Goal: Task Accomplishment & Management: Use online tool/utility

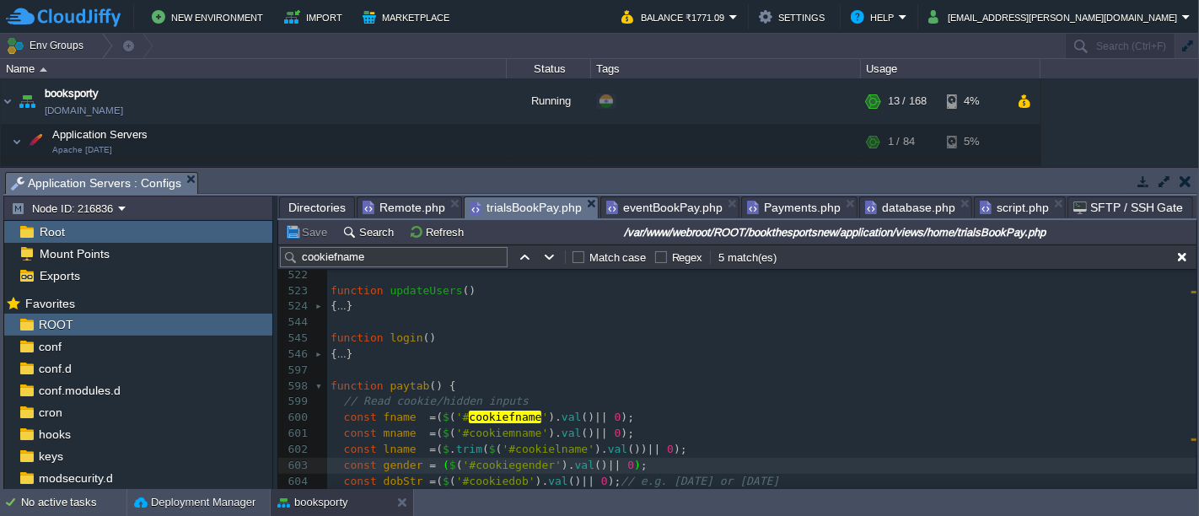
scroll to position [6891, 0]
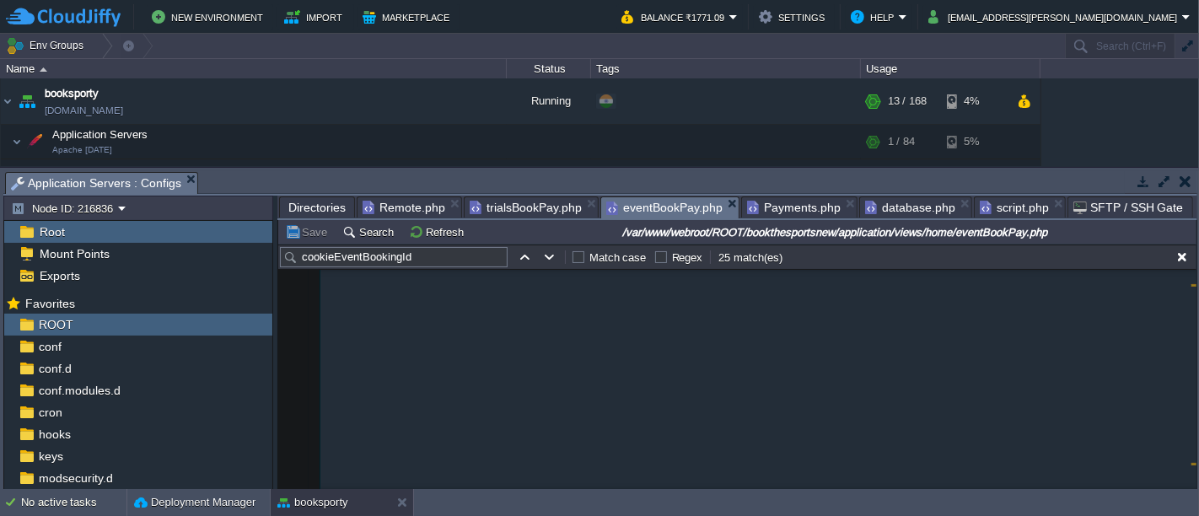
click at [633, 197] on div "eventBookPay.php" at bounding box center [670, 208] width 139 height 22
type textarea "var"
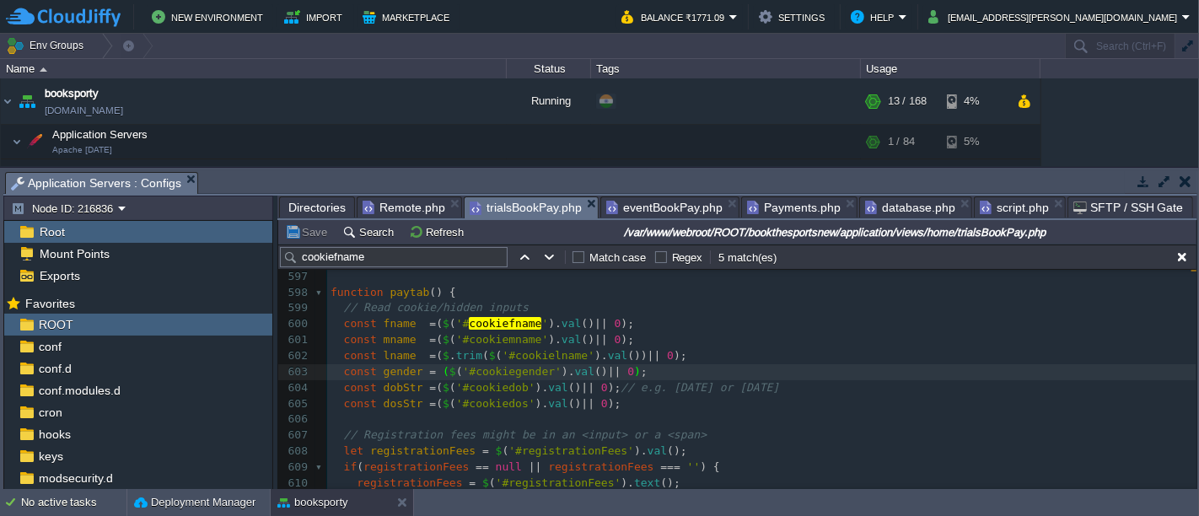
click at [513, 198] on span "trialsBookPay.php" at bounding box center [526, 207] width 112 height 21
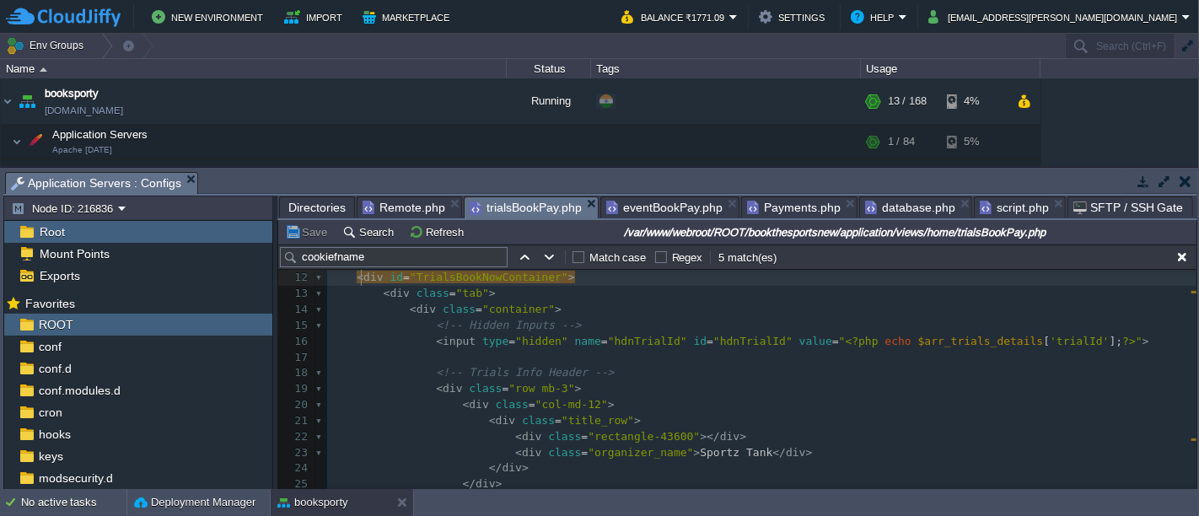
click at [361, 322] on div "xxxxxxxxxx < div id = "TrialsBookNowContainer" > 1 < style > 2 @media only scre…" at bounding box center [762, 365] width 870 height 541
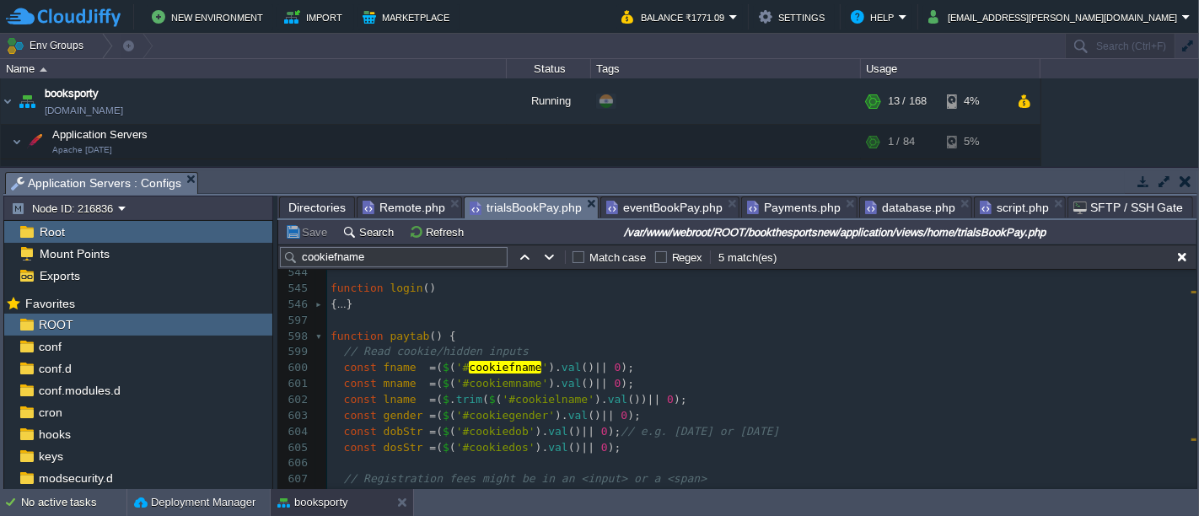
scroll to position [6874, 0]
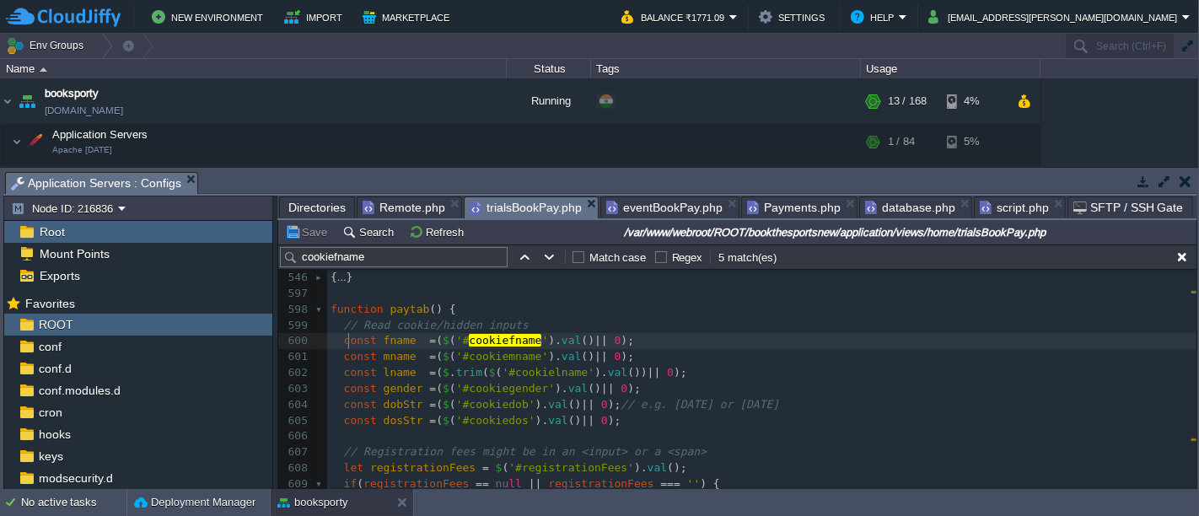
click at [350, 344] on div "xxxxxxxxxx < div id = "TrialsBookNowContainer" > 524 { ... } 544 ​ 545 function…" at bounding box center [762, 428] width 870 height 413
type textarea "const"
paste textarea
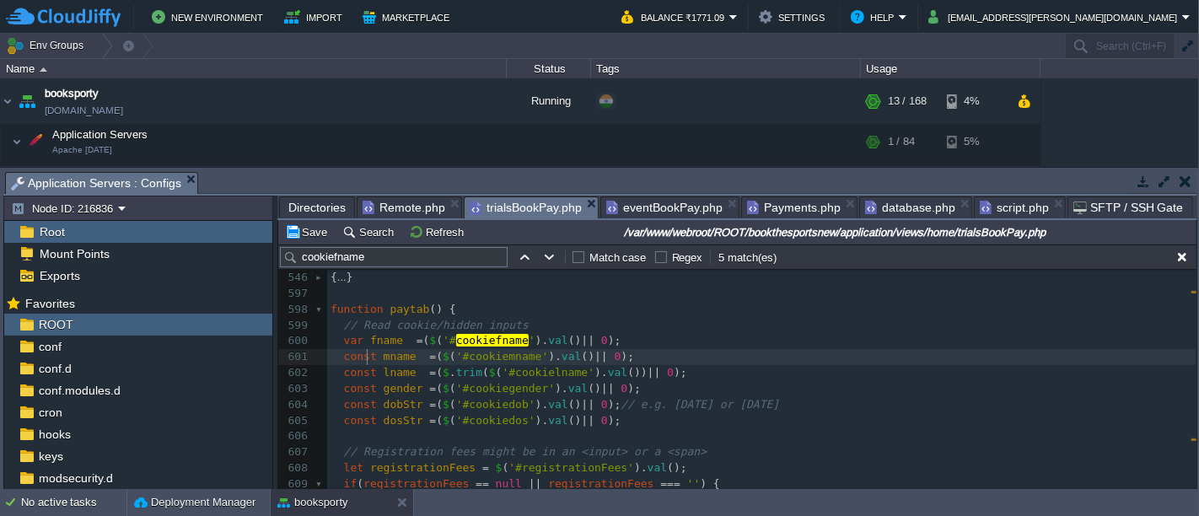
click at [364, 358] on span "const" at bounding box center [360, 356] width 33 height 13
type textarea "const"
paste textarea
click at [360, 375] on div "xxxxxxxxxx < div id = "TrialsBookNowContainer" > 524 { ... } 544 ​ 545 function…" at bounding box center [762, 428] width 870 height 413
type textarea "const"
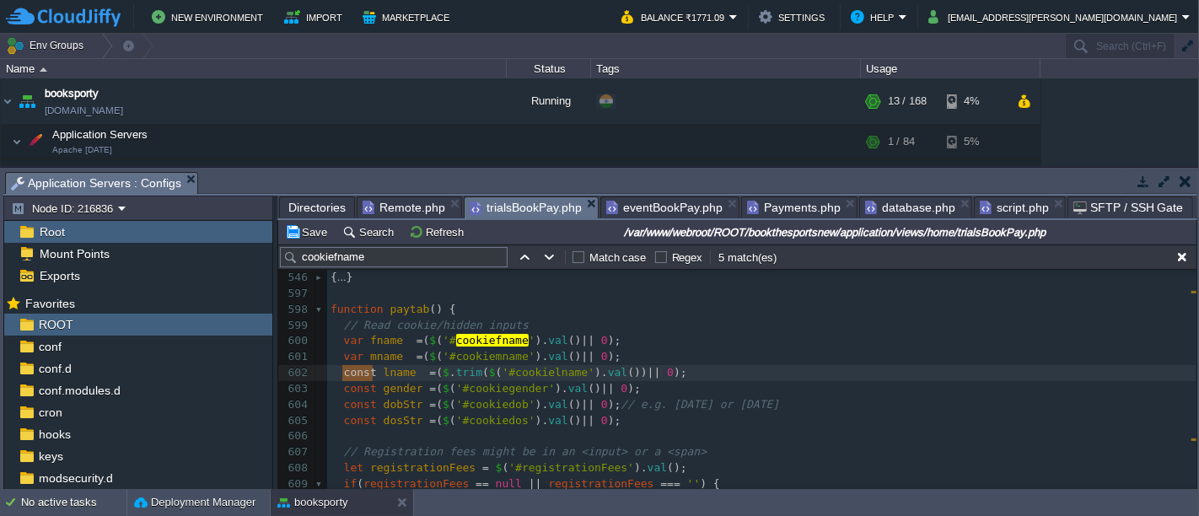
paste textarea
click at [357, 391] on div "xxxxxxxxxx < div id = "TrialsBookNowContainer" > 524 { ... } 544 ​ 545 function…" at bounding box center [762, 428] width 870 height 413
type textarea "const"
paste textarea
click at [362, 400] on div "xxxxxxxxxx < div id = "TrialsBookNowContainer" > 524 { ... } 544 ​ 545 function…" at bounding box center [762, 428] width 870 height 413
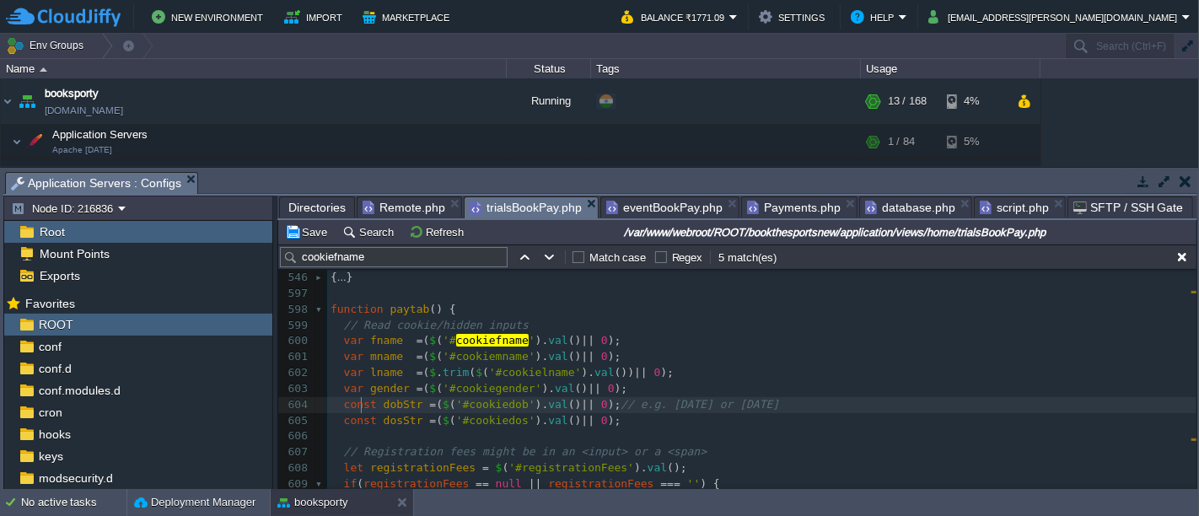
type textarea "const"
paste textarea
click at [359, 418] on div "xxxxxxxxxx < div id = "TrialsBookNowContainer" > 524 { ... } 544 ​ 545 function…" at bounding box center [762, 428] width 870 height 413
type textarea "const"
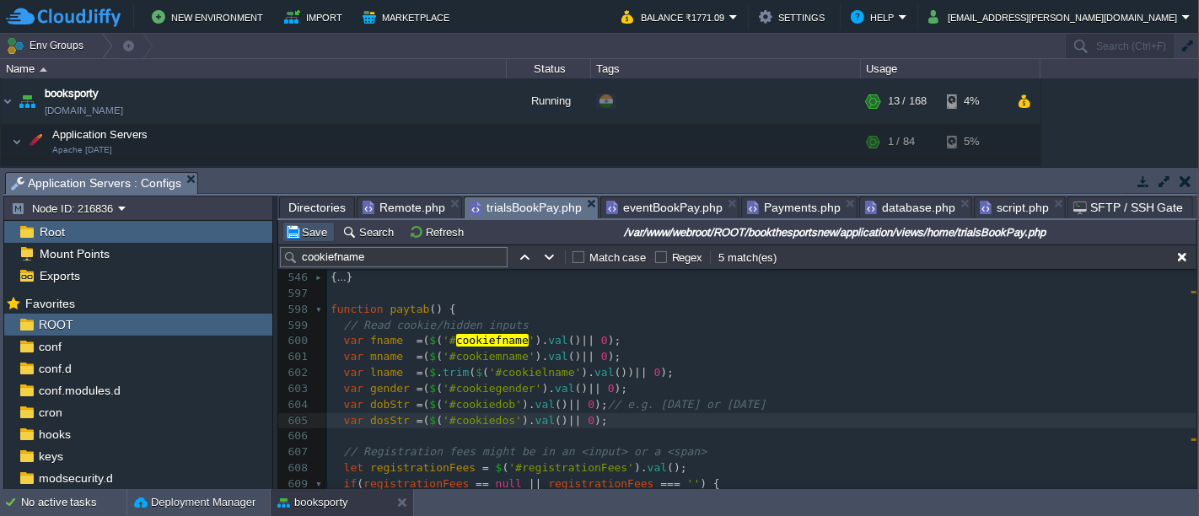
click at [299, 237] on button "Save" at bounding box center [308, 231] width 47 height 15
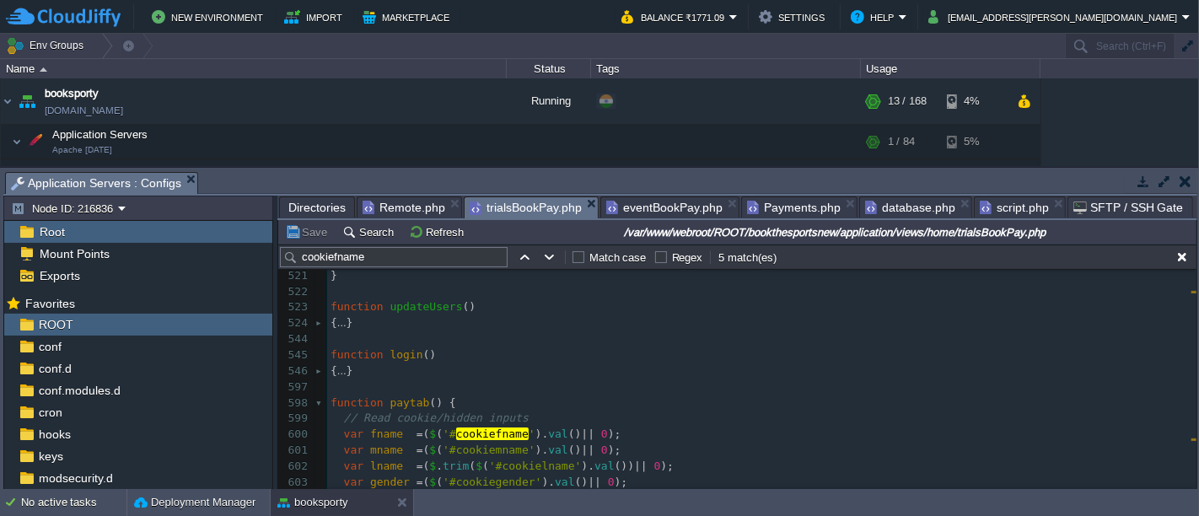
scroll to position [6687, 0]
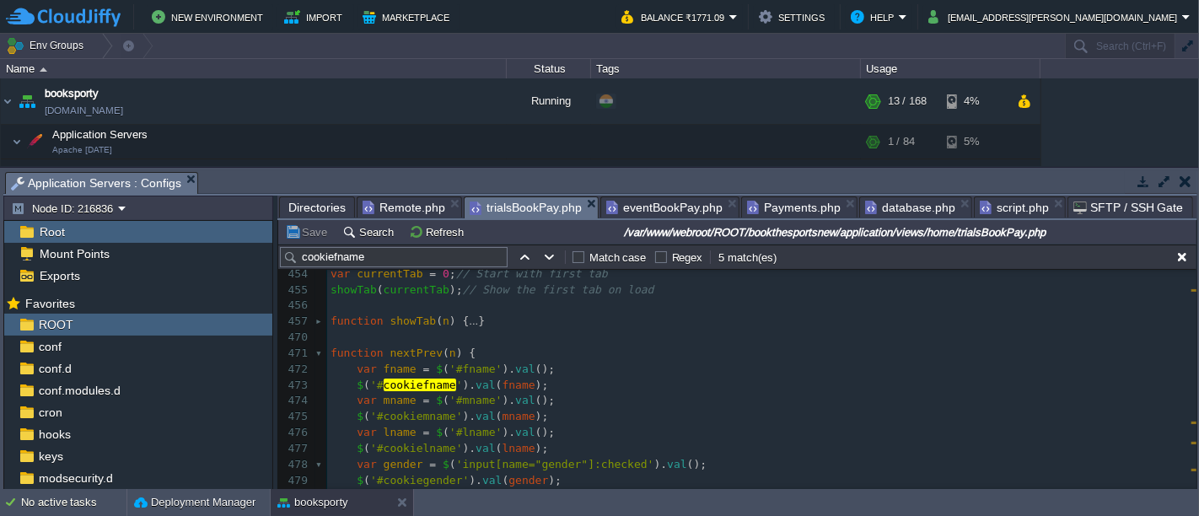
click at [668, 202] on span "eventBookPay.php" at bounding box center [664, 207] width 116 height 20
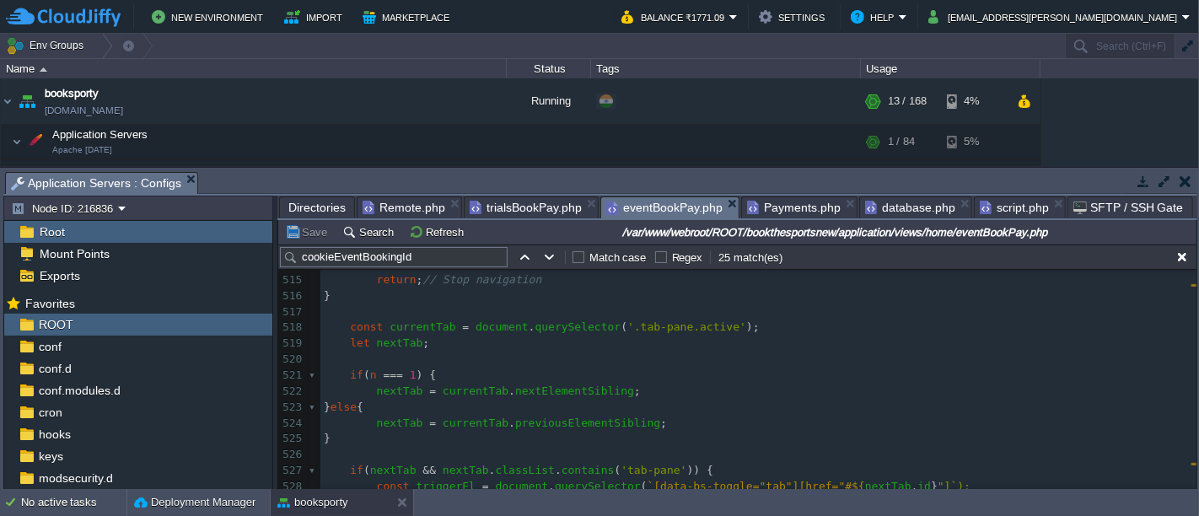
scroll to position [8365, 0]
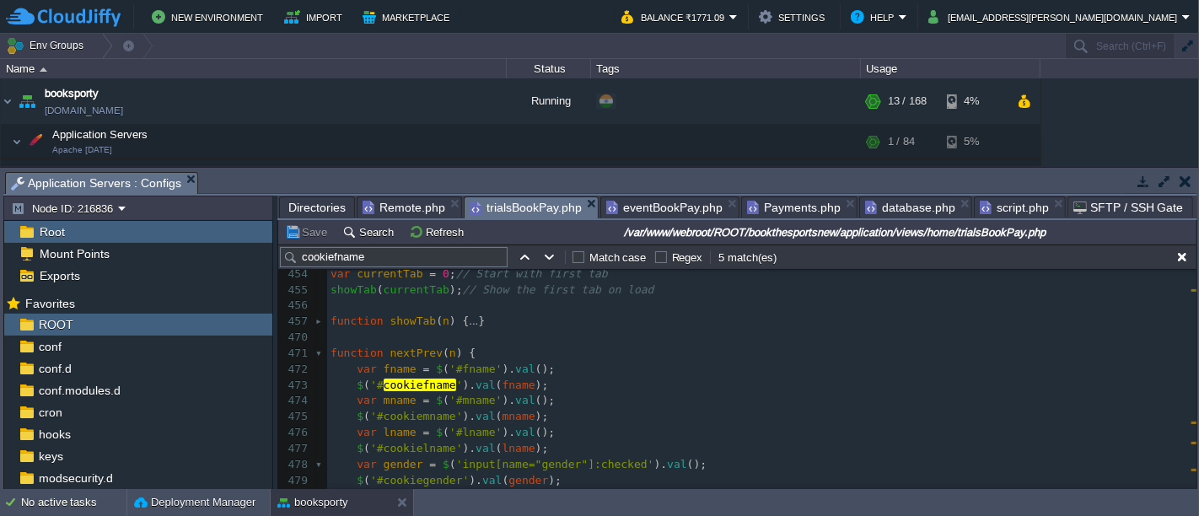
click at [534, 200] on span "trialsBookPay.php" at bounding box center [526, 207] width 112 height 21
click at [660, 208] on span "eventBookPay.php" at bounding box center [664, 207] width 116 height 20
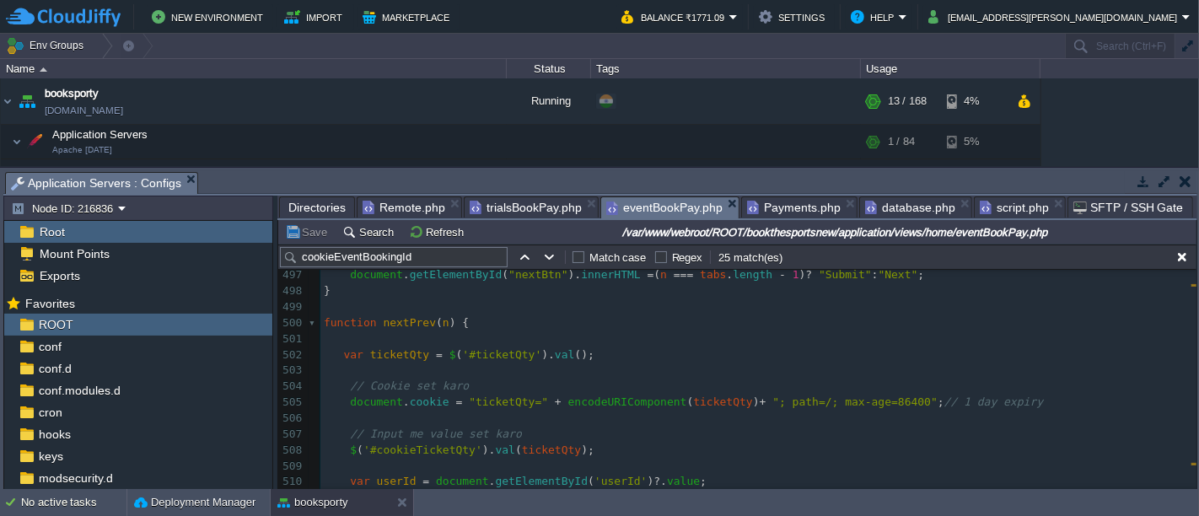
click at [523, 208] on span "trialsBookPay.php" at bounding box center [526, 207] width 112 height 20
click at [650, 199] on span "eventBookPay.php" at bounding box center [664, 207] width 116 height 21
click at [520, 214] on span "trialsBookPay.php" at bounding box center [526, 207] width 112 height 20
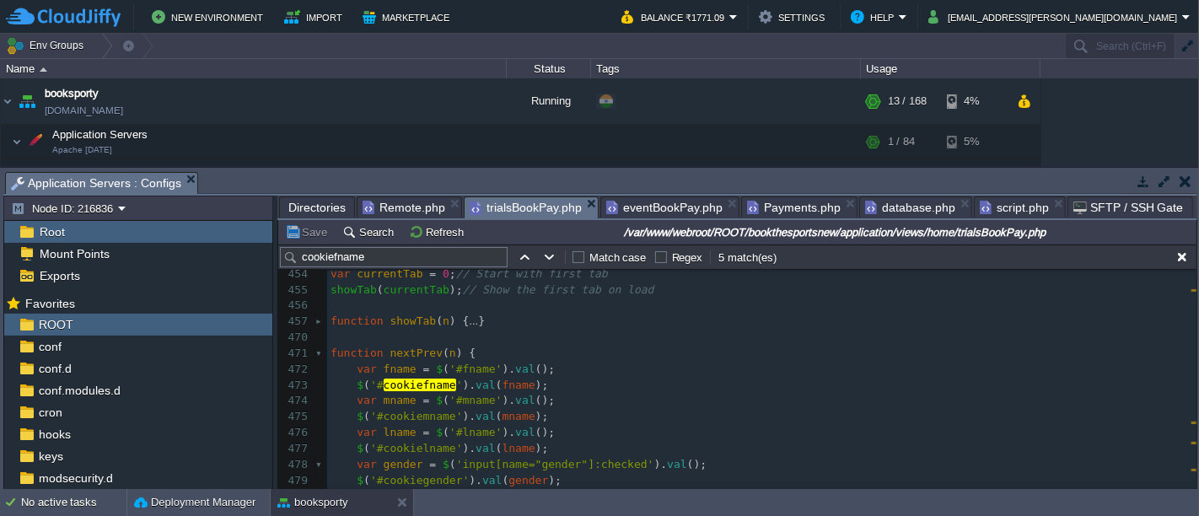
click at [641, 401] on pre "var mname = $ ( '#mname' ). val ();" at bounding box center [762, 401] width 870 height 16
type textarea "const"
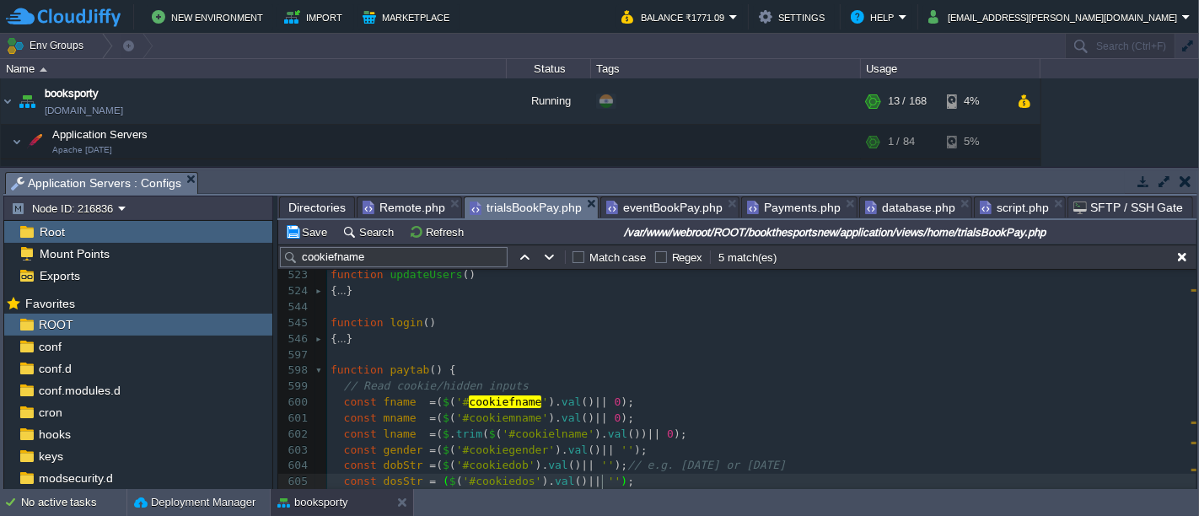
type textarea ".trim()"
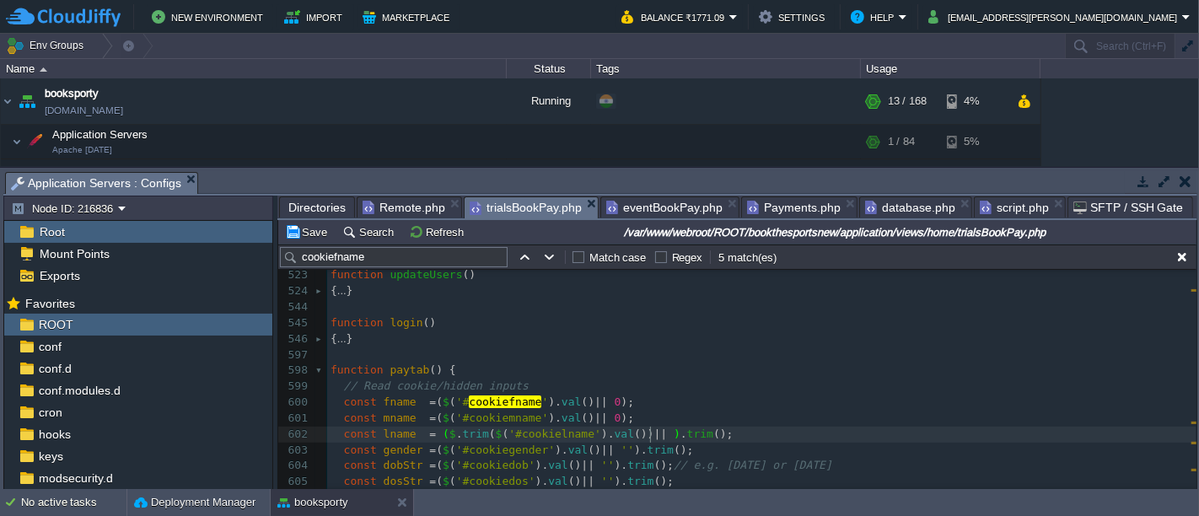
type textarea "''"
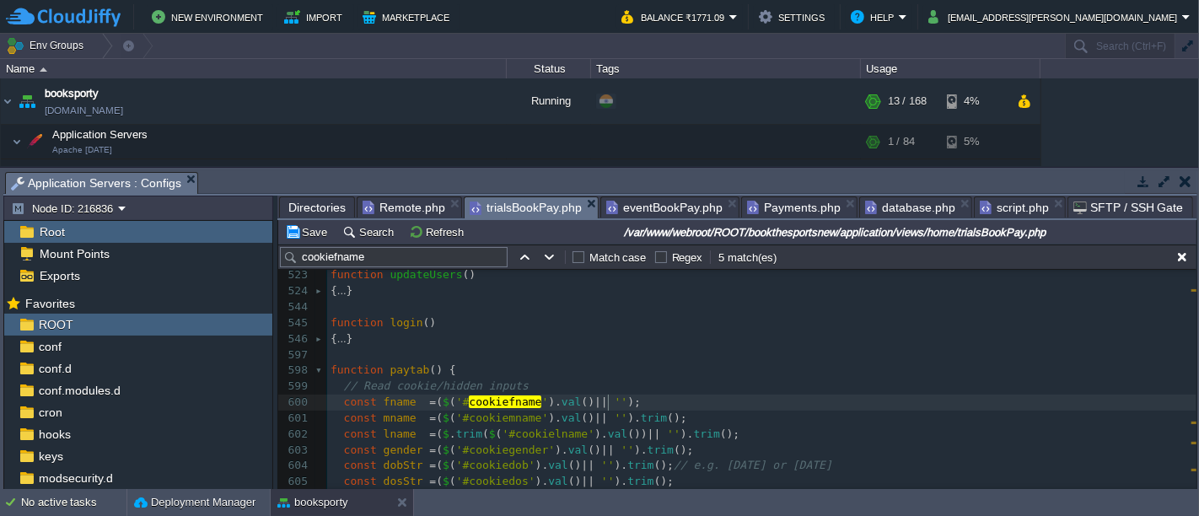
type textarea "trim()"
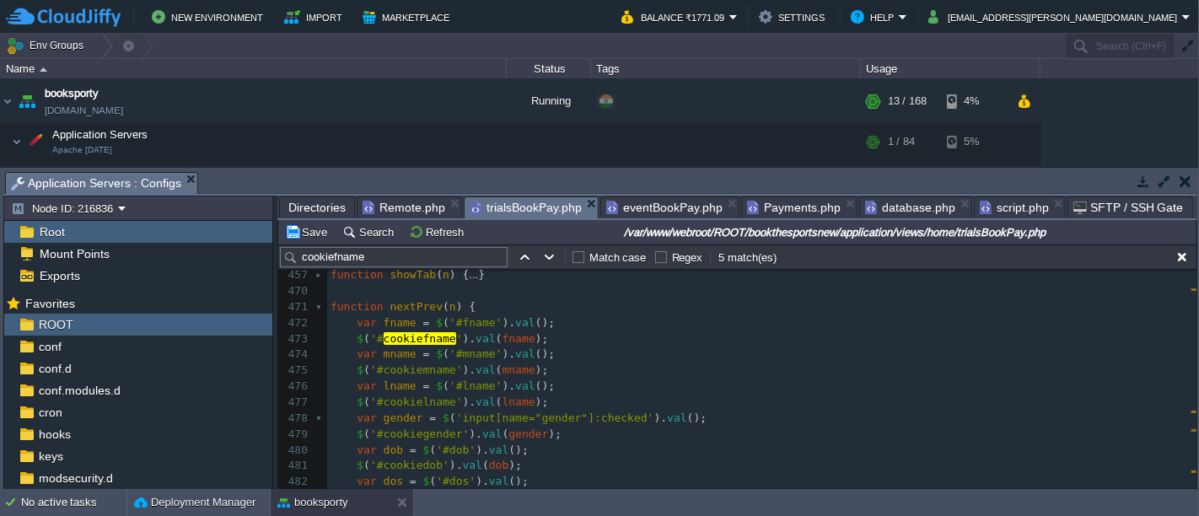
click at [356, 338] on div "xxxxxxxxxx }); 429 function goToTab1 ( tabId , btnValue = 1 ) { ... } 453 ​ 454…" at bounding box center [762, 466] width 870 height 557
type textarea "$('#cookiefname').val(fname);"
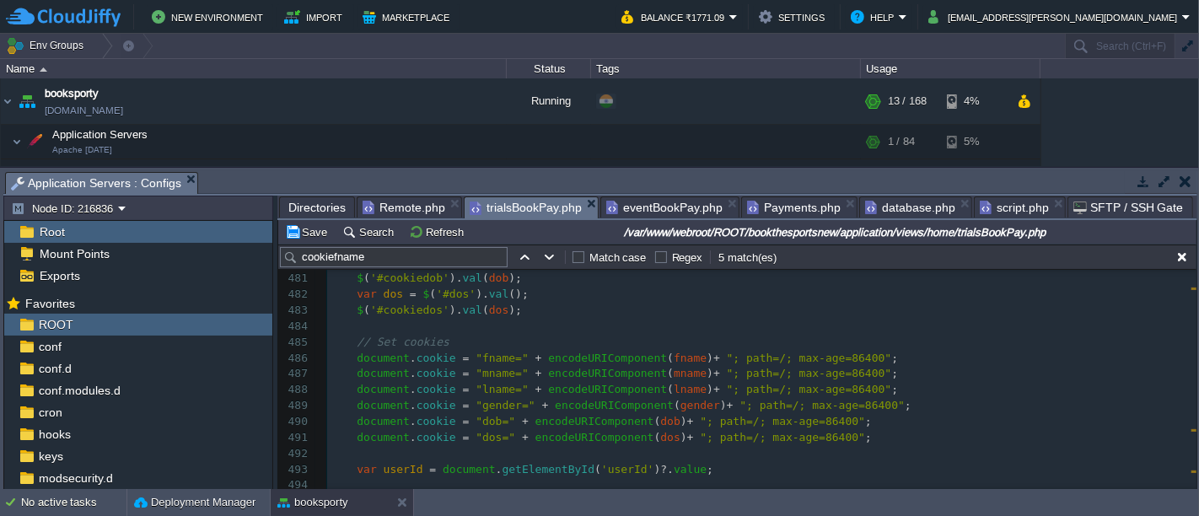
click at [854, 434] on pre "document . cookie = "dos=" + encodeURIComponent ( dos ) + "; path=/; max-age=86…" at bounding box center [762, 438] width 870 height 16
click at [344, 466] on div "xxxxxxxxxx }); 457 function showTab ( n ) { ... } 470 ​ 471 function nextPrev (…" at bounding box center [762, 374] width 870 height 588
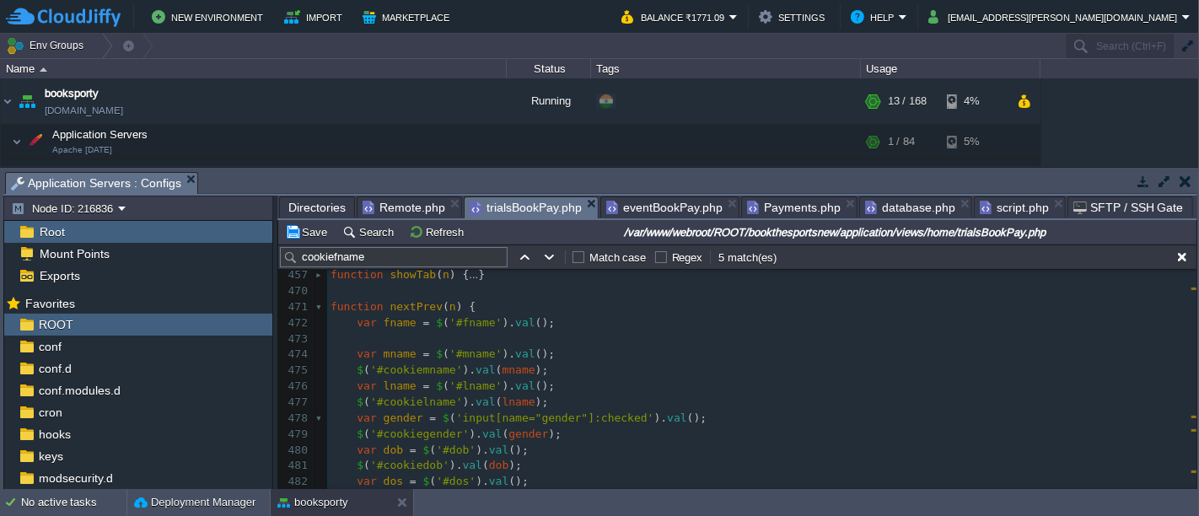
click at [541, 372] on pre "$ ( '#cookiemname' ). val ( mname );" at bounding box center [762, 371] width 870 height 16
type textarea "$('#cookiemname').val(mname);"
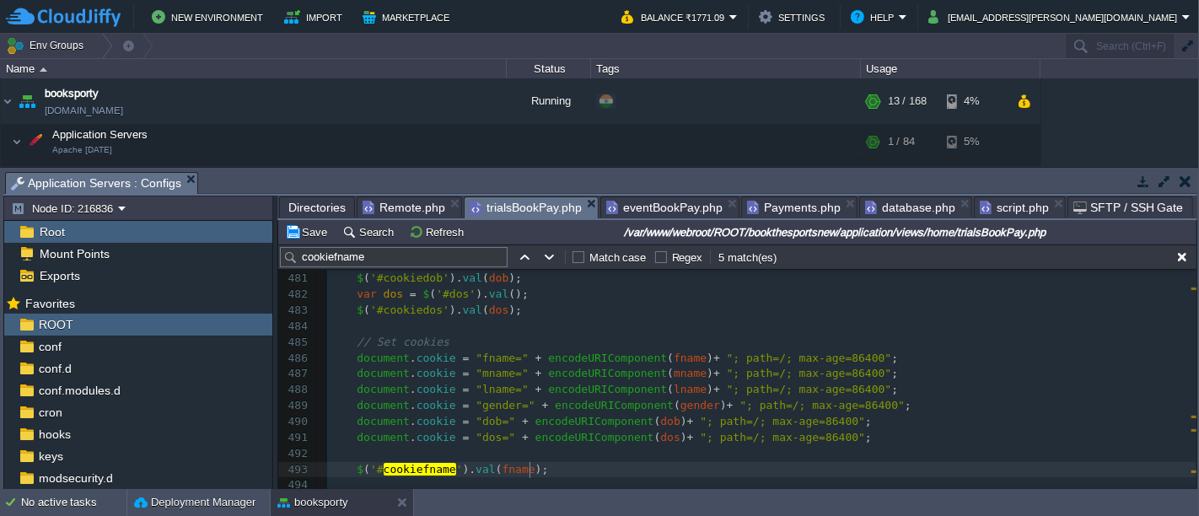
click at [542, 466] on pre "$ ( '# cookiefname ' ). val ( fname );" at bounding box center [762, 470] width 870 height 16
click at [344, 482] on div "xxxxxxxxxx }); 457 function showTab ( n ) { ... } 470 ​ 471 function nextPrev (…" at bounding box center [762, 379] width 870 height 604
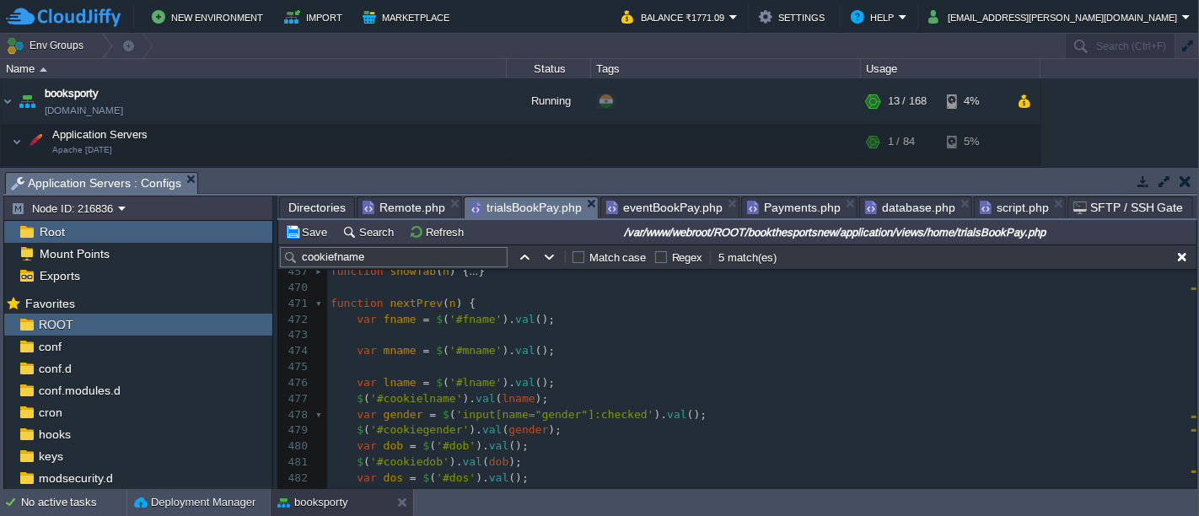
click at [547, 400] on pre "$ ( '#cookielname' ). val ( lname );" at bounding box center [762, 399] width 870 height 16
type textarea "$('#cookielname').val(lname);"
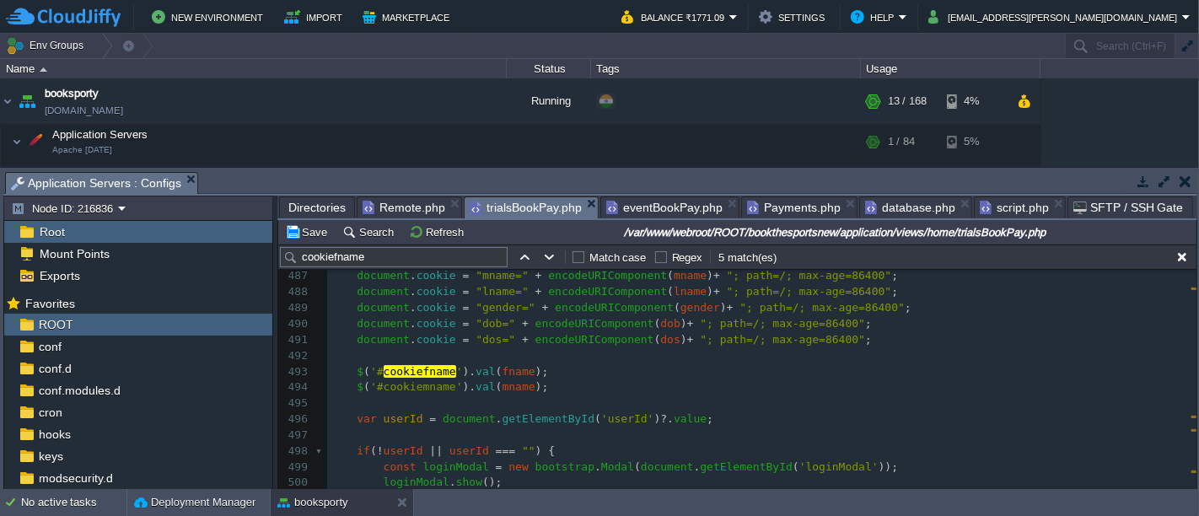
click at [540, 394] on pre "$ ( '#cookiemname' ). val ( mname );" at bounding box center [762, 388] width 870 height 16
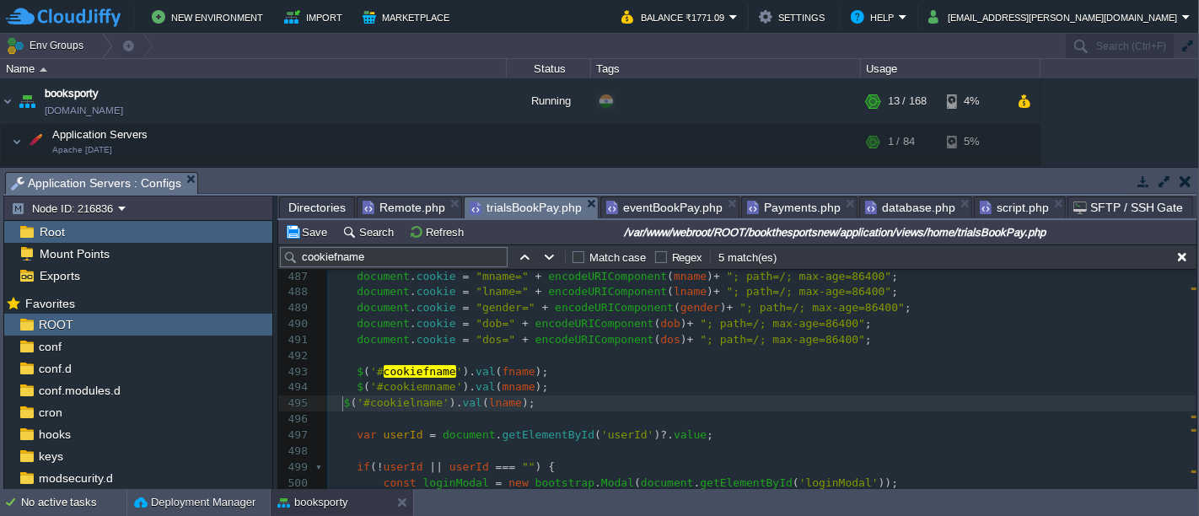
click at [342, 397] on div "xxxxxxxxxx $ ( '#cookiemname' ). val ( mname ); 477 478 var gender = $ ( 'input…" at bounding box center [762, 380] width 870 height 541
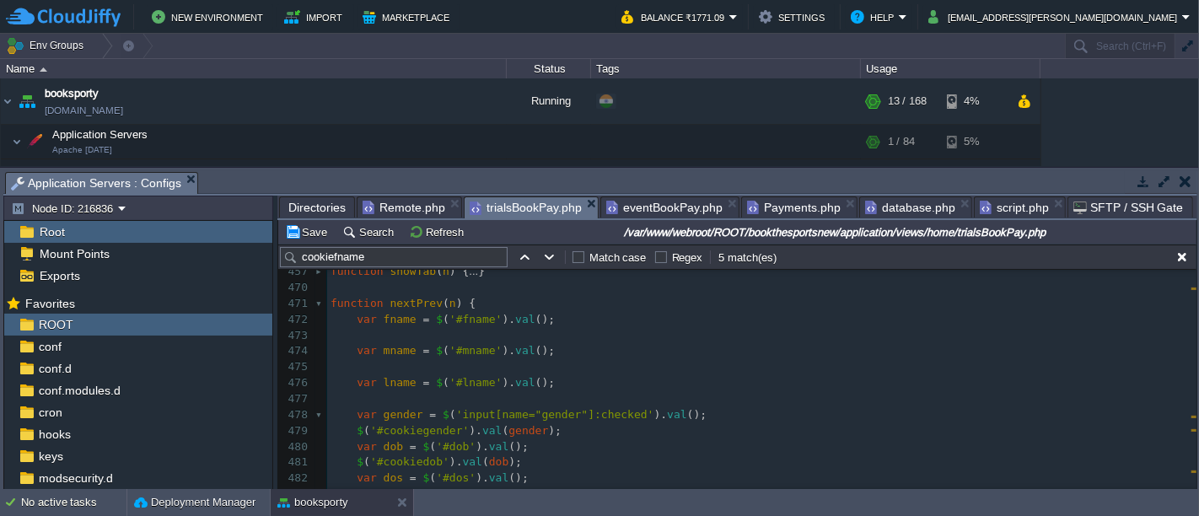
click at [571, 425] on pre "$ ( '#cookiegender' ). val ( gender );" at bounding box center [762, 431] width 870 height 16
type textarea "$('#cookiegender').val(gender);"
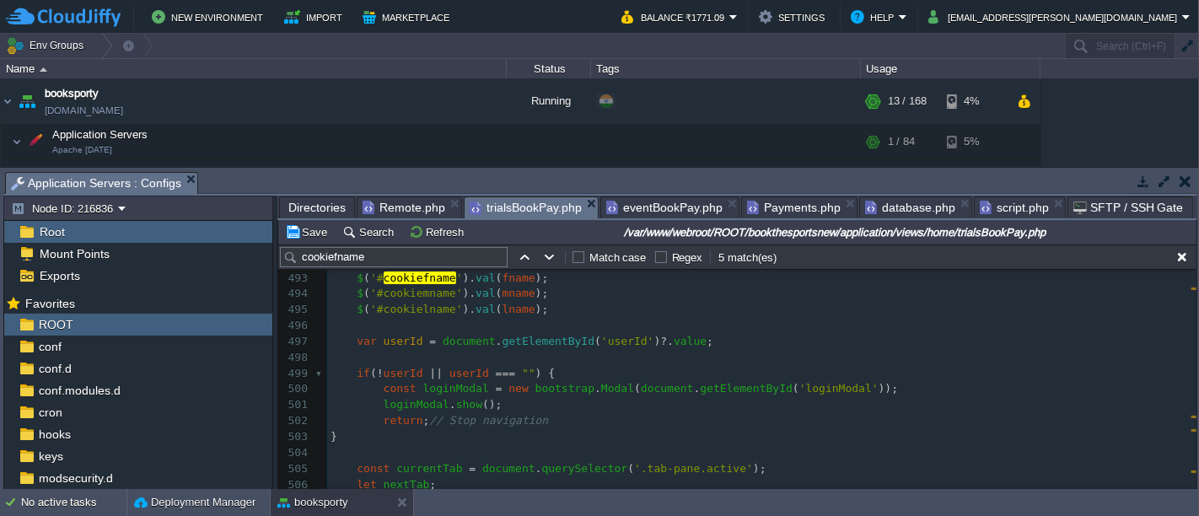
click at [547, 309] on pre "$ ( '#cookielname' ). val ( lname );" at bounding box center [762, 310] width 870 height 16
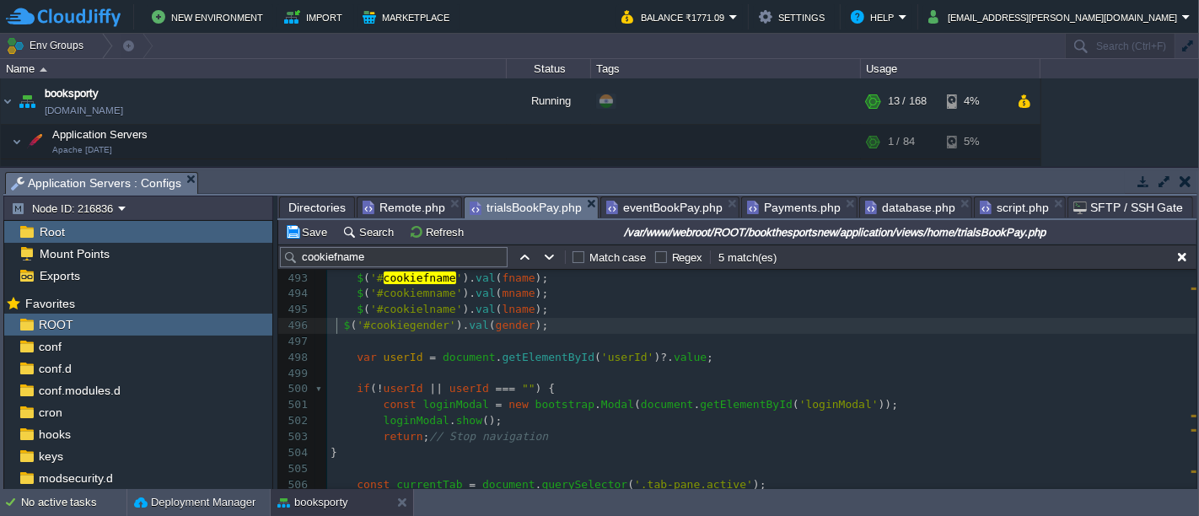
click at [337, 325] on div "xxxxxxxxxx $ ( '#cookielname' ). val ( lname ); 470 ​ 471 function nextPrev ( n…" at bounding box center [762, 278] width 870 height 747
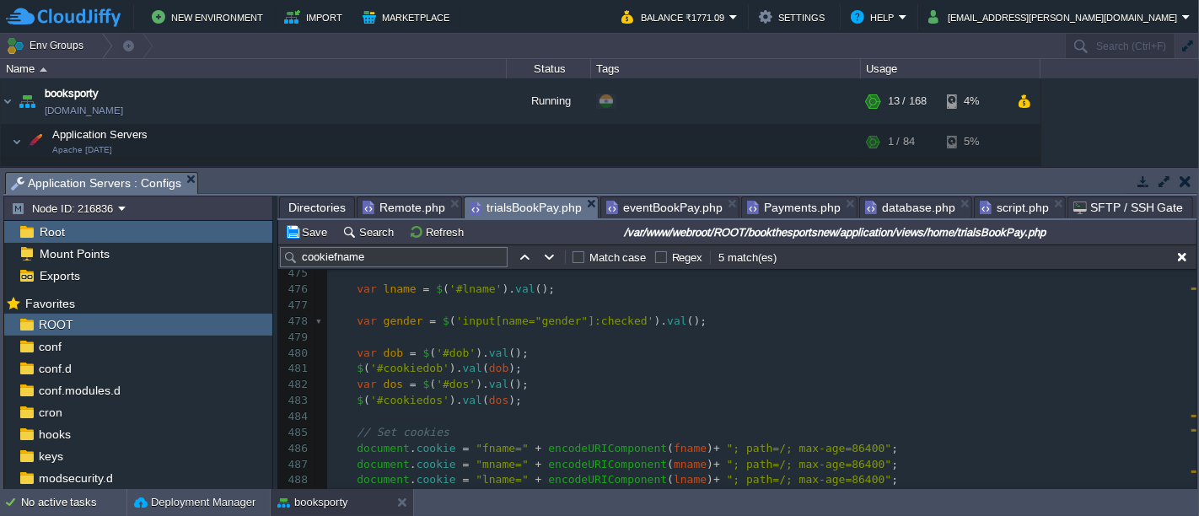
type textarea "$('#cookiedob').val(dob);"
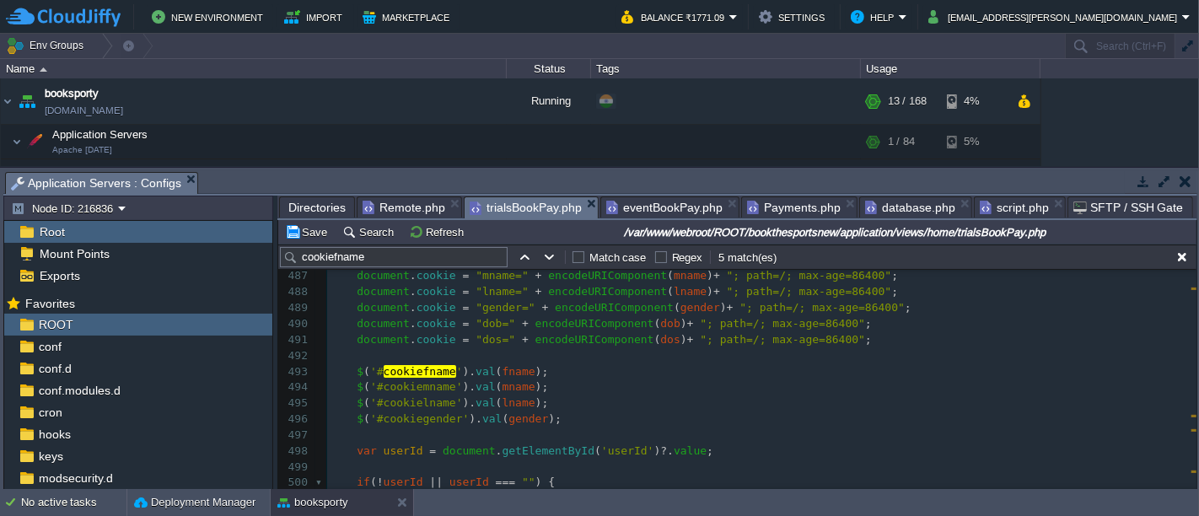
click at [576, 423] on pre "$ ( '#cookiegender' ). val ( gender );" at bounding box center [762, 420] width 870 height 16
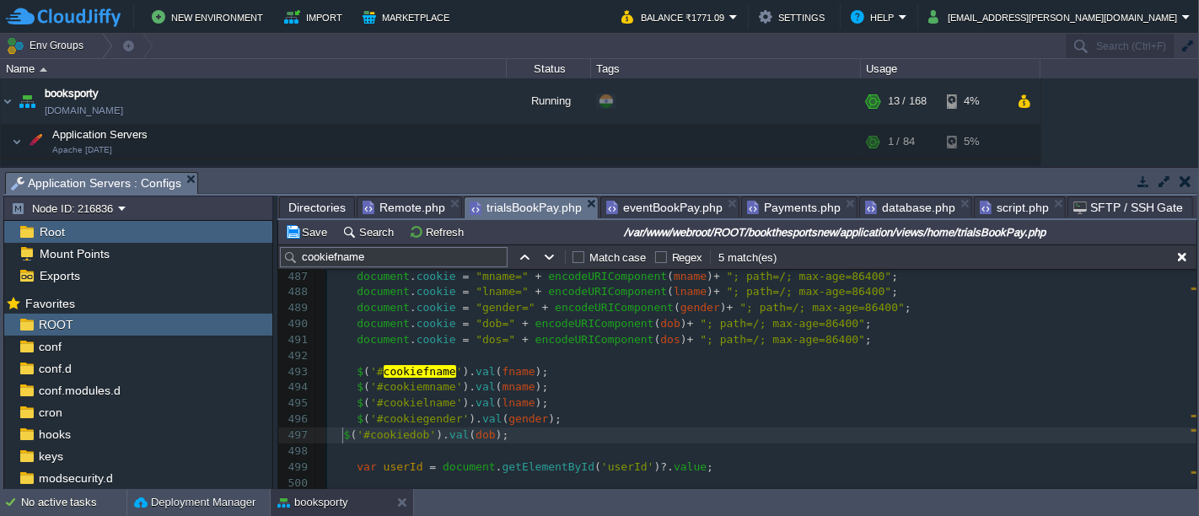
click at [342, 432] on div "xxxxxxxxxx $ ( '#cookielname' ). val ( lname ); 477 478 var gender = $ ( 'input…" at bounding box center [762, 436] width 870 height 652
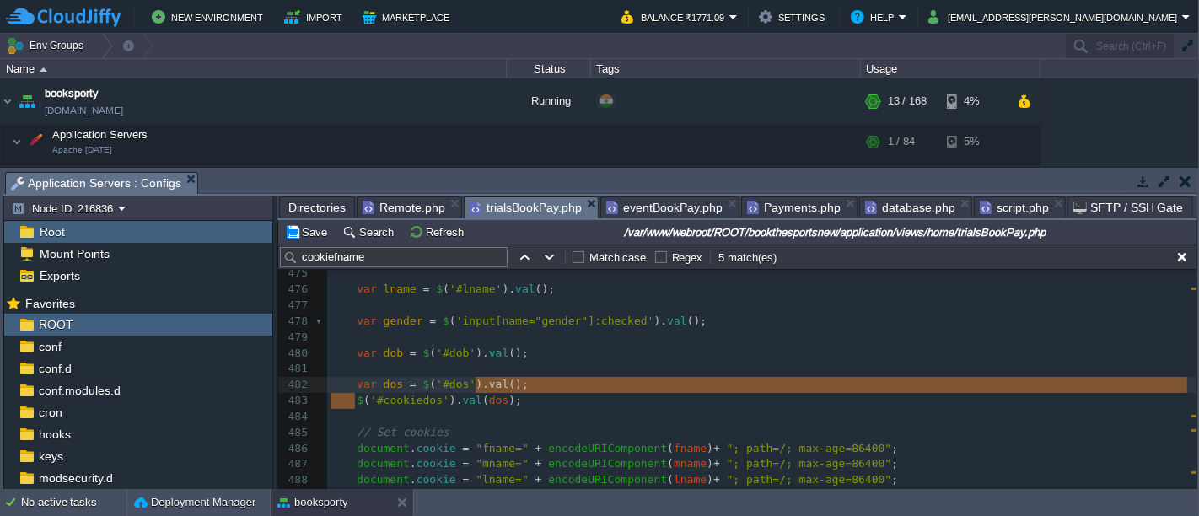
type textarea ");"
type textarea "$('#cookiedos').val(dos);"
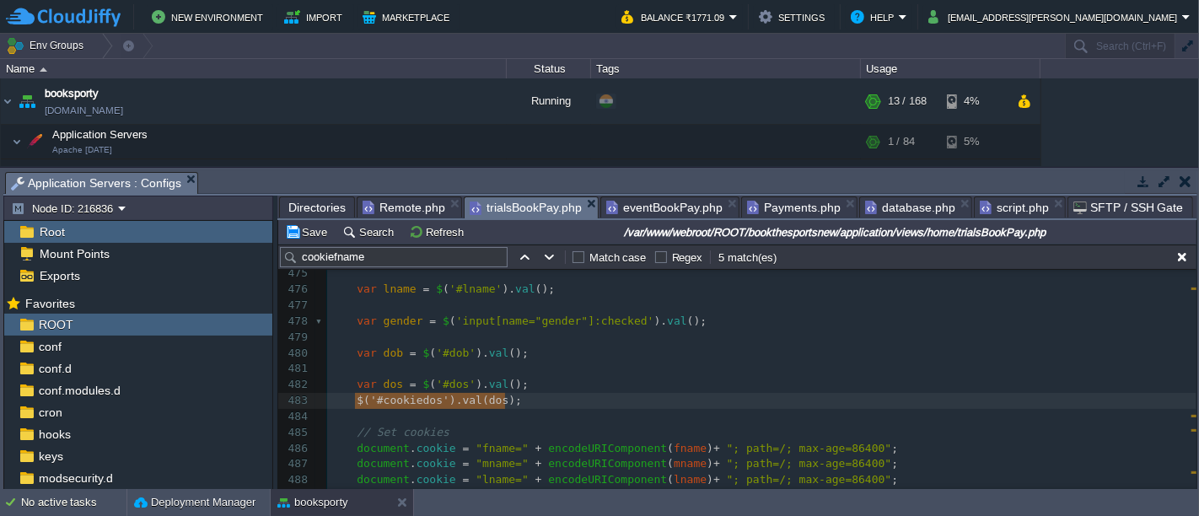
drag, startPoint x: 353, startPoint y: 396, endPoint x: 522, endPoint y: 393, distance: 169.6
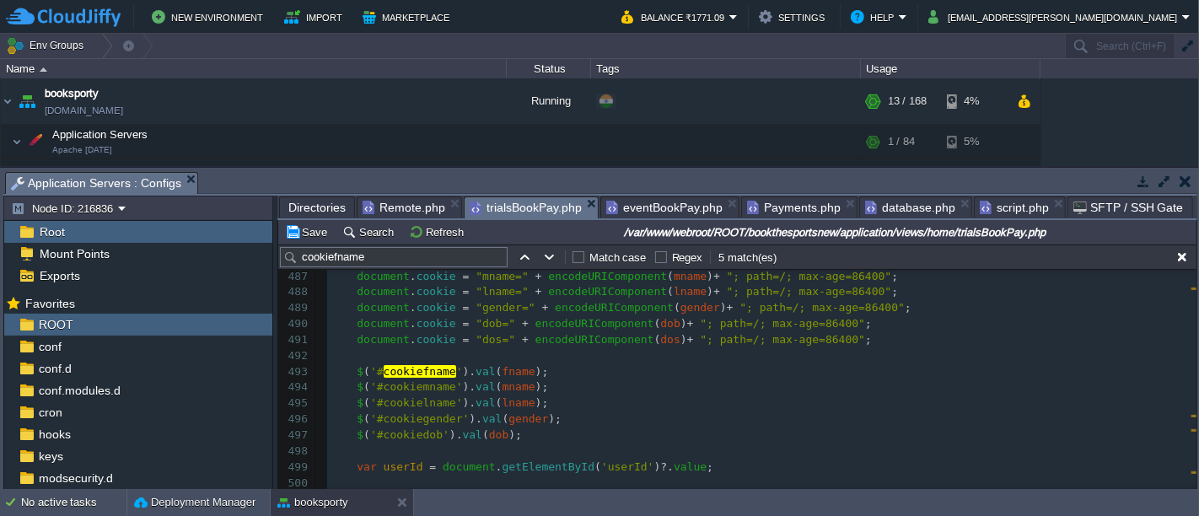
click at [537, 435] on pre "$ ( '#cookiedob' ). val ( dob );" at bounding box center [762, 436] width 870 height 16
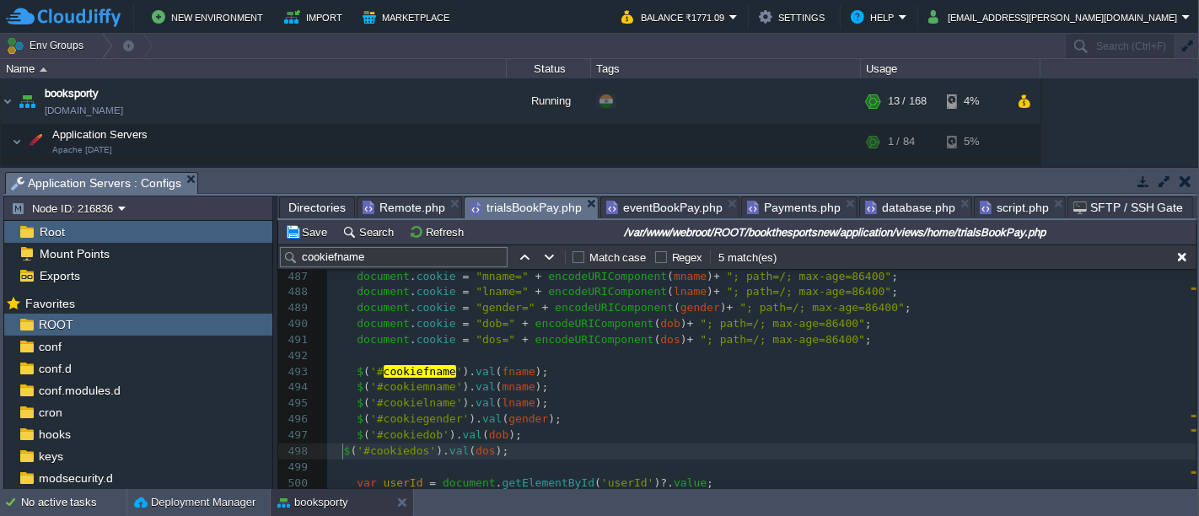
click at [341, 451] on span at bounding box center [337, 451] width 13 height 13
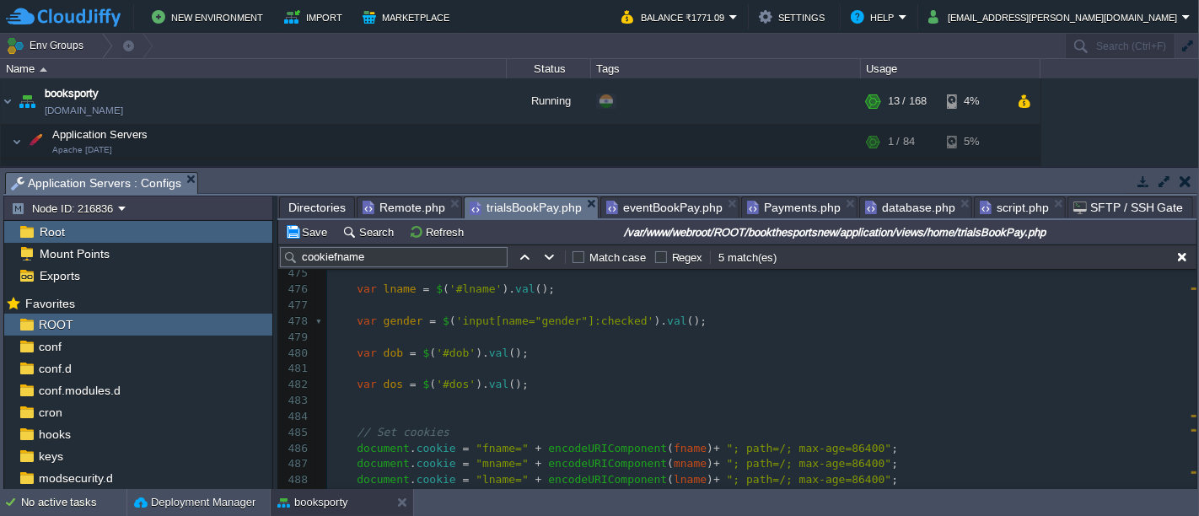
click at [299, 221] on div "Save Search Refresh /var/www/webroot/ROOT/bookthesportsnew/application/views/ho…" at bounding box center [737, 232] width 919 height 24
click at [309, 234] on button "Save" at bounding box center [308, 231] width 47 height 15
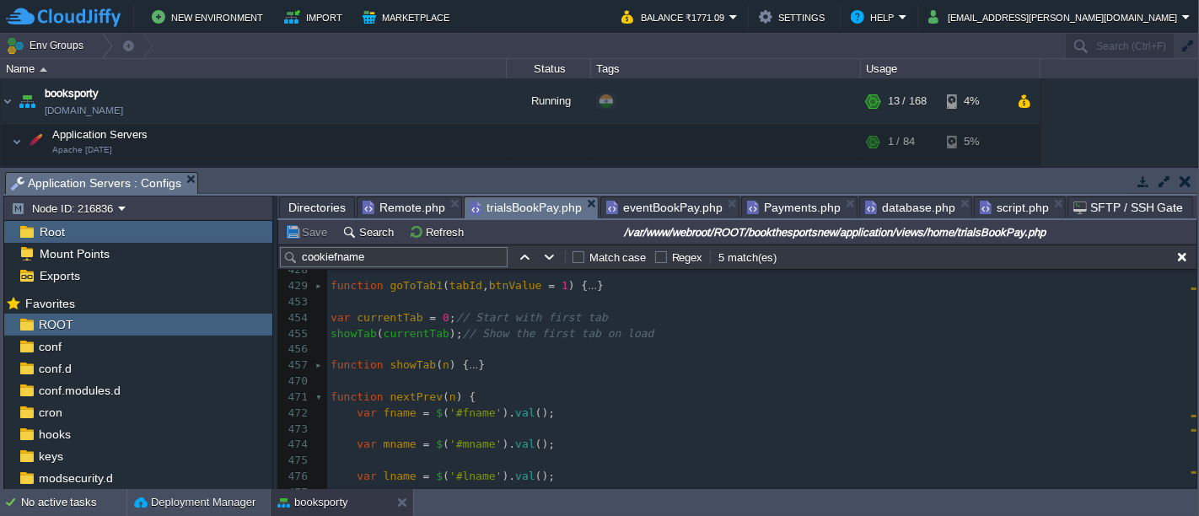
scroll to position [6736, 0]
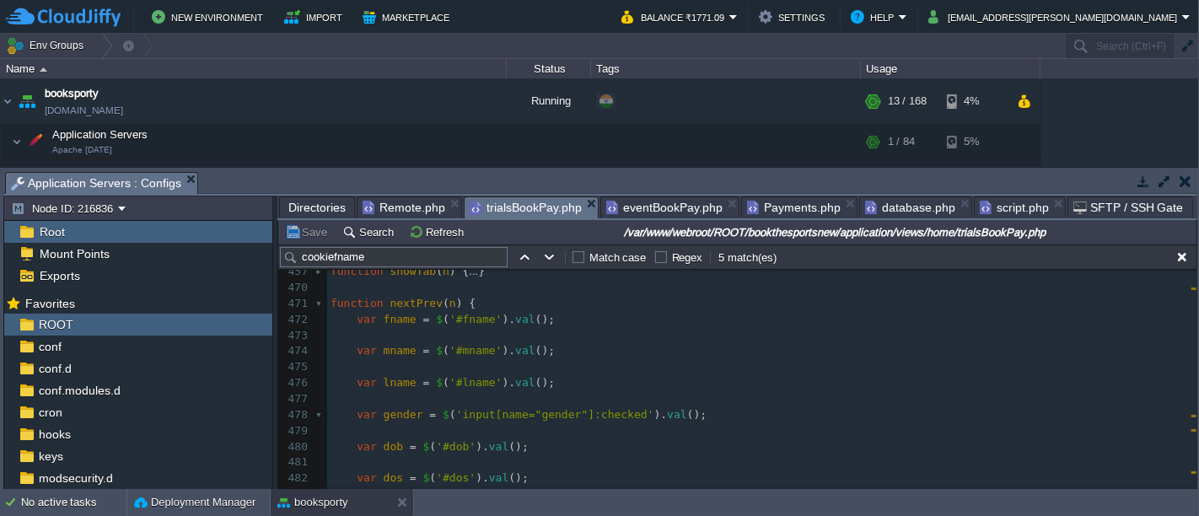
click at [404, 336] on pre at bounding box center [762, 336] width 870 height 16
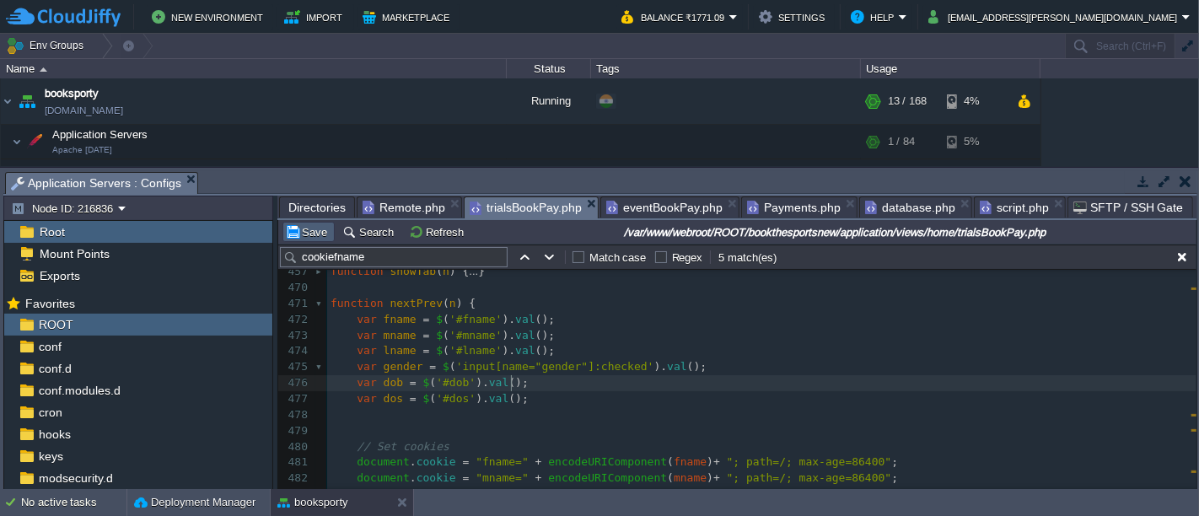
click at [312, 239] on button "Save" at bounding box center [308, 231] width 47 height 15
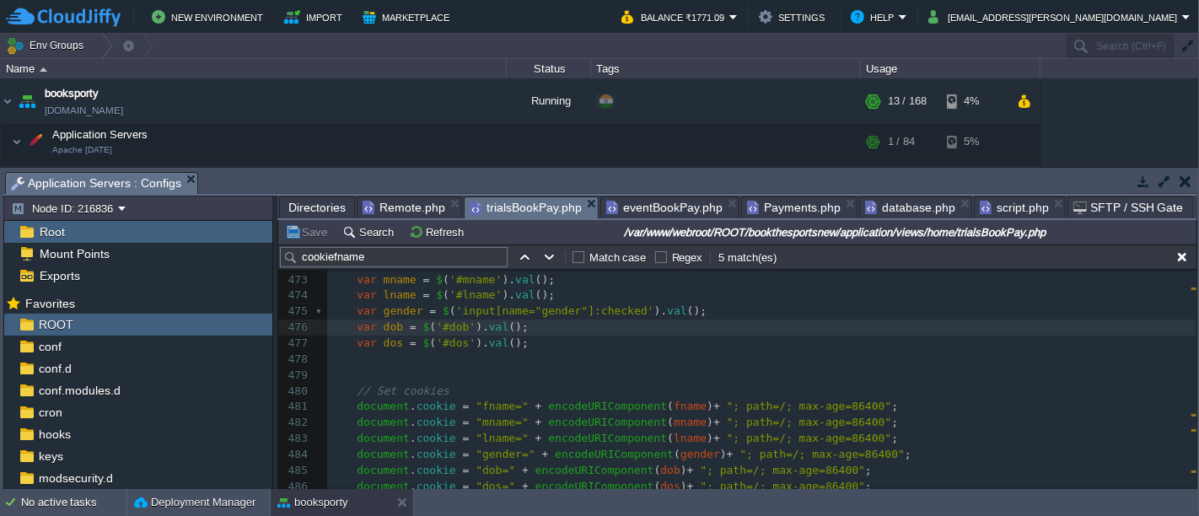
scroll to position [6829, 0]
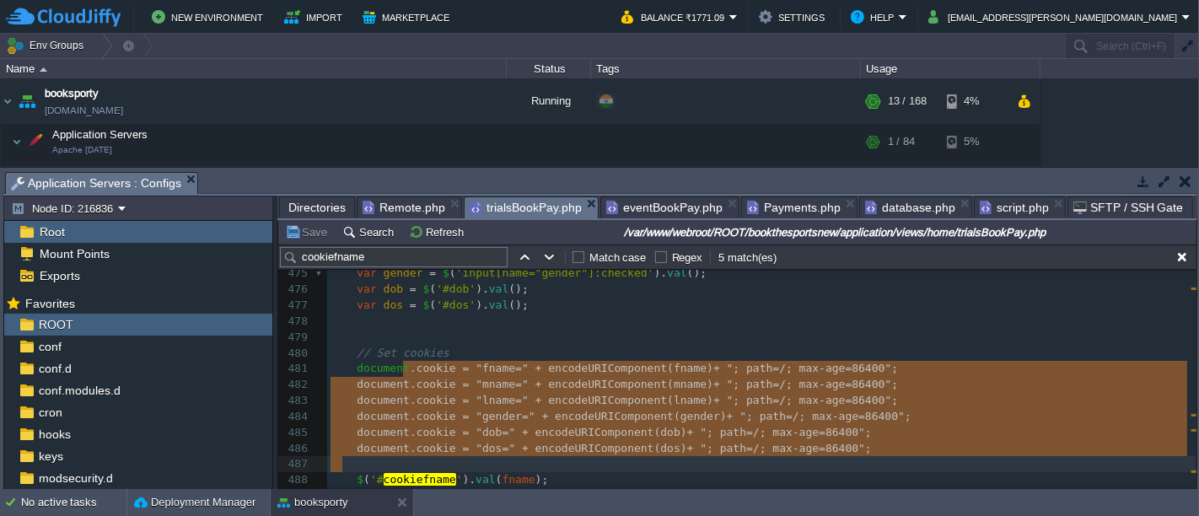
type textarea ".cookie = "fname=" + encodeURIComponent(fname) + "; path=/; max-age=86400"; doc…"
drag, startPoint x: 402, startPoint y: 363, endPoint x: 530, endPoint y: 457, distance: 158.6
click at [779, 203] on span "Payments.php" at bounding box center [794, 207] width 94 height 20
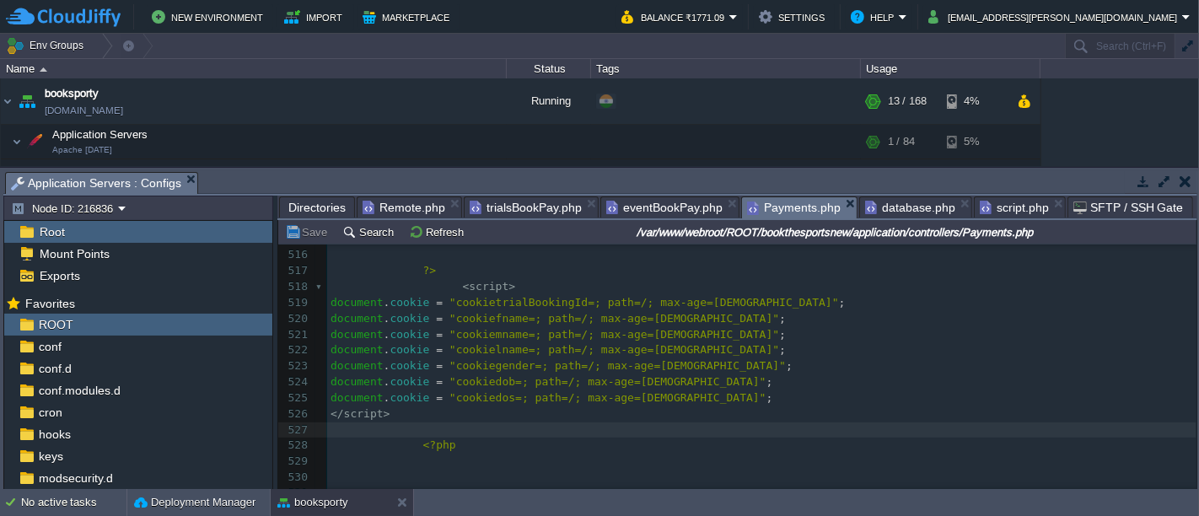
scroll to position [1668, 0]
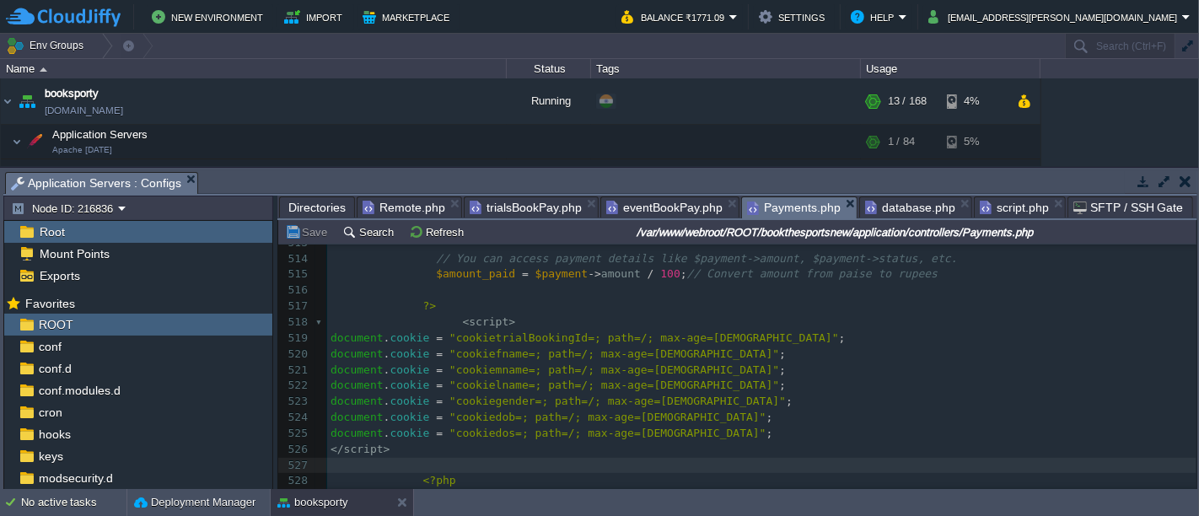
click at [504, 202] on span "trialsBookPay.php" at bounding box center [526, 207] width 112 height 20
click at [768, 205] on span "Payments.php" at bounding box center [794, 207] width 94 height 21
click at [487, 326] on div "xxxxxxxxxx 508 "razorpay_response_payment" => json_encode ( $payment ), 509 "up…" at bounding box center [762, 489] width 870 height 699
type textarea "cookietrialBookingId"
click at [518, 211] on span "trialsBookPay.php" at bounding box center [526, 207] width 112 height 20
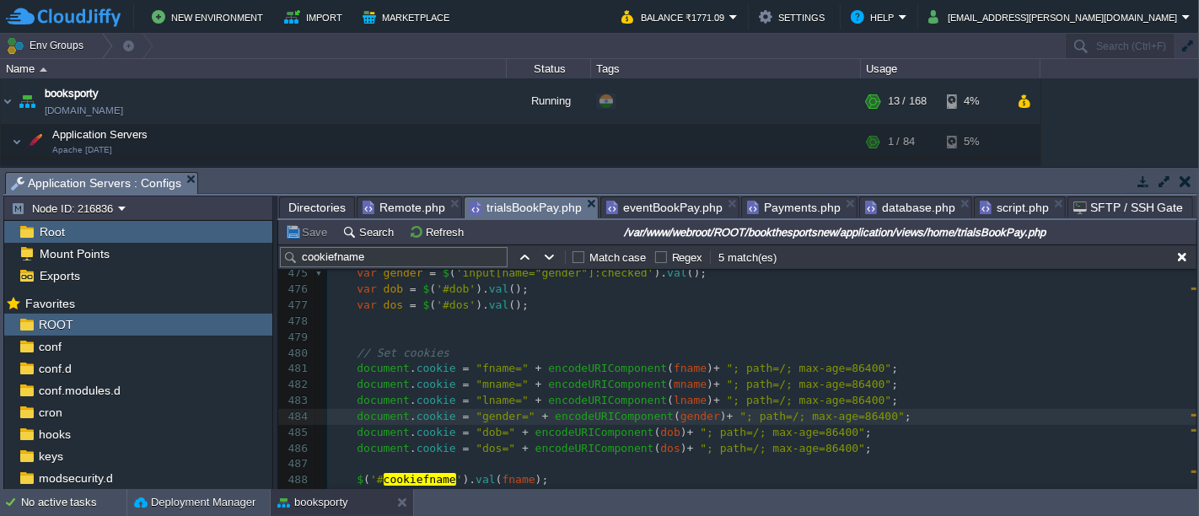
click at [759, 211] on span "Payments.php" at bounding box center [794, 207] width 94 height 20
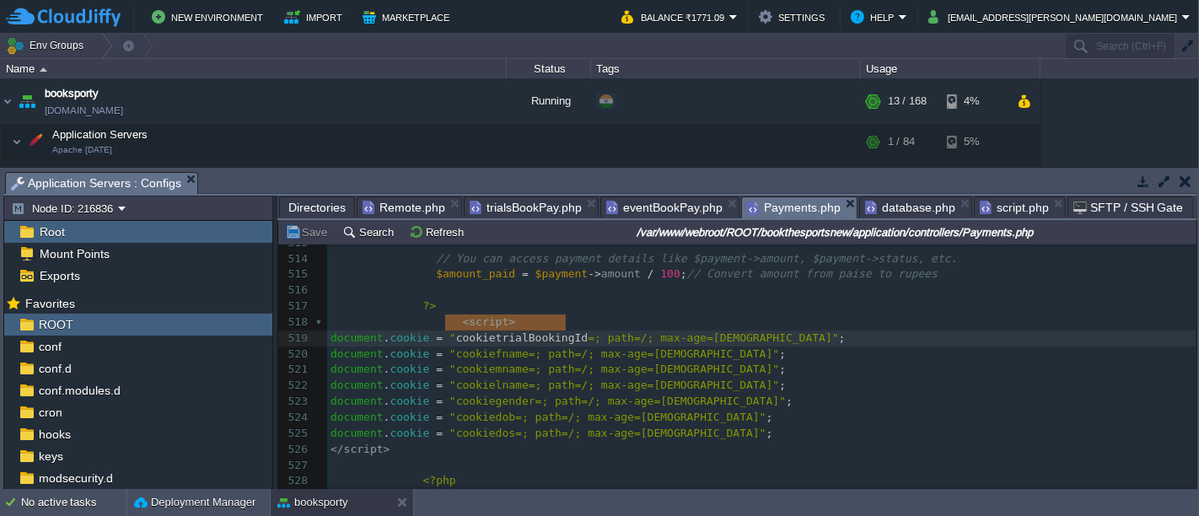
type textarea "cookietrialBookingId"
click at [540, 209] on span "trialsBookPay.php" at bounding box center [526, 207] width 112 height 20
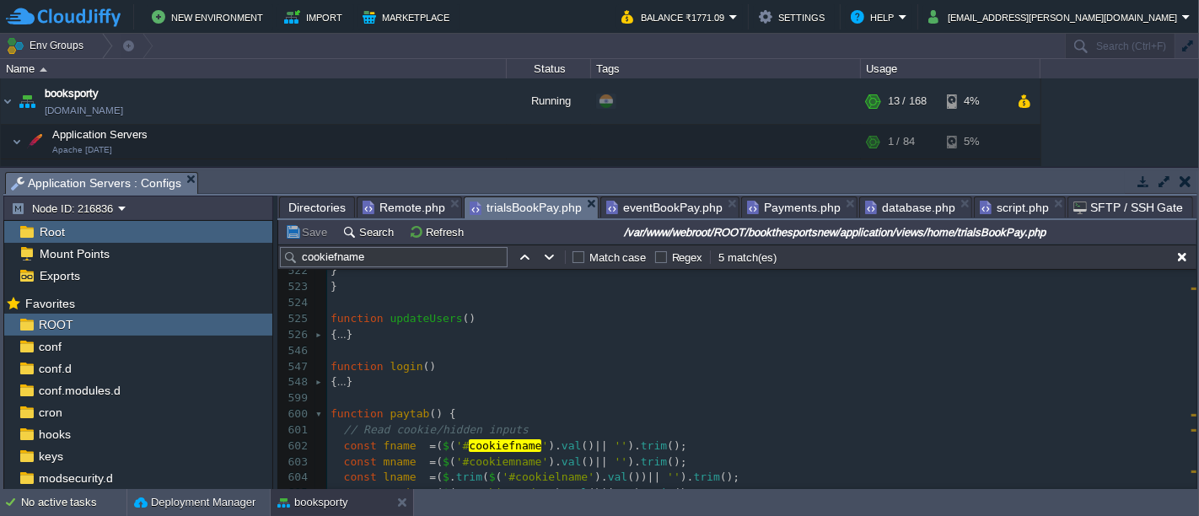
scroll to position [7393, 0]
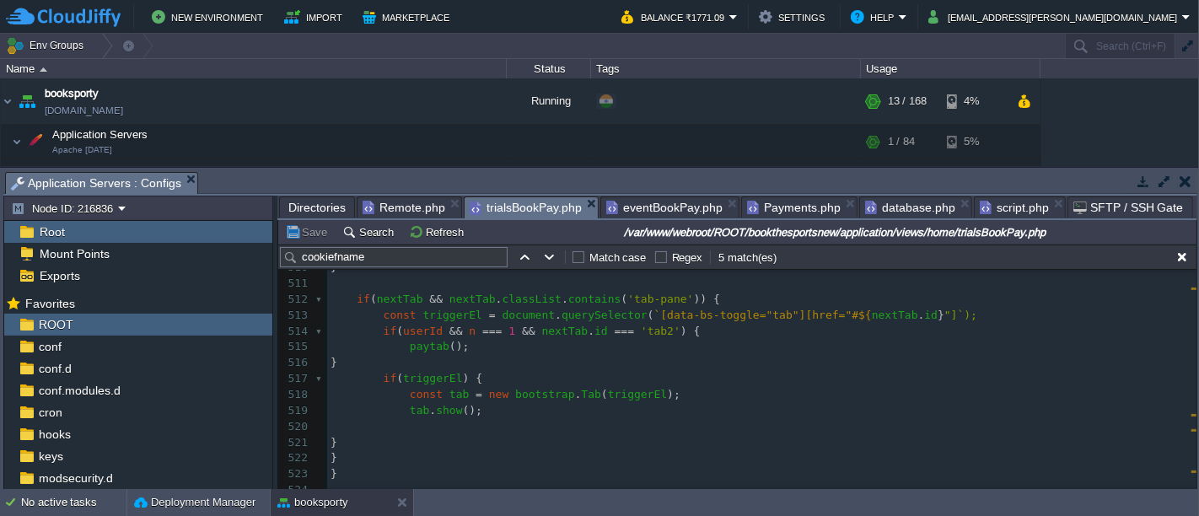
click at [763, 208] on span "Payments.php" at bounding box center [794, 207] width 94 height 20
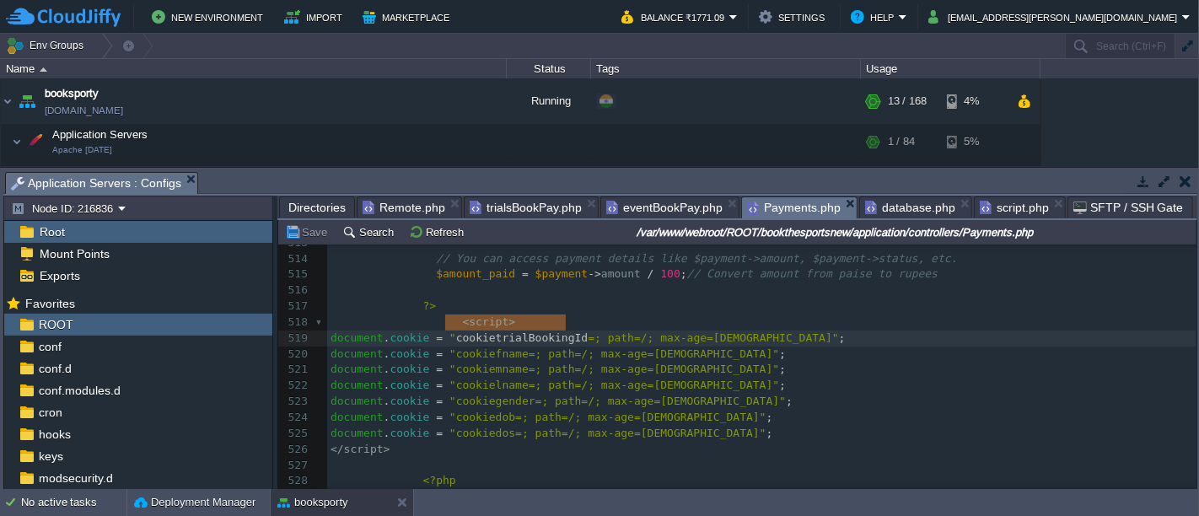
click at [527, 209] on span "trialsBookPay.php" at bounding box center [526, 207] width 112 height 20
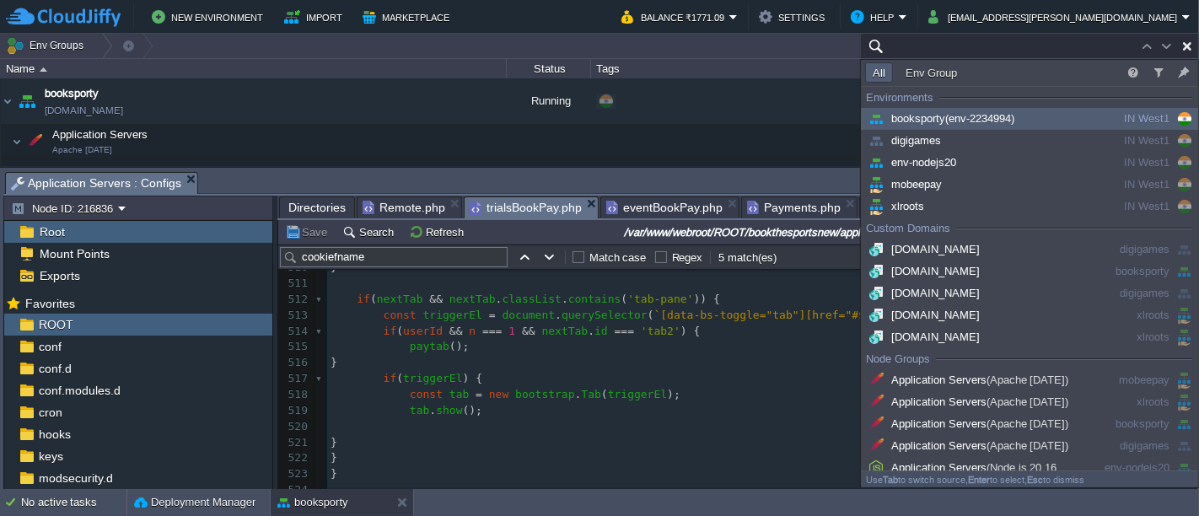
click at [415, 257] on input "cookiefname" at bounding box center [394, 257] width 228 height 20
type input "Search (Ctrl+F)"
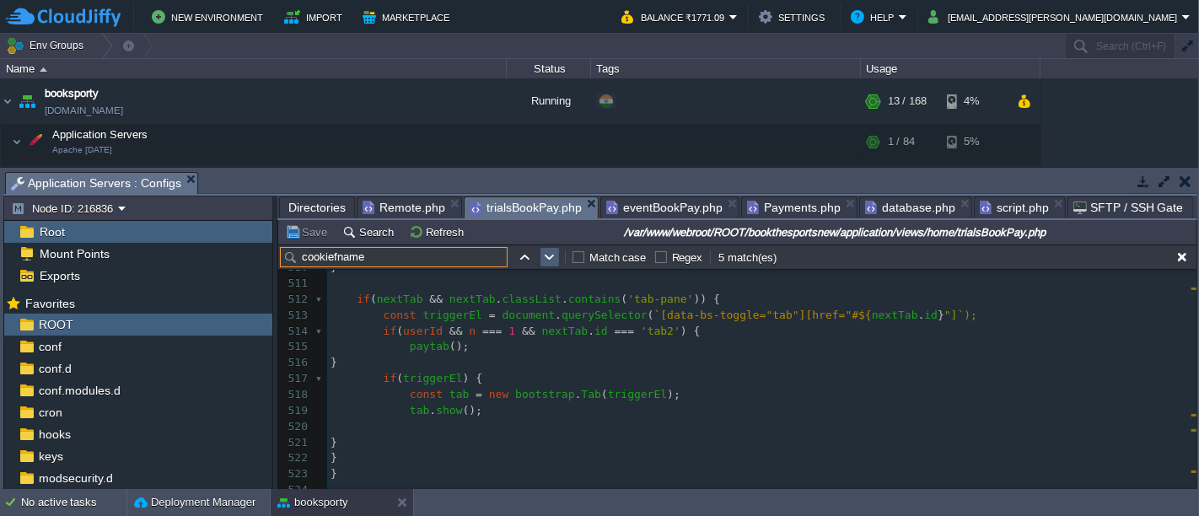
click at [548, 258] on button "button" at bounding box center [549, 257] width 15 height 15
type textarea "cookiefname"
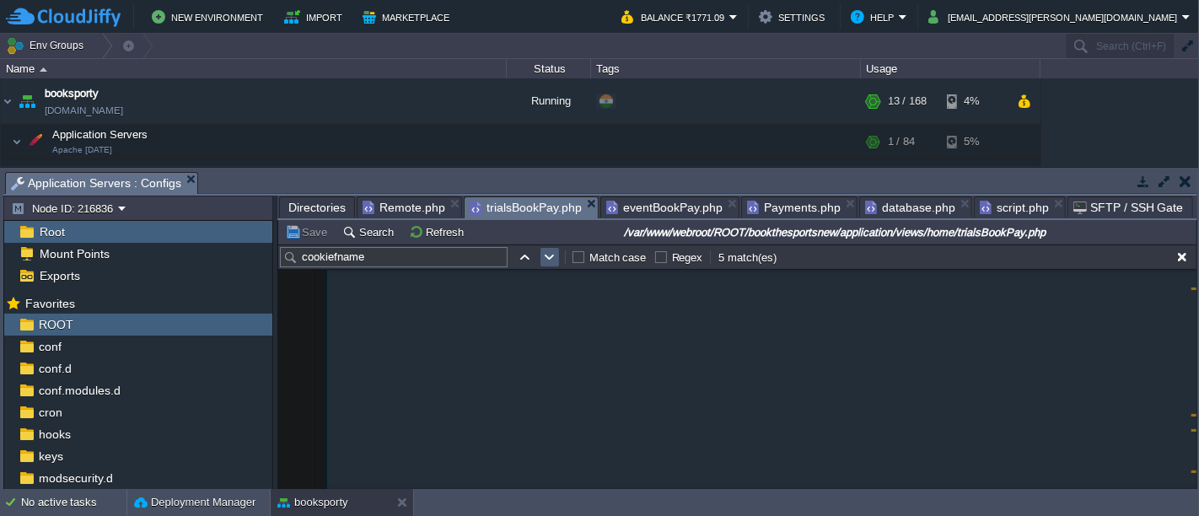
scroll to position [6984, 0]
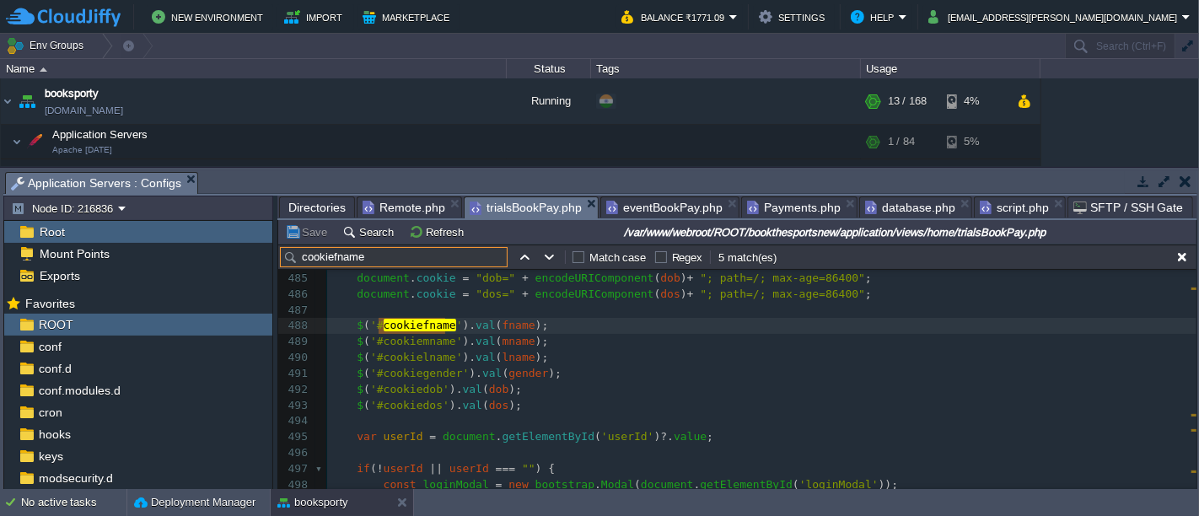
click at [404, 260] on input "cookiefname" at bounding box center [394, 257] width 228 height 20
paste input "[URL][DOMAIN_NAME]"
type input "[URL][DOMAIN_NAME]"
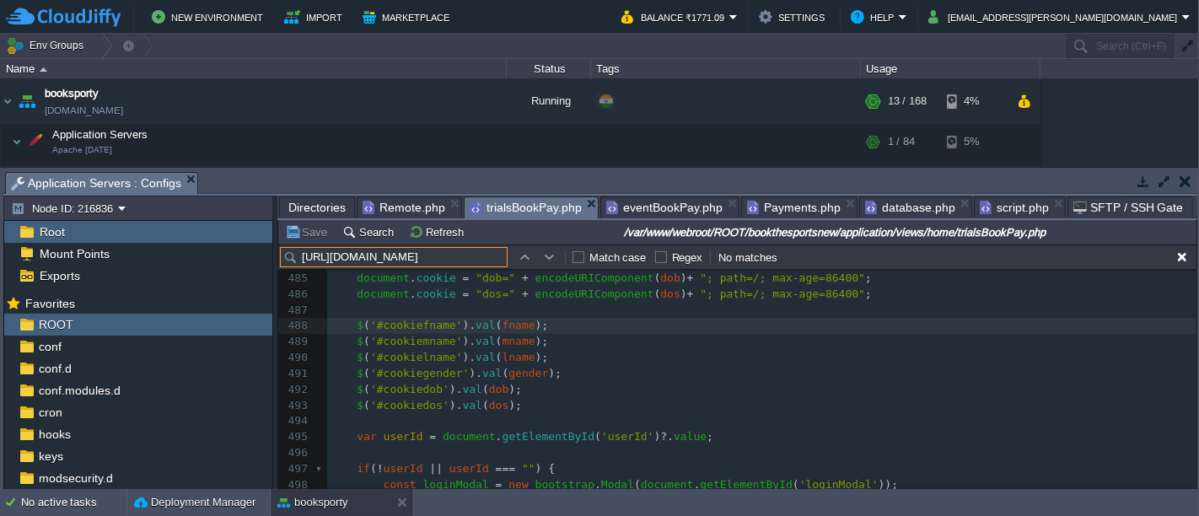
click at [768, 211] on span "Payments.php" at bounding box center [794, 207] width 94 height 20
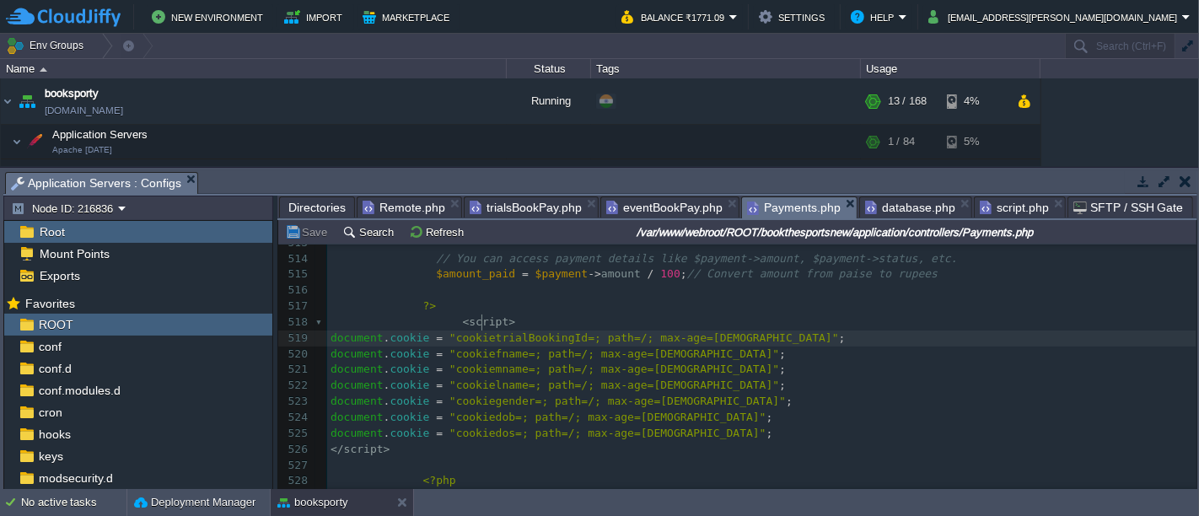
type textarea "cookietrialBookingId"
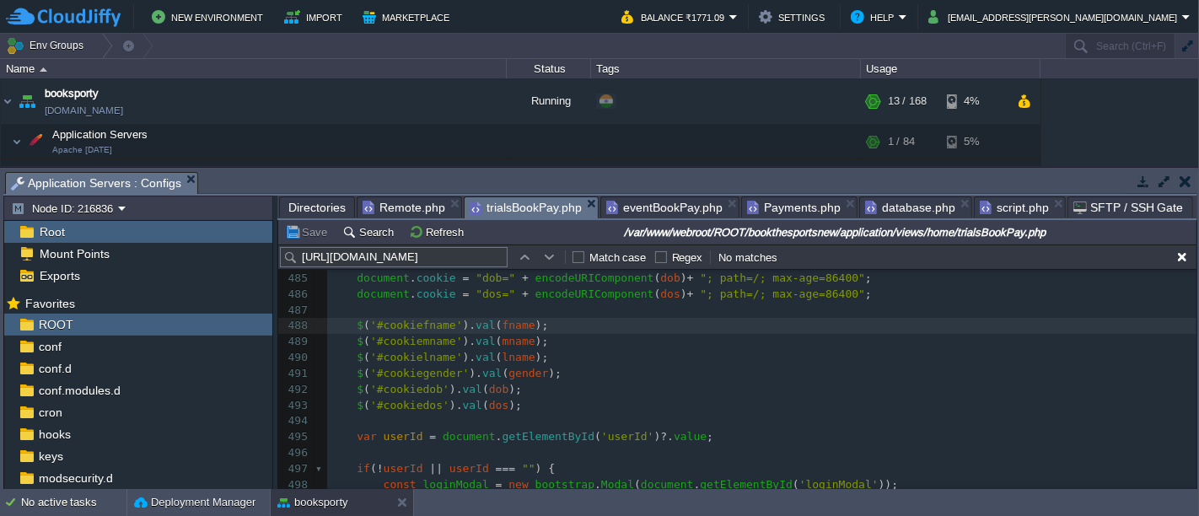
click at [508, 208] on span "trialsBookPay.php" at bounding box center [526, 207] width 112 height 21
click at [409, 267] on div "[URL][DOMAIN_NAME] Match case Regex No matches" at bounding box center [737, 257] width 919 height 25
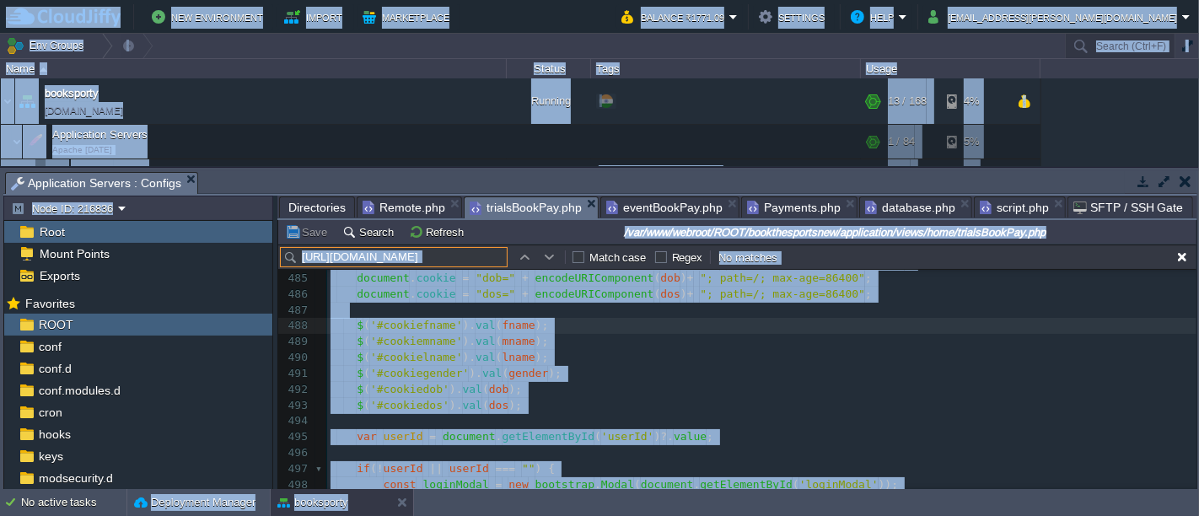
click at [423, 266] on input "[URL][DOMAIN_NAME]" at bounding box center [394, 257] width 228 height 20
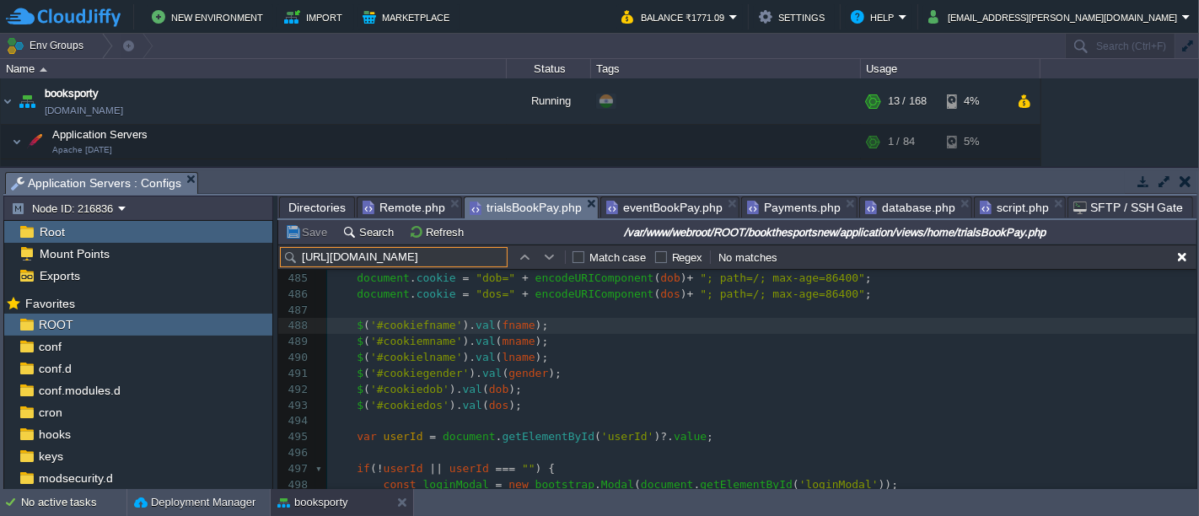
paste input "cookietrialBookingId"
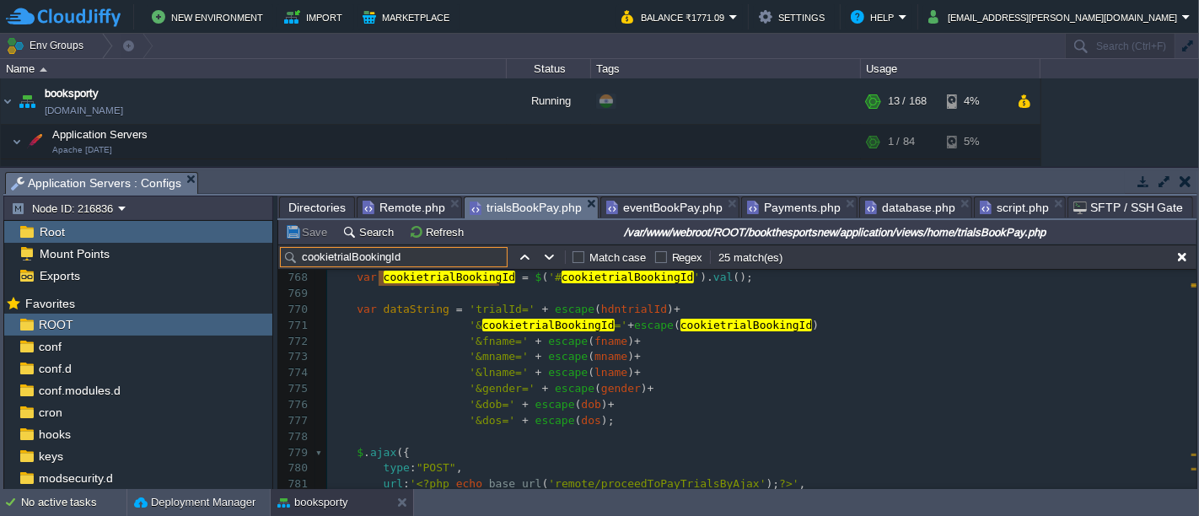
scroll to position [10447, 0]
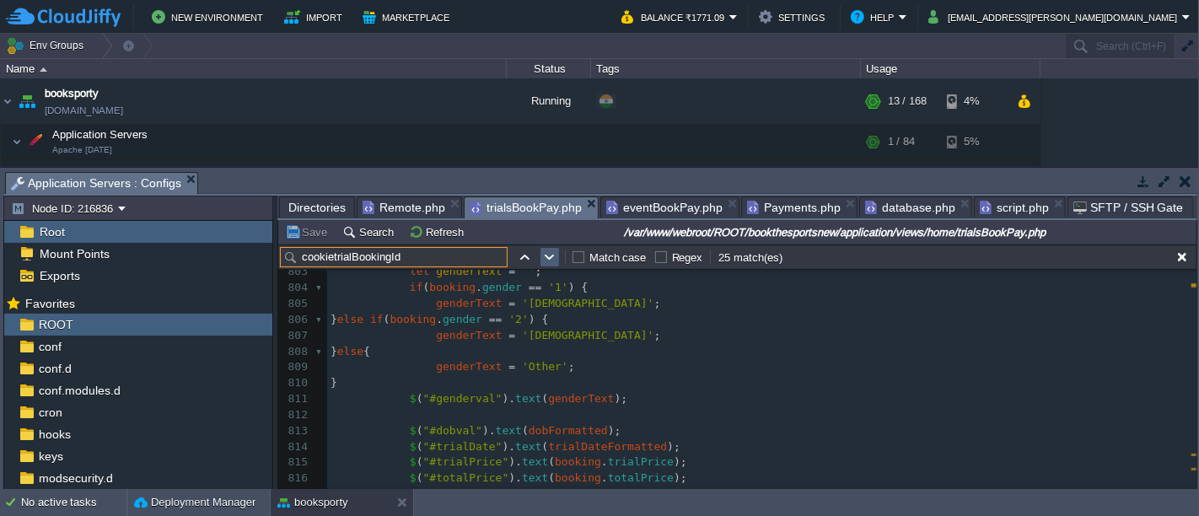
type input "cookietrialBookingId"
click at [554, 254] on button "button" at bounding box center [549, 257] width 15 height 15
type textarea "cookietrialBookingId"
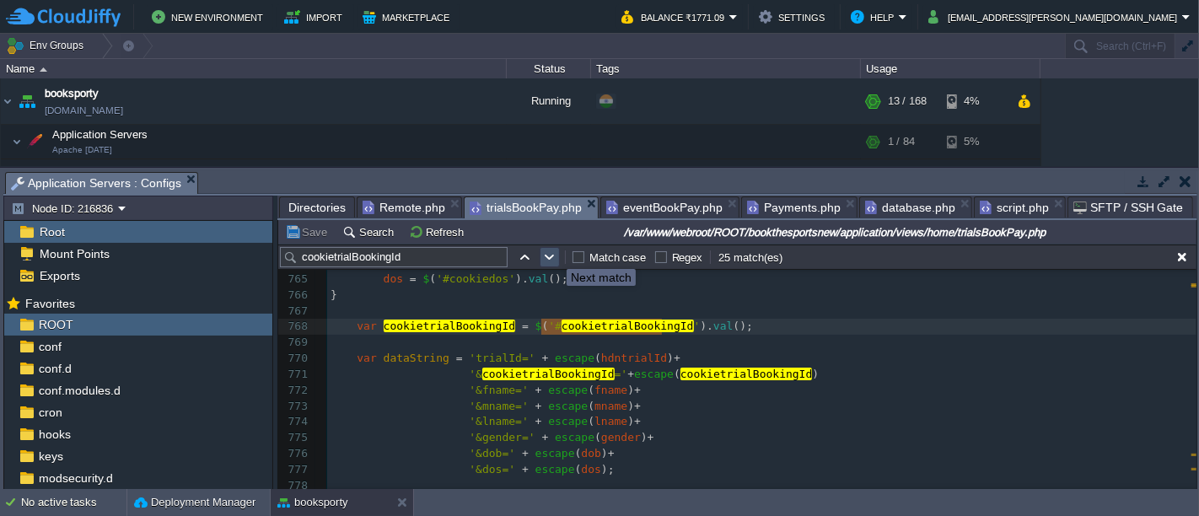
click at [554, 254] on button "button" at bounding box center [549, 257] width 15 height 15
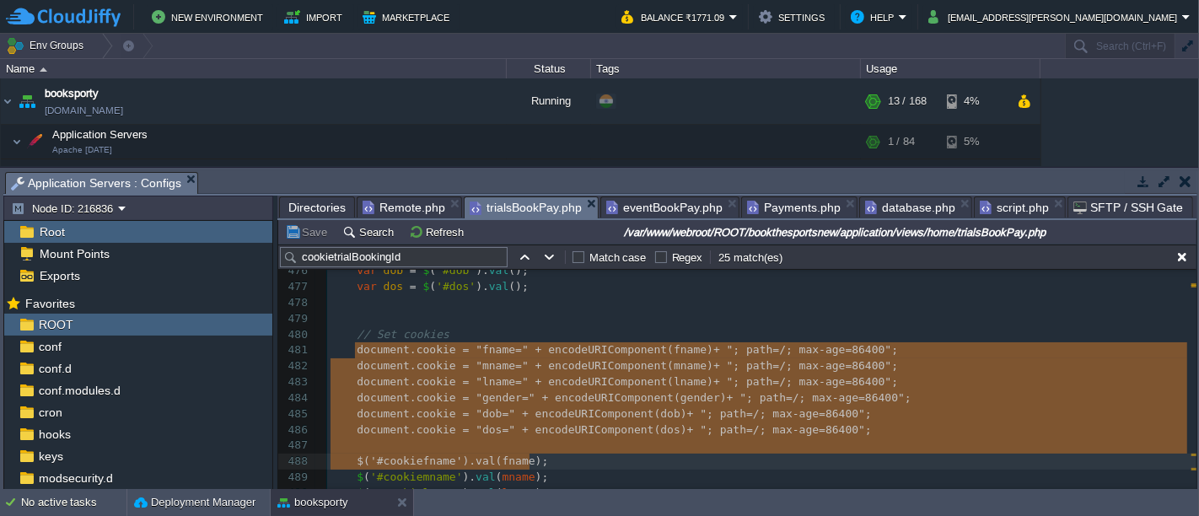
type textarea "document.cookie = "fname=" + encodeURIComponent(fname) + "; path=/; max-age=864…"
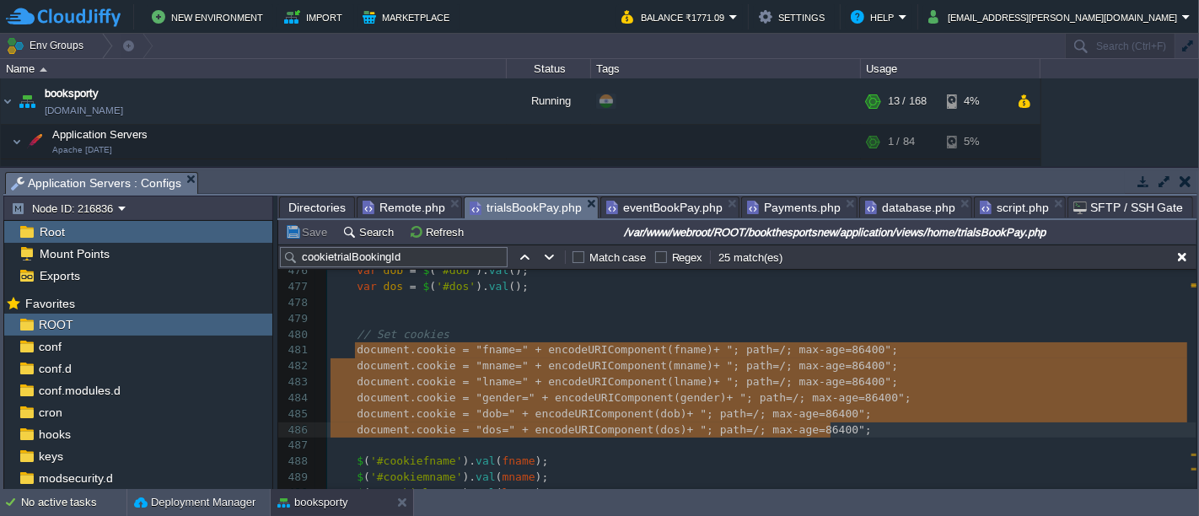
drag, startPoint x: 353, startPoint y: 348, endPoint x: 831, endPoint y: 450, distance: 489.2
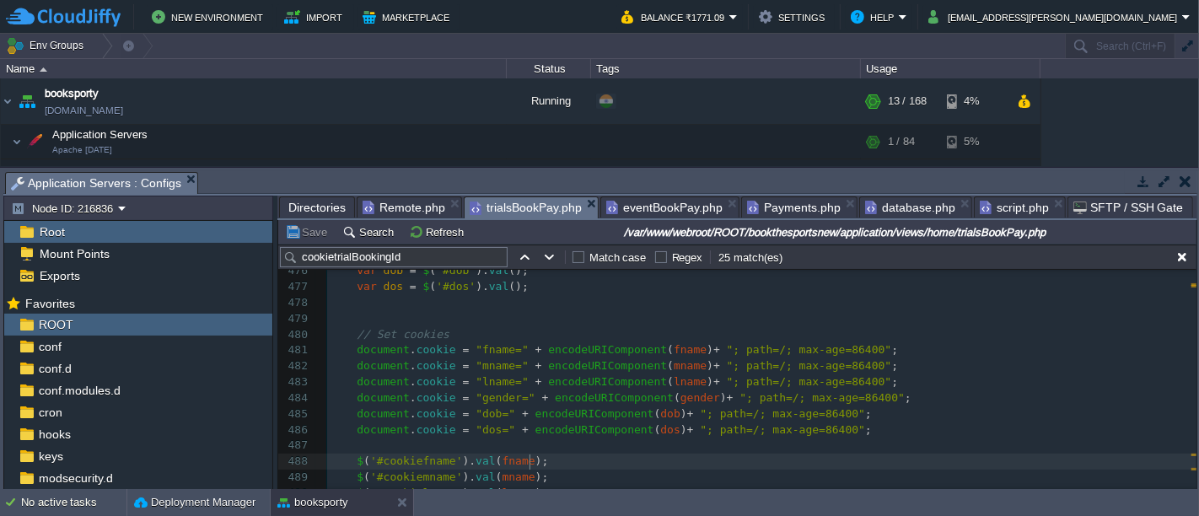
click at [889, 464] on pre "$ ( '#cookiefname' ). val ( fname );" at bounding box center [762, 462] width 870 height 16
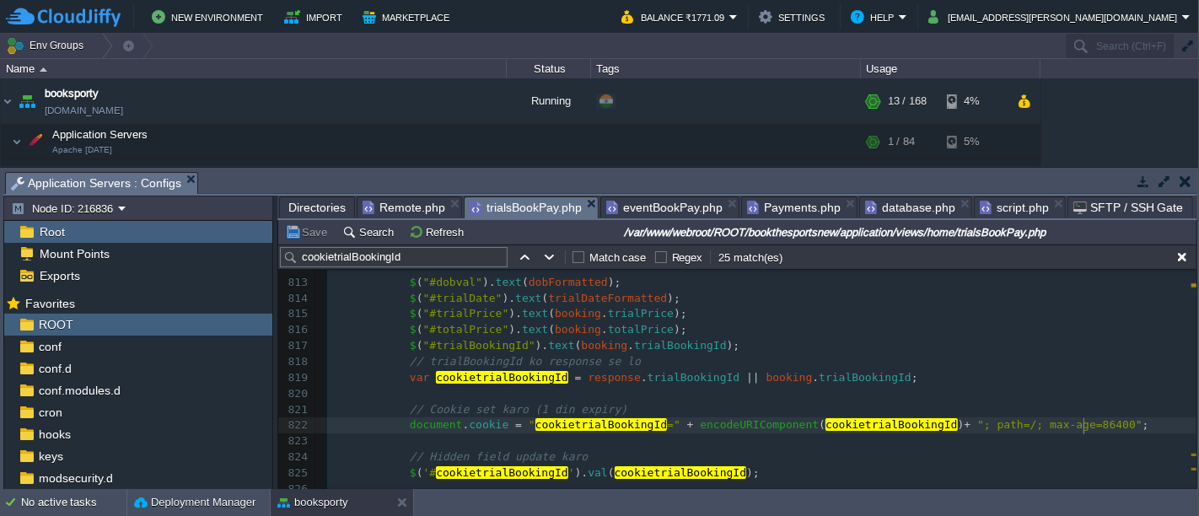
click at [1103, 425] on pre "document . cookie = " cookietrialBookingId =" + encodeURIComponent ( cookietria…" at bounding box center [762, 426] width 870 height 16
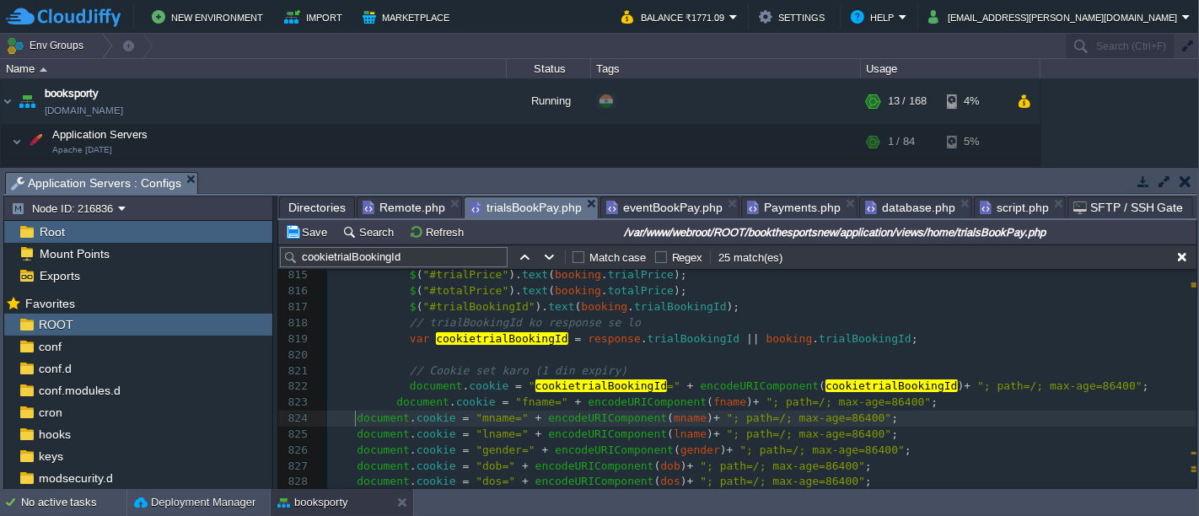
click at [352, 418] on span at bounding box center [344, 418] width 26 height 13
click at [303, 232] on button "Save" at bounding box center [308, 231] width 47 height 15
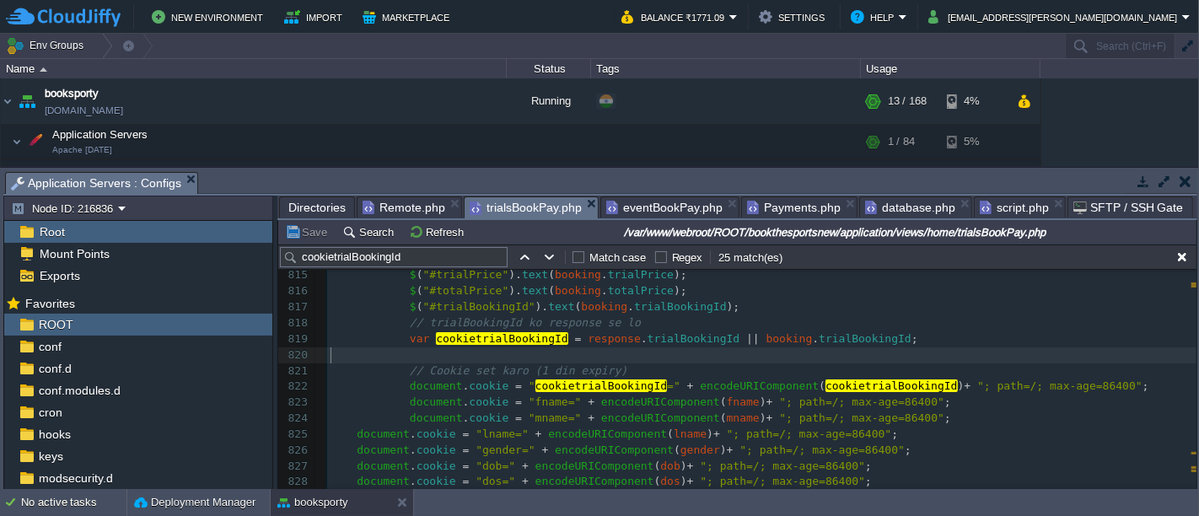
click at [1070, 350] on pre "​" at bounding box center [762, 356] width 870 height 16
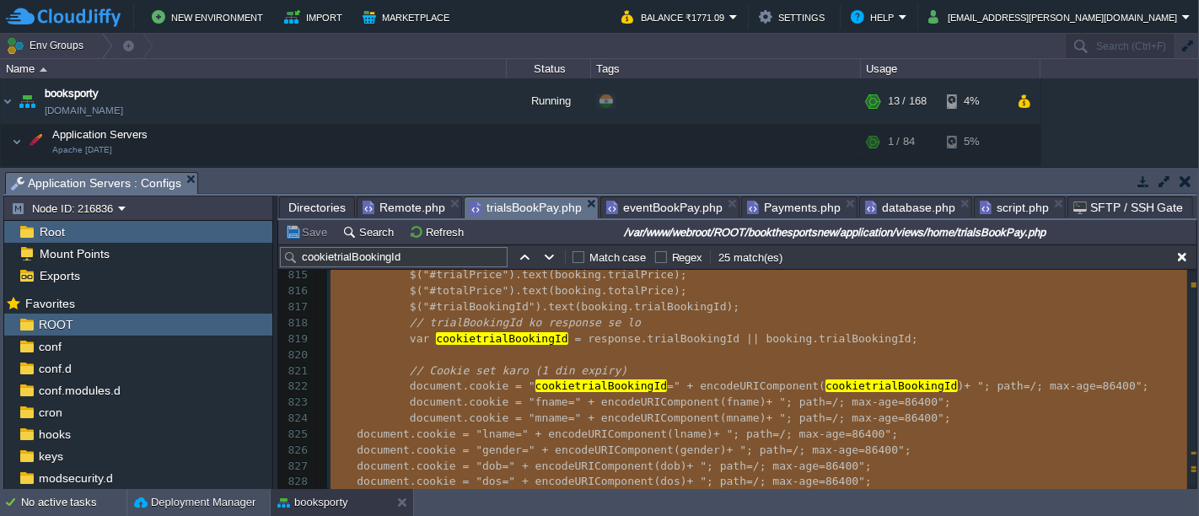
click at [400, 402] on span at bounding box center [402, 403] width 13 height 16
click at [410, 406] on span "document" at bounding box center [436, 402] width 53 height 13
click at [472, 389] on span "cookie" at bounding box center [489, 386] width 40 height 13
type textarea "cookie"
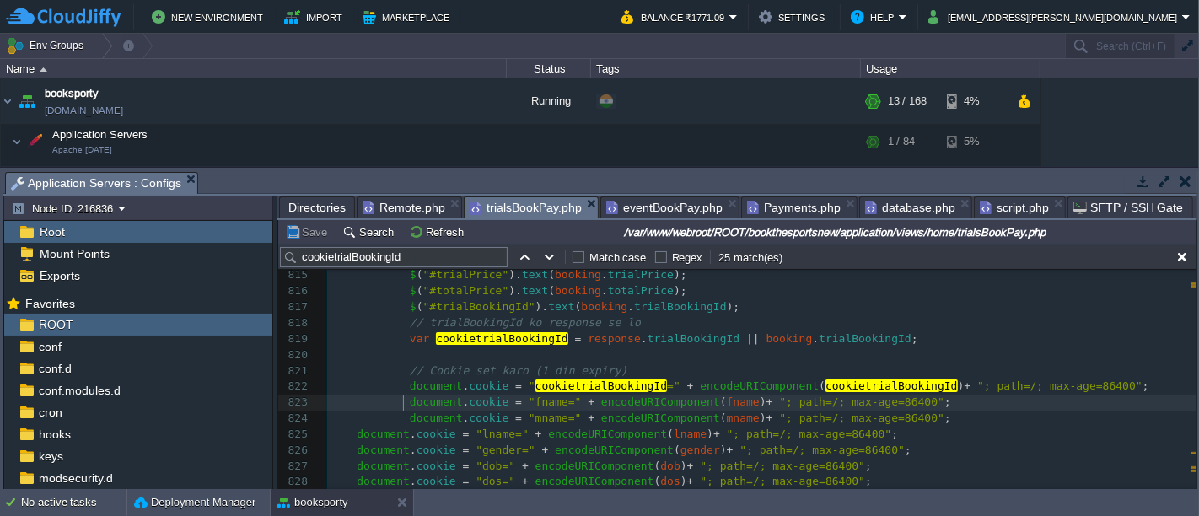
click at [402, 402] on span at bounding box center [402, 403] width 13 height 16
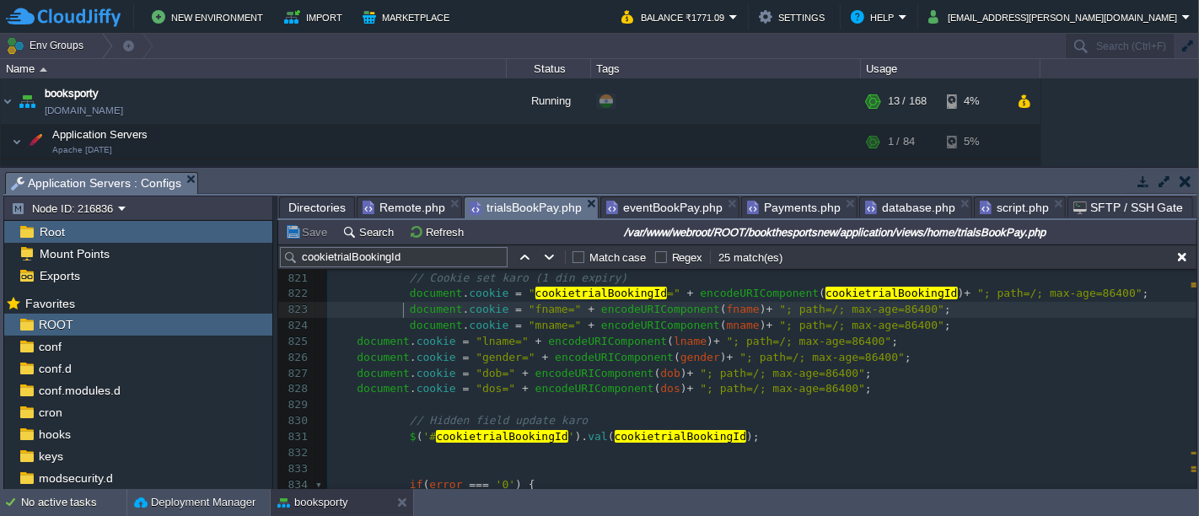
scroll to position [11151, 0]
type textarea "document.cookie = "fname=" + encodeURIComponent(fname) + "; path=/; max-age=864…"
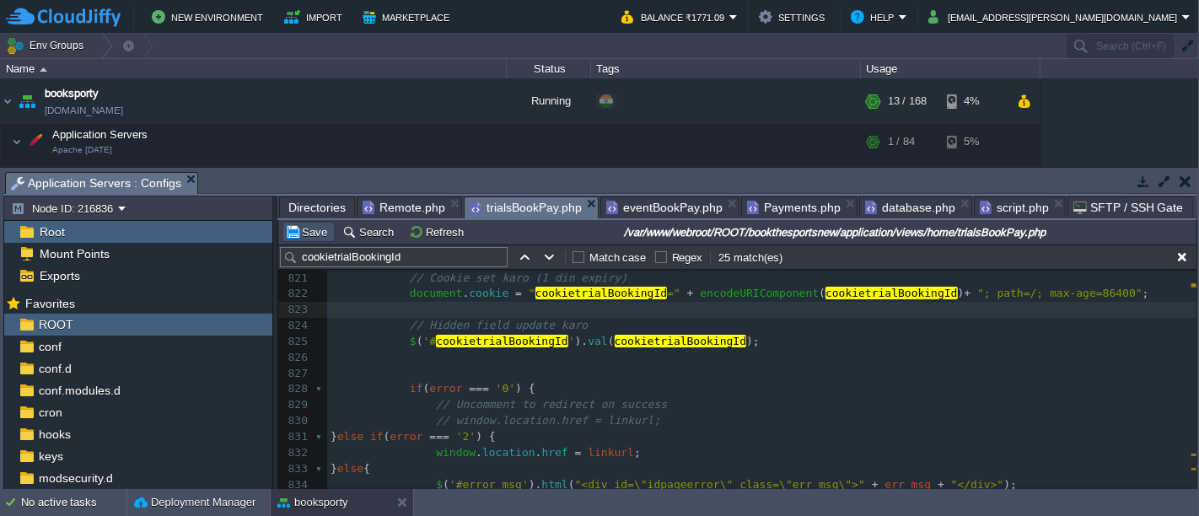
click at [302, 236] on button "Save" at bounding box center [308, 231] width 47 height 15
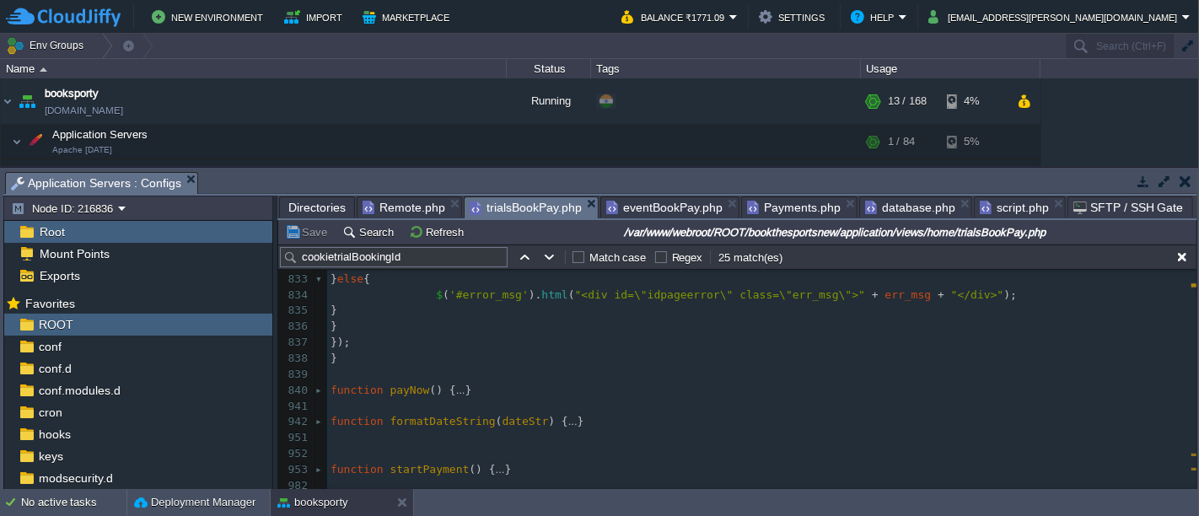
scroll to position [11339, 0]
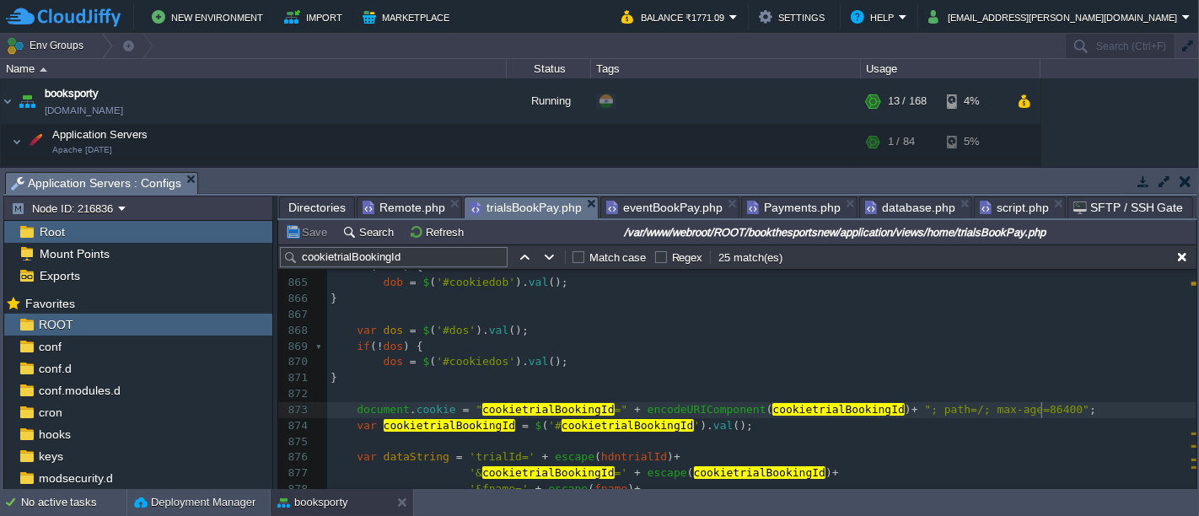
click at [1060, 412] on pre "document . cookie = " cookietrialBookingId =" + encodeURIComponent ( cookietria…" at bounding box center [762, 410] width 870 height 16
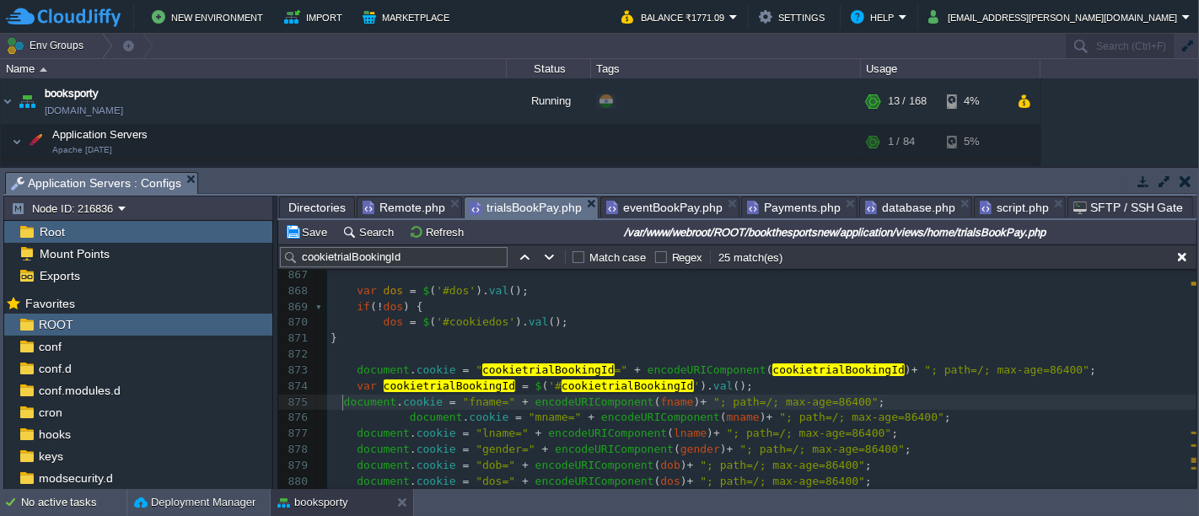
click at [342, 405] on div "xxxxxxxxxx 845 fname = $ ( '#cookiefname' ). val (); 846 } 847 ​ 848 var mname …" at bounding box center [762, 306] width 870 height 779
click at [405, 420] on div "xxxxxxxxxx 845 fname = $ ( '#cookiefname' ). val (); 846 } 847 ​ 848 var mname …" at bounding box center [762, 306] width 870 height 779
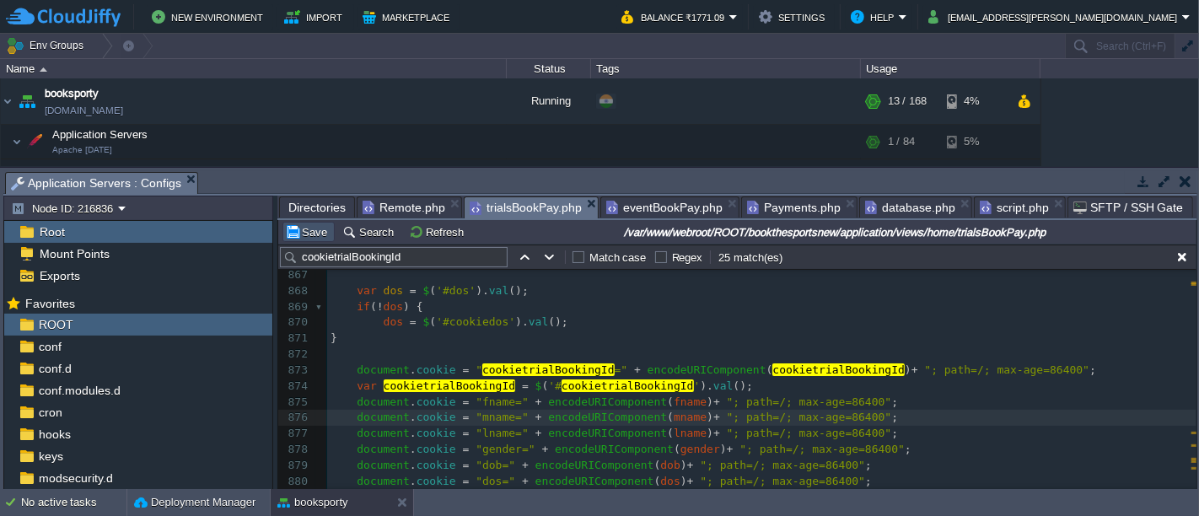
click at [297, 225] on button "Save" at bounding box center [308, 231] width 47 height 15
click at [361, 372] on div "xxxxxxxxxx 845 fname = $ ( '#cookiefname' ). val (); 846 } 847 ​ 848 var mname …" at bounding box center [762, 306] width 870 height 779
type textarea "document"
click at [447, 386] on div "xxxxxxxxxx 845 fname = $ ( '#cookiefname' ). val (); 846 } 847 ​ 848 var mname …" at bounding box center [762, 306] width 870 height 779
type textarea "cookietrialBookingId"
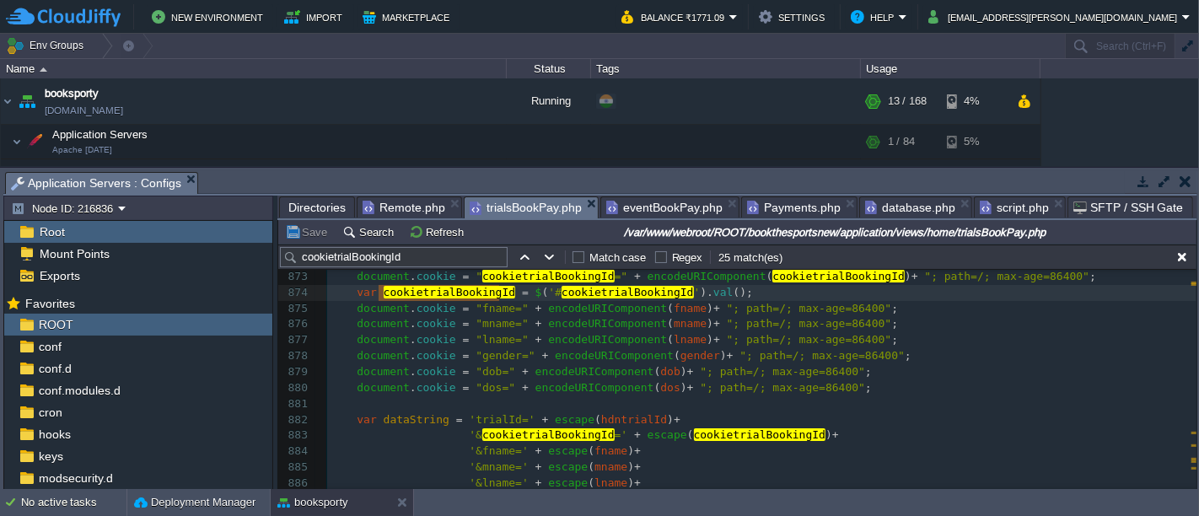
scroll to position [11886, 0]
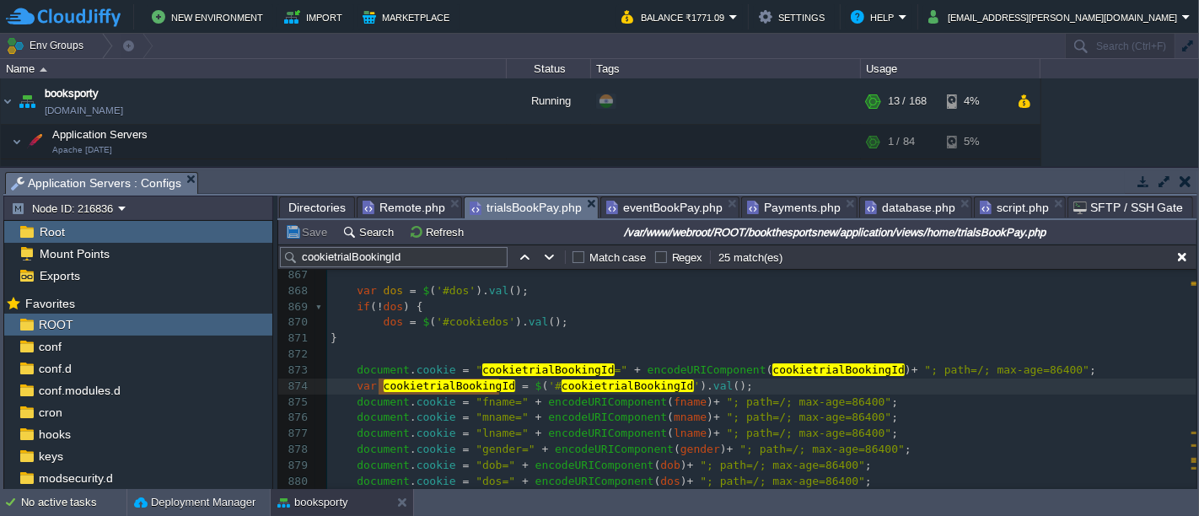
click at [589, 402] on div "xxxxxxxxxx 845 fname = $ ( '#cookiefname' ). val (); 846 } 847 ​ 848 var mname …" at bounding box center [762, 306] width 870 height 779
click at [352, 381] on span at bounding box center [344, 386] width 26 height 13
type textarea "var cookietrialBookingId = $('#cookietrialBookingId').val();"
click at [356, 367] on div "xxxxxxxxxx 845 fname = $ ( '#cookiefname' ). val (); 846 } 847 ​ 848 var mname …" at bounding box center [762, 306] width 870 height 779
type textarea "document.cookie = "cookietrialBookingId=" + encodeURIComponent(cookietrialBooki…"
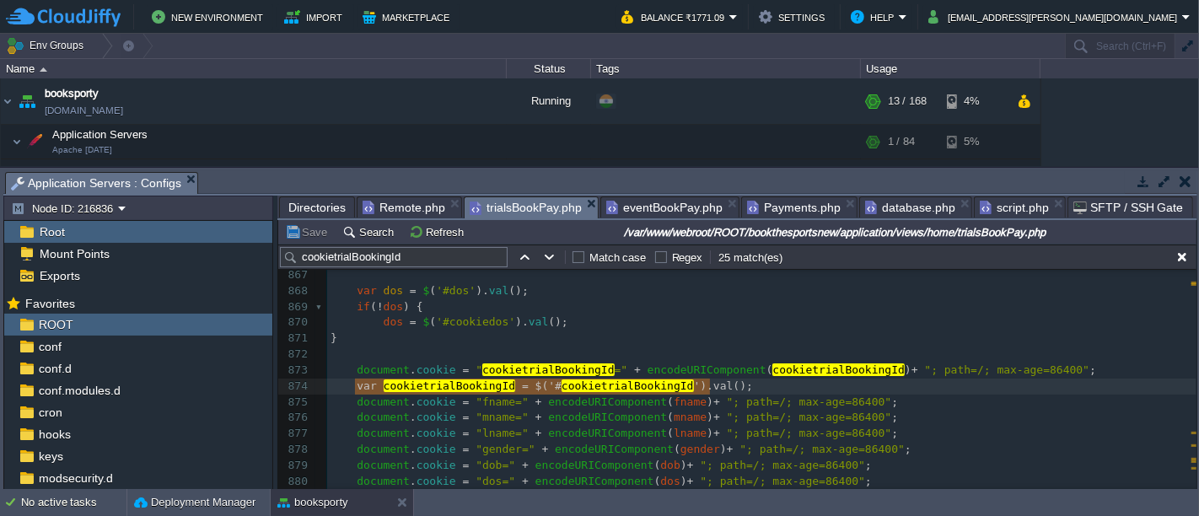
type textarea "var cookietrialBookingId = $('#cookietrialBookingId').val();"
drag, startPoint x: 355, startPoint y: 389, endPoint x: 714, endPoint y: 387, distance: 358.5
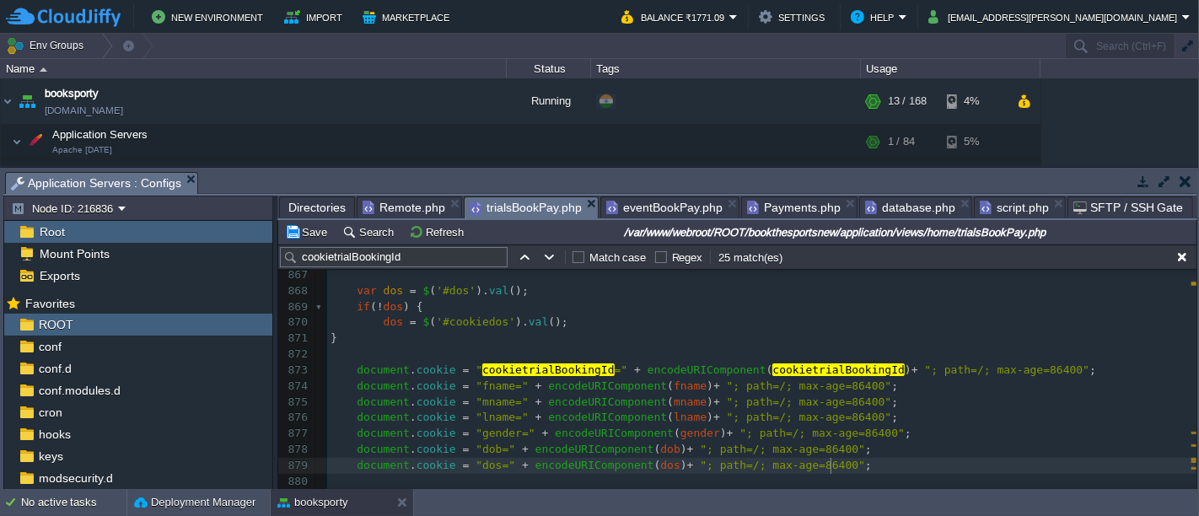
click at [838, 470] on pre "document . cookie = "dos=" + encodeURIComponent ( dos ) + "; path=/; max-age=86…" at bounding box center [762, 466] width 870 height 16
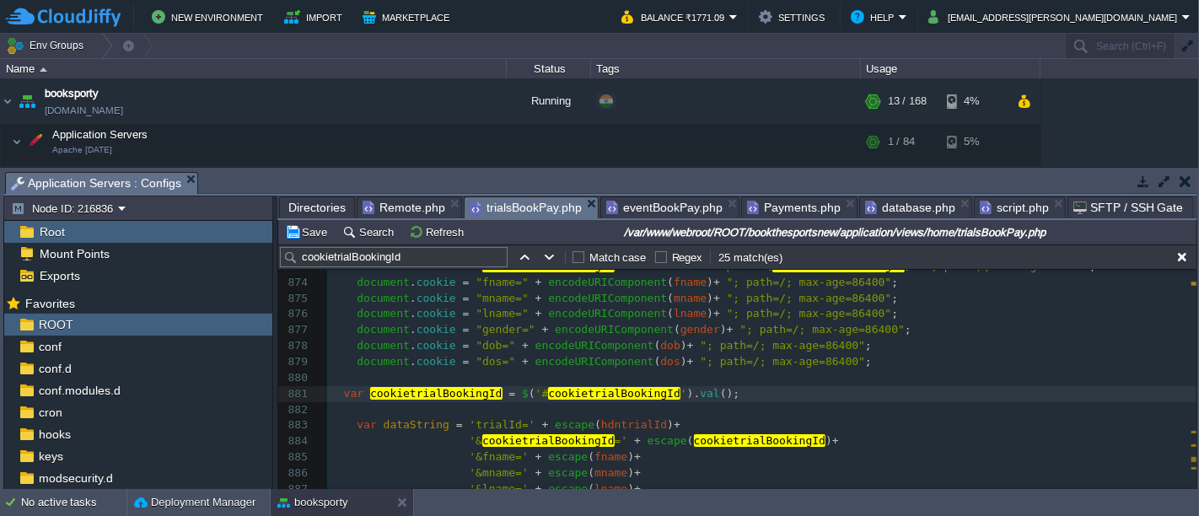
scroll to position [11994, 0]
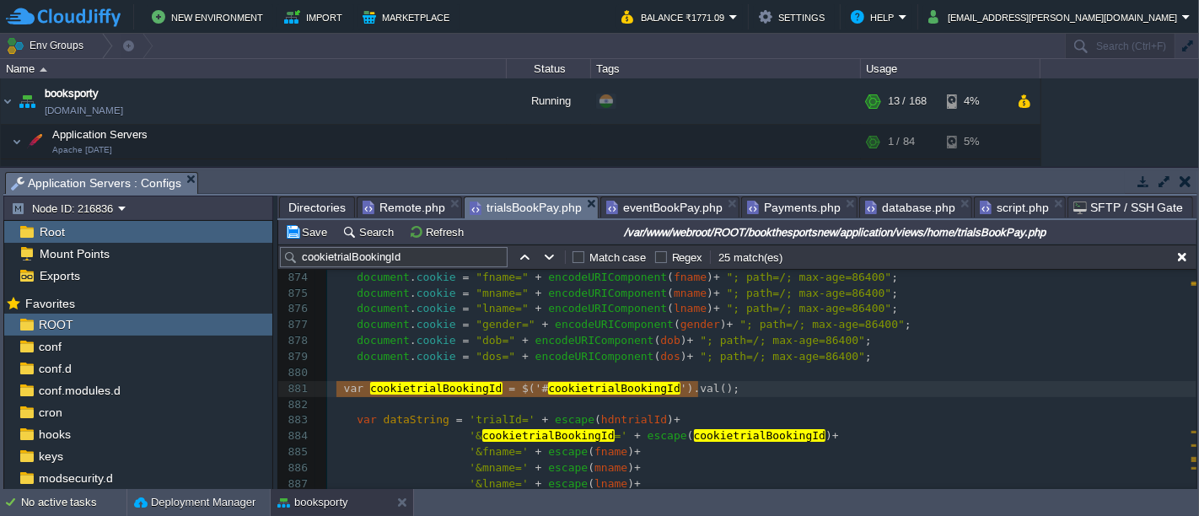
type textarea "var cookietrialBookingId = $('#cookietrialBookingId').val();"
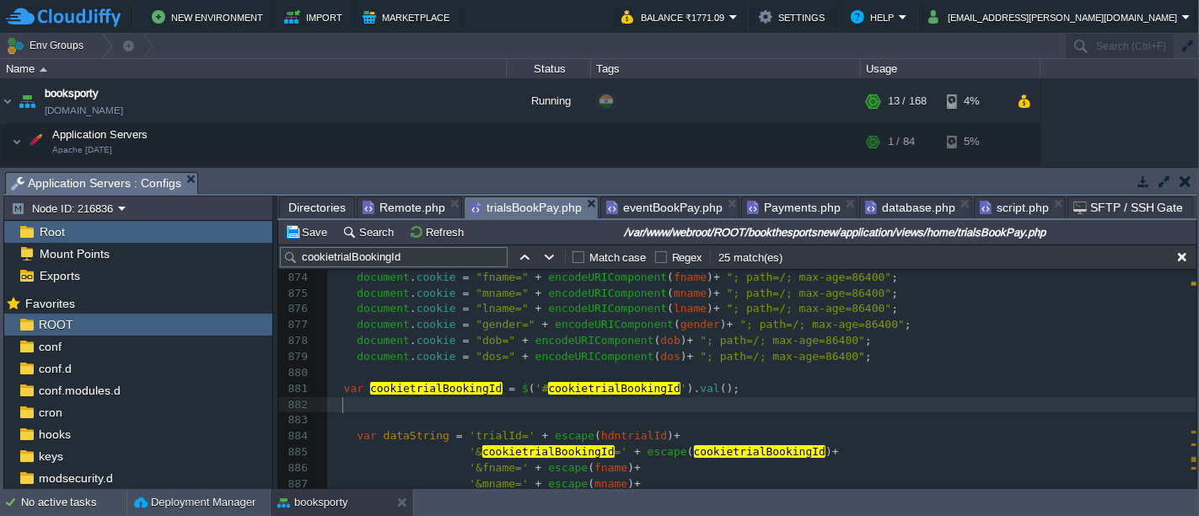
paste textarea "fname"
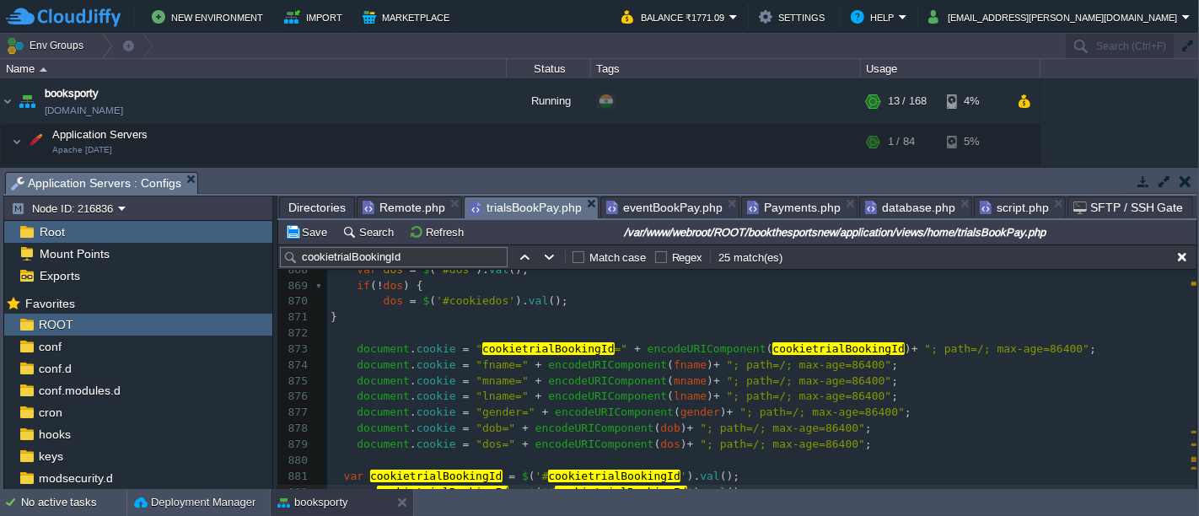
scroll to position [11903, 0]
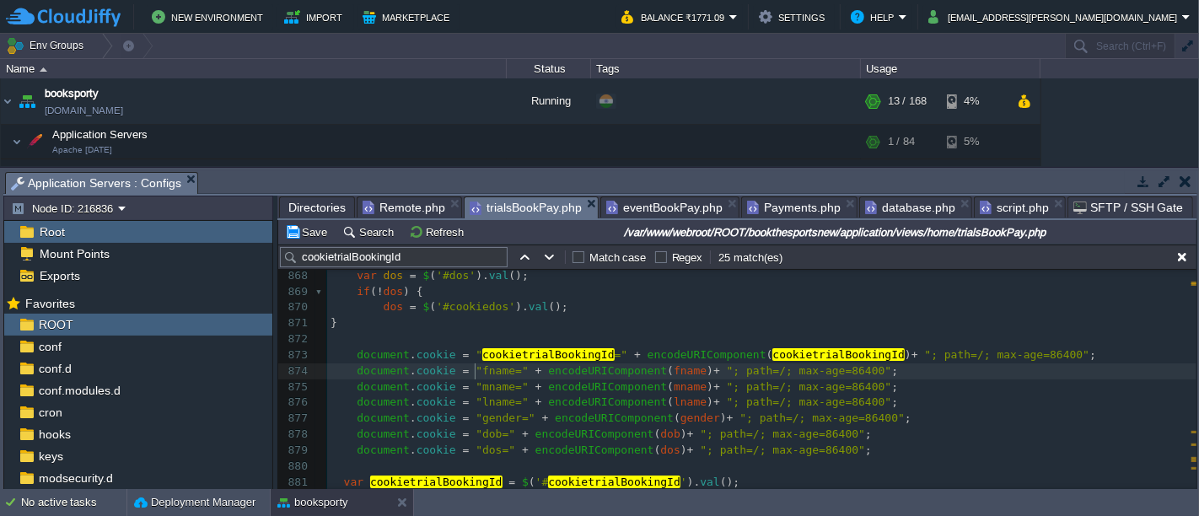
click at [477, 373] on div "xxxxxxxxxx 845 fname = $ ( '#cookiefname' ). val (); 846 } 847 ​ 848 var mname …" at bounding box center [762, 323] width 870 height 843
type textarea "fname"
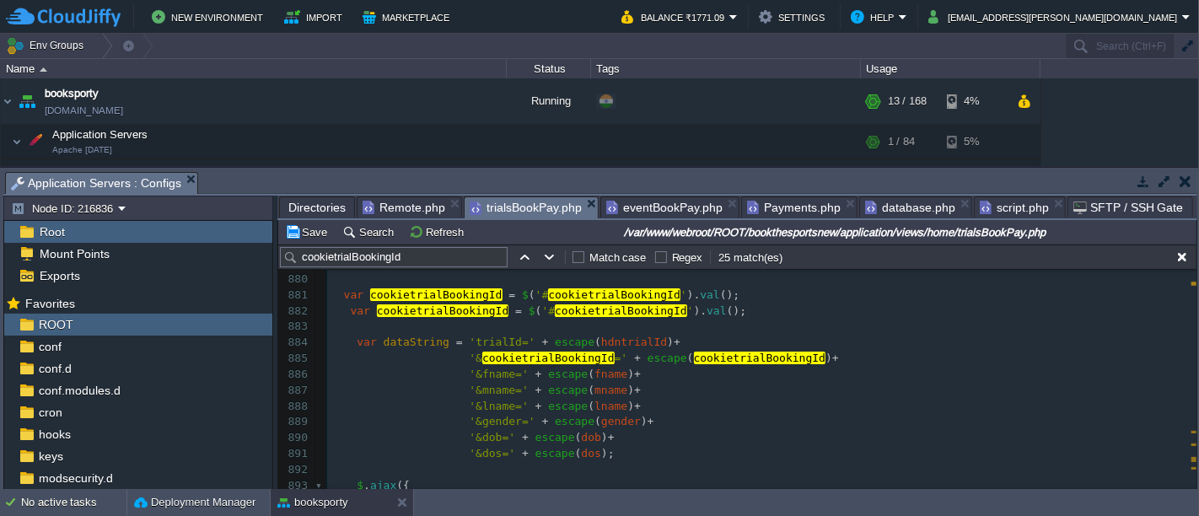
click at [612, 307] on span "cookietrialBookingId" at bounding box center [621, 311] width 132 height 13
type textarea "cookietrialBookingId"
paste textarea
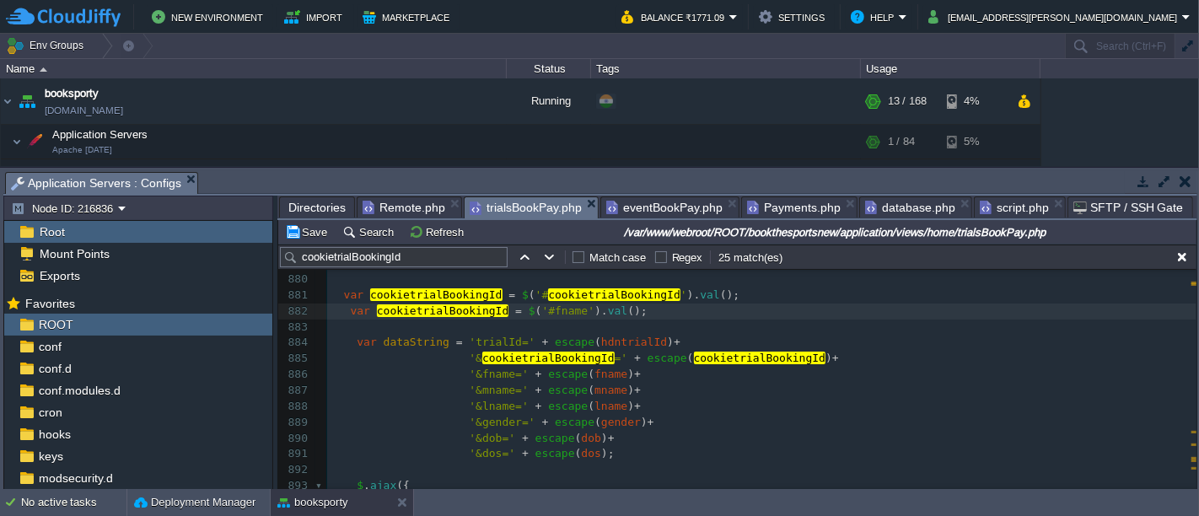
click at [434, 308] on div "xxxxxxxxxx 869 if ( ! dos ) { 870 dos = $ ( '#cookiedos' ). val (); 871 } 872 8…" at bounding box center [762, 367] width 870 height 541
type textarea "cookietrialBookingId"
click at [310, 234] on button "Save" at bounding box center [308, 231] width 47 height 15
click at [783, 206] on span "Payments.php" at bounding box center [794, 207] width 94 height 20
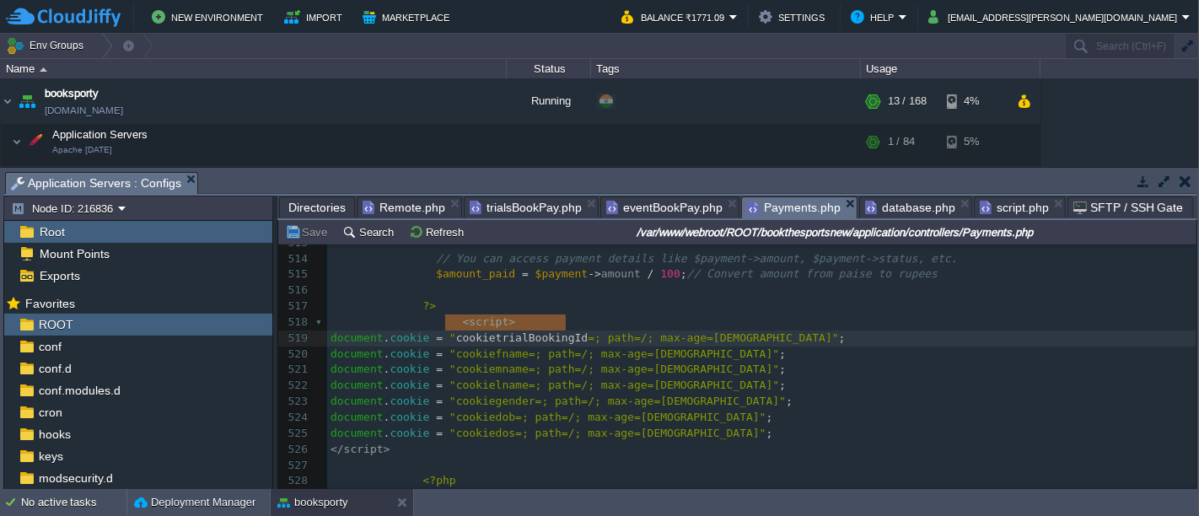
click at [489, 340] on div "xxxxxxxxxx 504 "razorpay_payment_id" => $_POST [ 'razorpay_payment_id' ], 505 "…" at bounding box center [762, 457] width 870 height 763
type textarea "cookiefname"
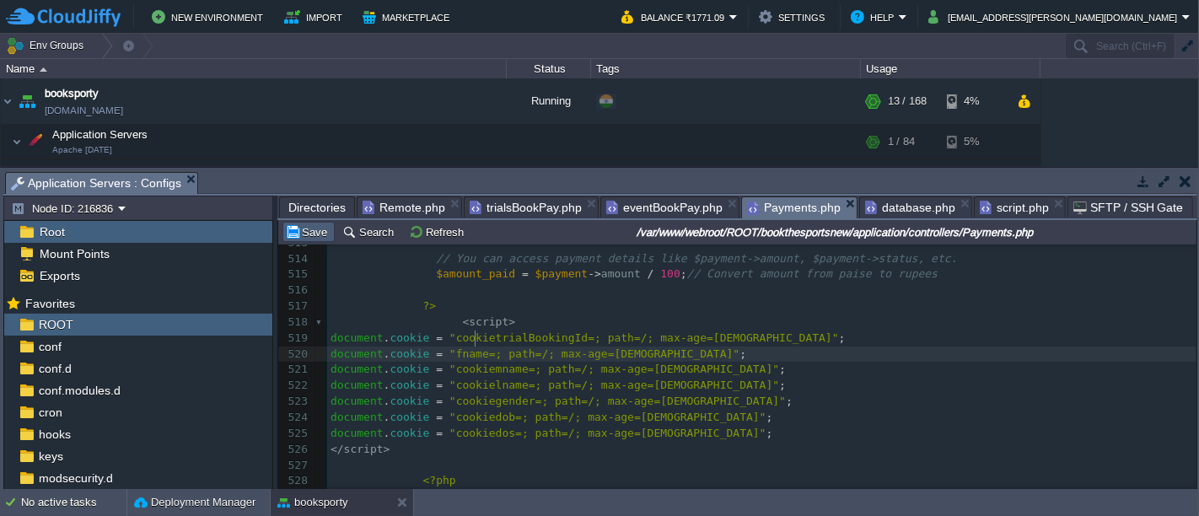
click at [305, 229] on button "Save" at bounding box center [308, 231] width 47 height 15
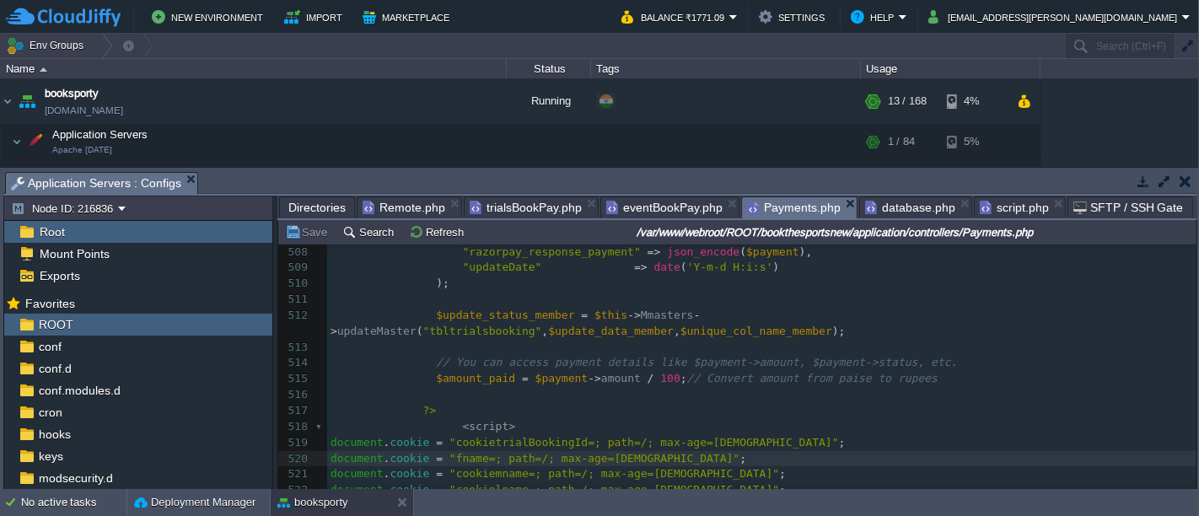
scroll to position [1573, 0]
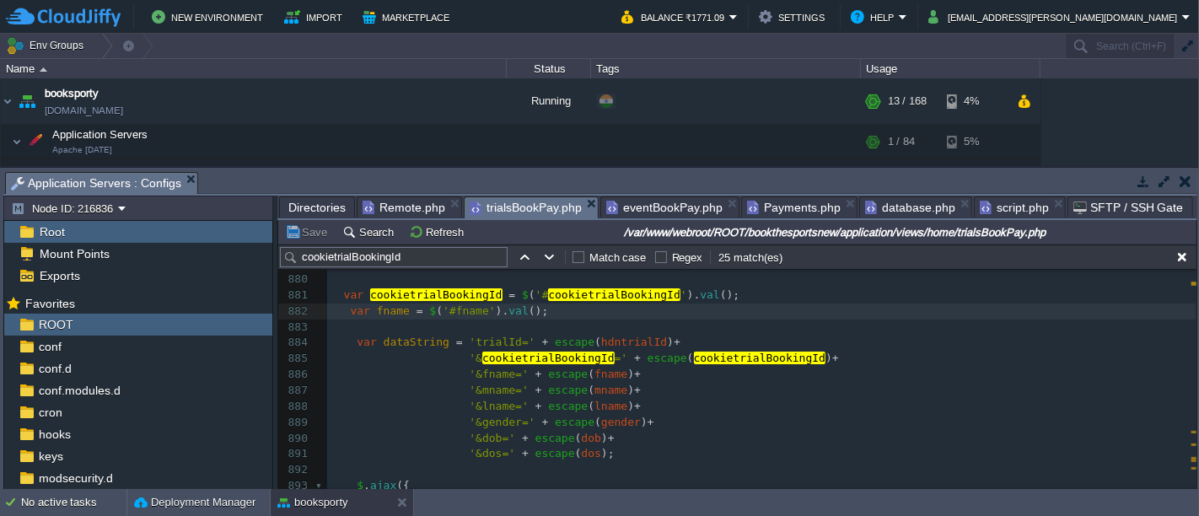
click at [527, 214] on span "trialsBookPay.php" at bounding box center [526, 207] width 112 height 21
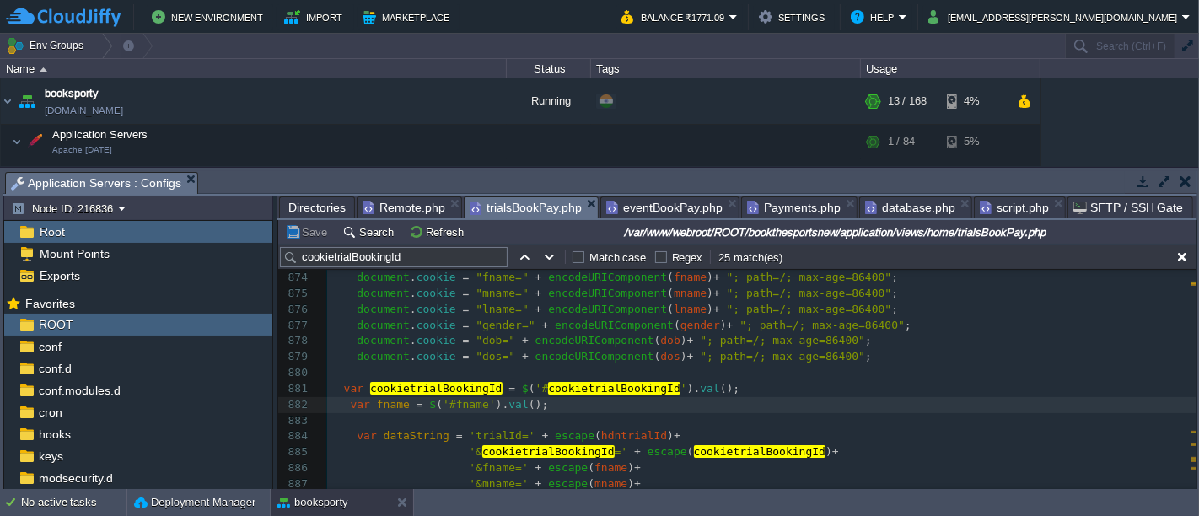
click at [568, 382] on div "xxxxxxxxxx 869 if ( ! dos ) { 870 dos = $ ( '#cookiedos' ). val (); 871 } 872 8…" at bounding box center [762, 461] width 870 height 541
type textarea "cookietrialBookingId"
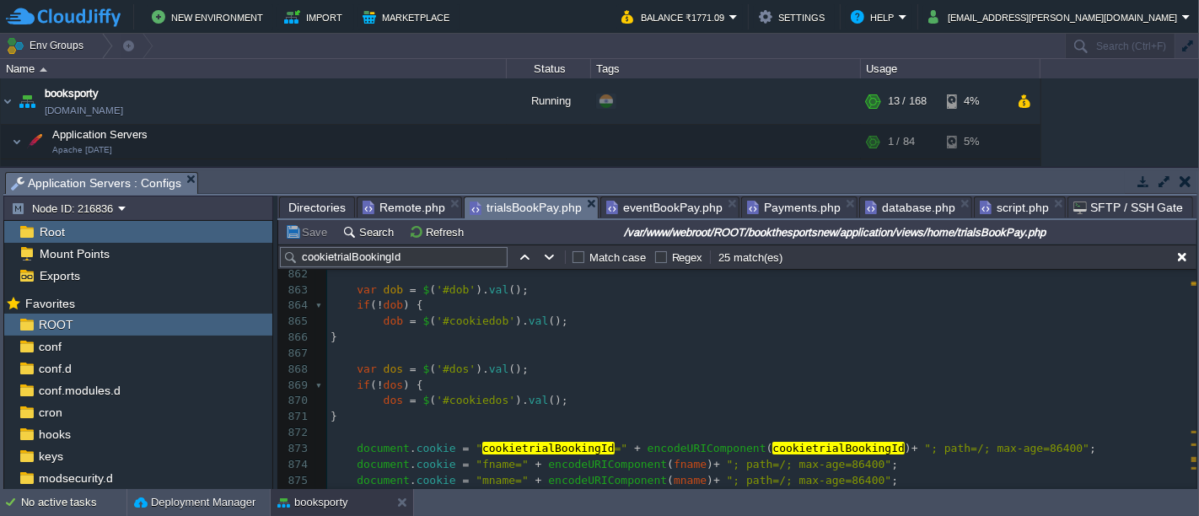
click at [520, 445] on span "cookietrialBookingId" at bounding box center [548, 448] width 132 height 13
type textarea "cookietrialBookingId"
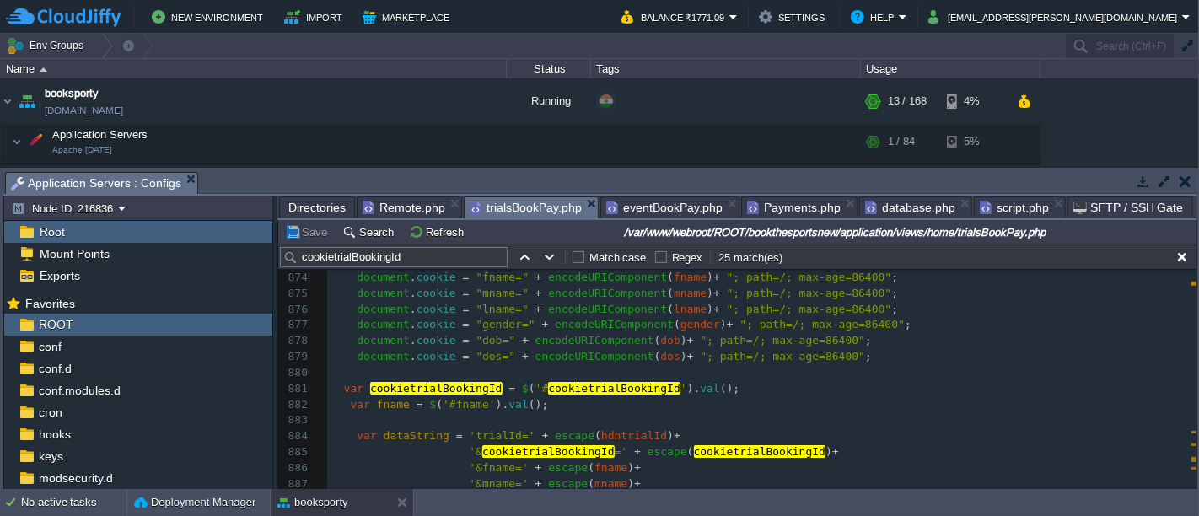
scroll to position [11903, 0]
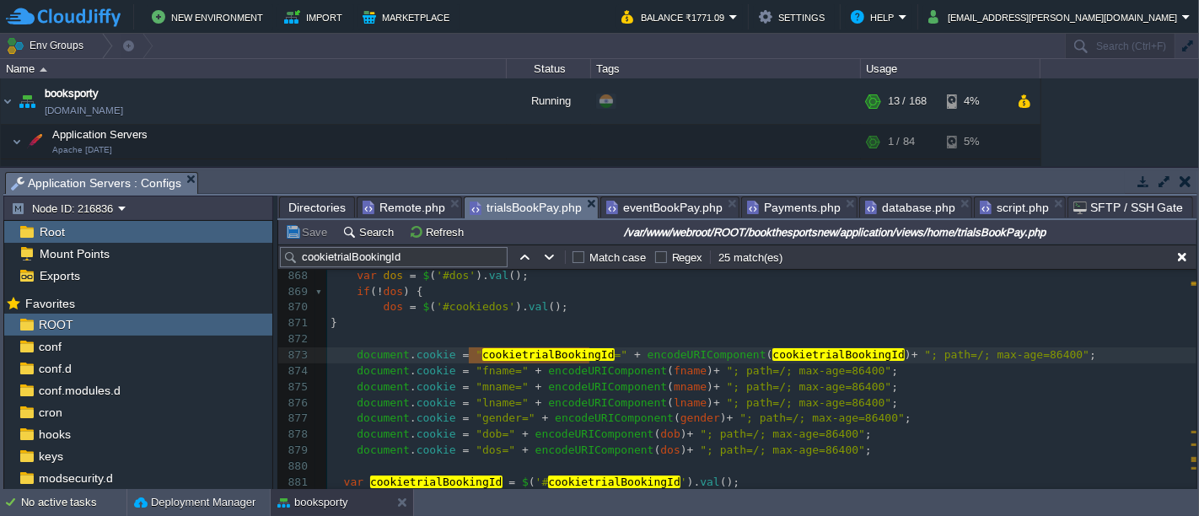
click at [488, 368] on div "xxxxxxxxxx 852 ​ 853 var lname = $ ( '#lname' ). val (); 854 if ( ! lname ) { 8…" at bounding box center [762, 418] width 870 height 811
type textarea "fname"
click at [771, 206] on span "Payments.php" at bounding box center [794, 207] width 94 height 20
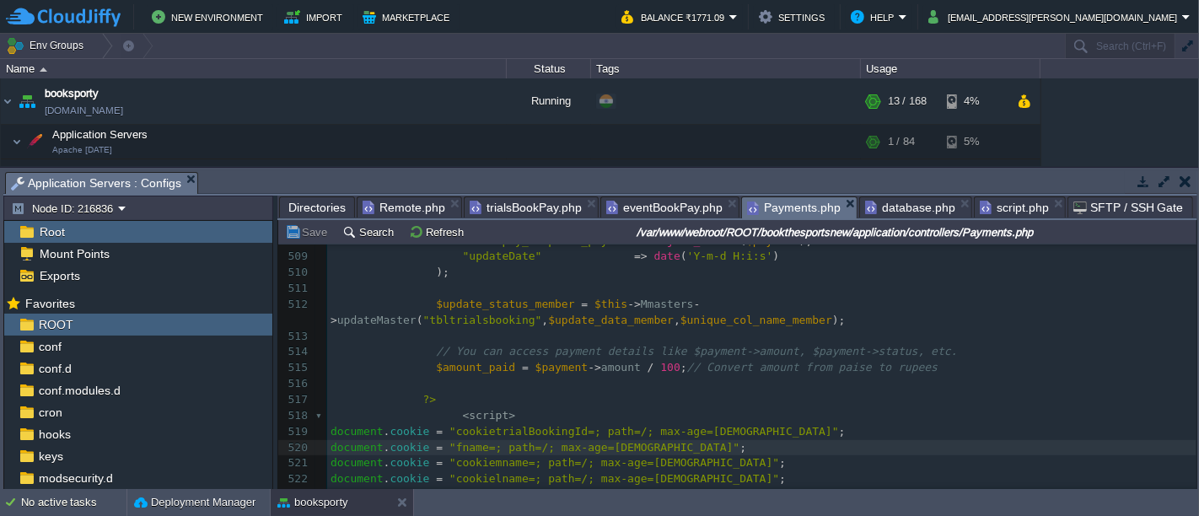
scroll to position [1666, 0]
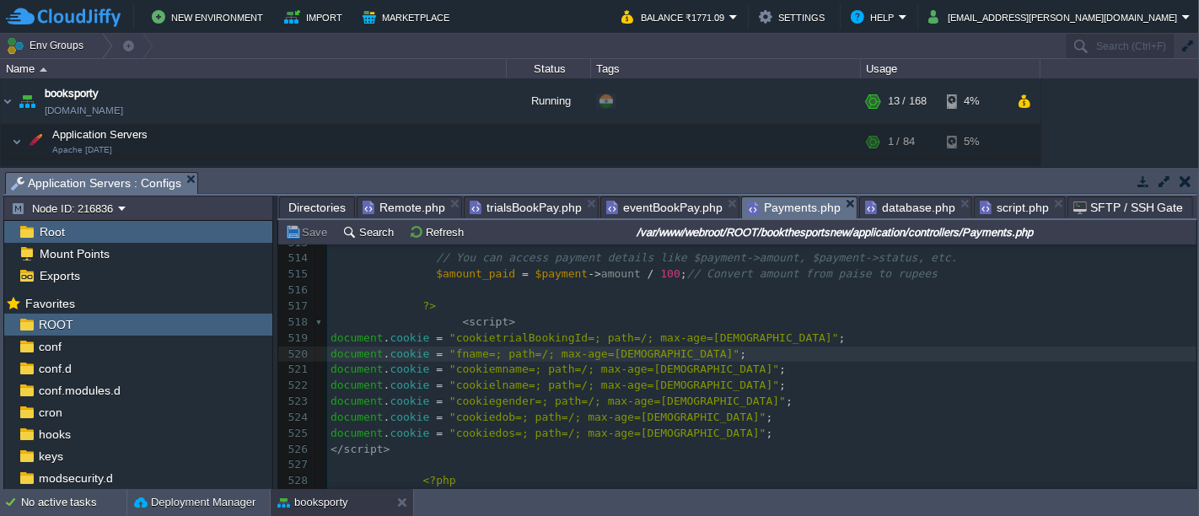
click at [459, 338] on div "xxxxxxxxxx 492 // Fetch the payment details 493 $payment = $api -> payment -> f…" at bounding box center [762, 298] width 870 height 827
type textarea "fname"
click at [532, 201] on span "trialsBookPay.php" at bounding box center [526, 207] width 112 height 20
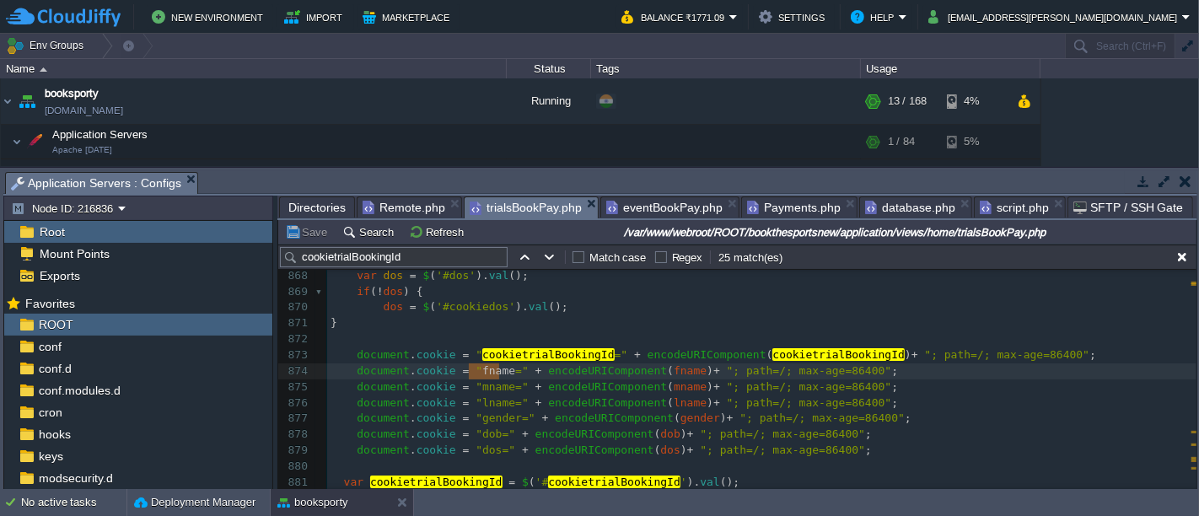
click at [482, 385] on div "xxxxxxxxxx 852 ​ 853 var lname = $ ( '#lname' ). val (); 854 if ( ! lname ) { 8…" at bounding box center [762, 418] width 870 height 811
type textarea "mname"
click at [788, 209] on span "Payments.php" at bounding box center [794, 207] width 94 height 20
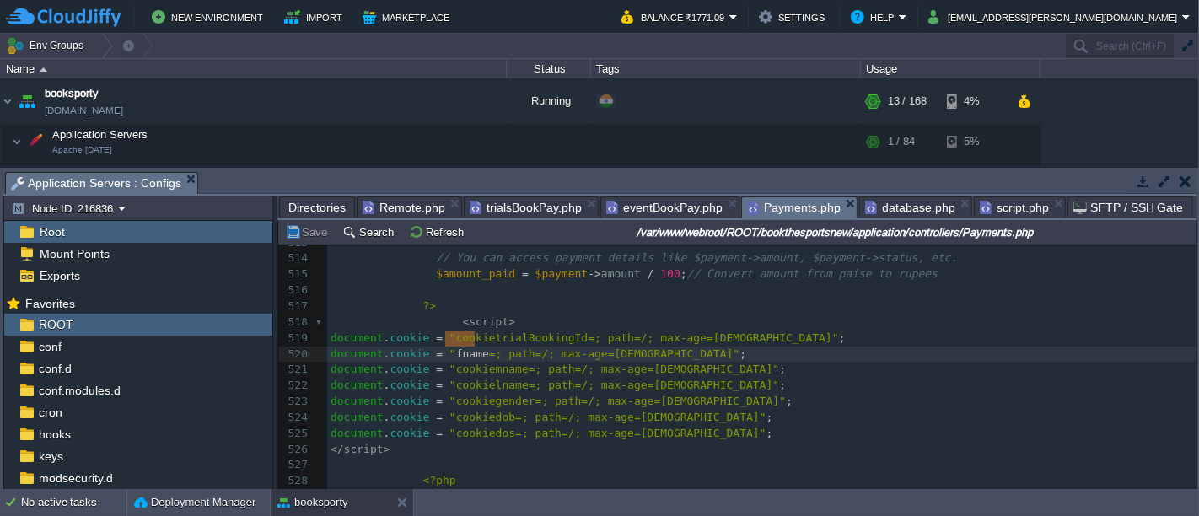
click at [472, 354] on div "xxxxxxxxxx 492 // Fetch the payment details 493 $payment = $api -> payment -> f…" at bounding box center [762, 298] width 870 height 827
type textarea "cookiemname"
click at [504, 197] on span "trialsBookPay.php" at bounding box center [526, 207] width 112 height 20
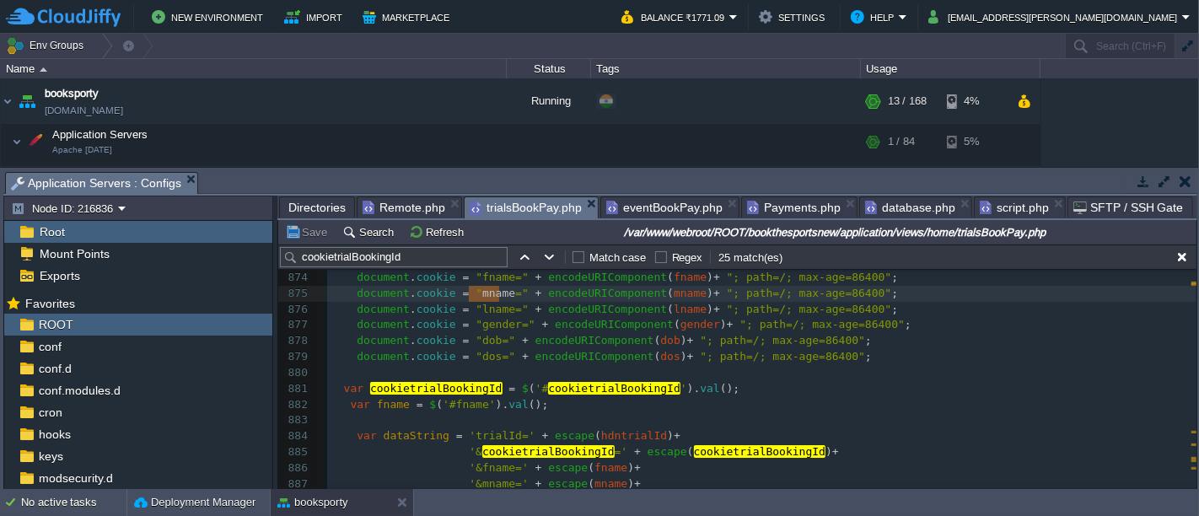
scroll to position [11995, 0]
click at [347, 406] on span at bounding box center [340, 404] width 19 height 13
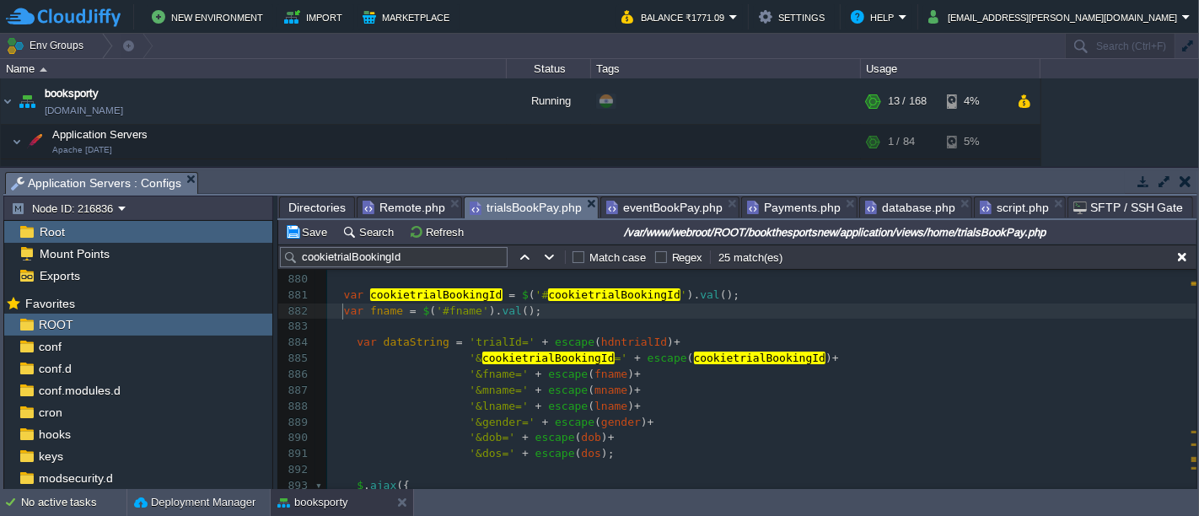
scroll to position [12089, 0]
type textarea "var fname = $('#fname').val();"
drag, startPoint x: 340, startPoint y: 312, endPoint x: 531, endPoint y: 311, distance: 191.5
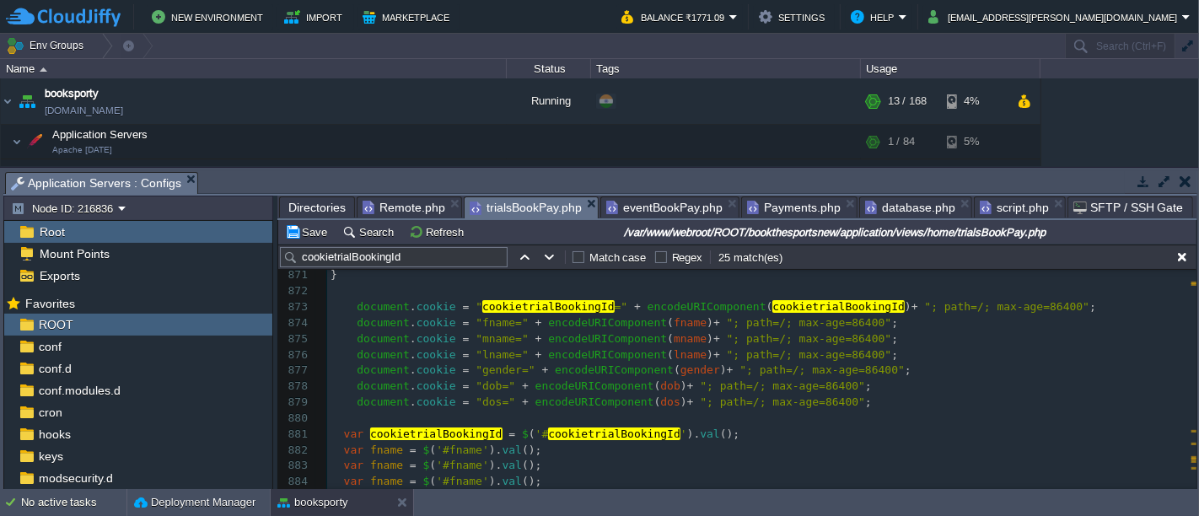
scroll to position [11903, 0]
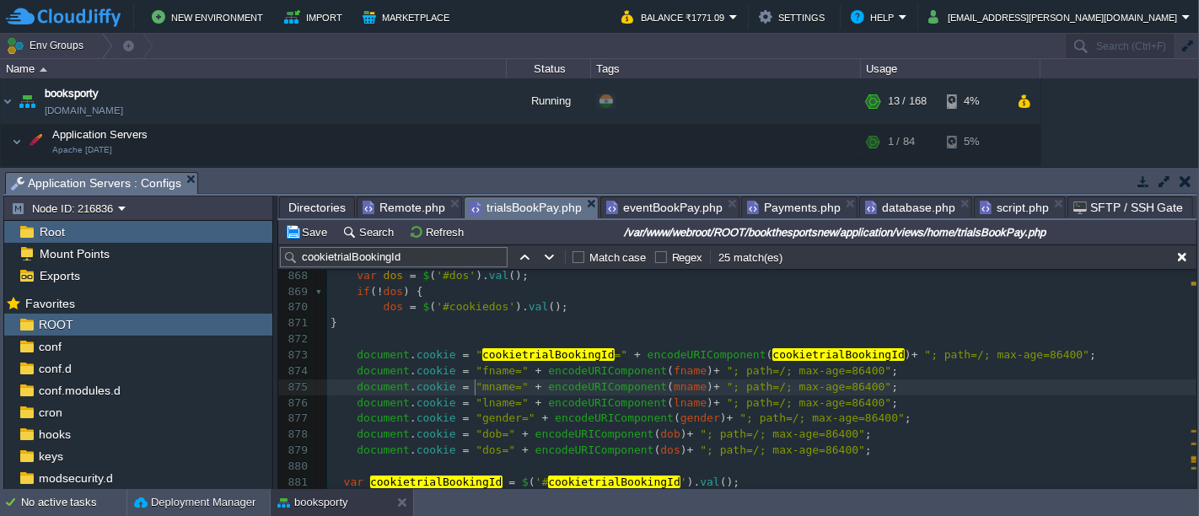
click at [476, 385] on span ""mname="" at bounding box center [502, 386] width 53 height 13
type textarea "mname"
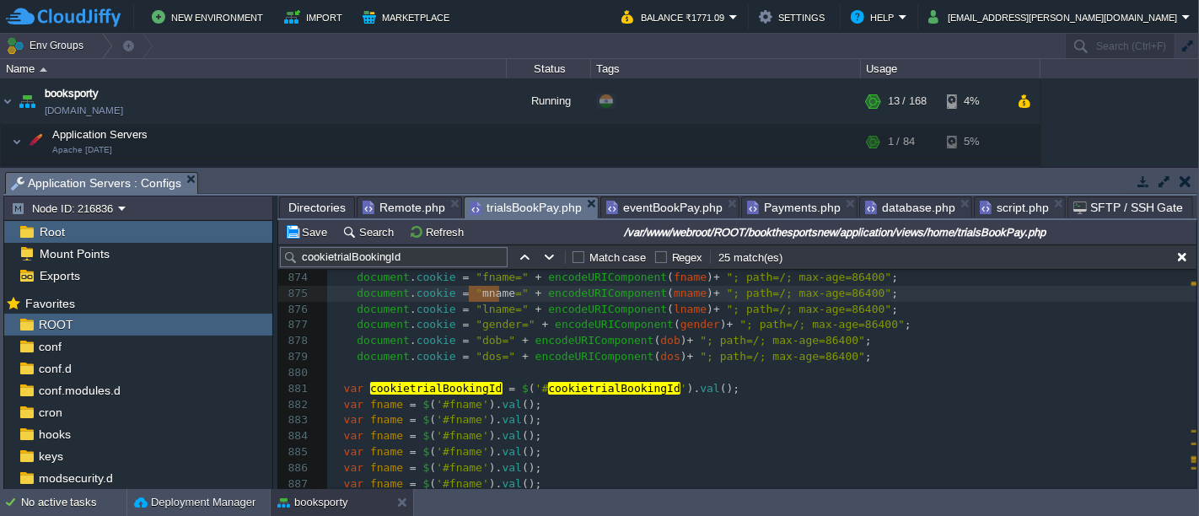
scroll to position [12089, 0]
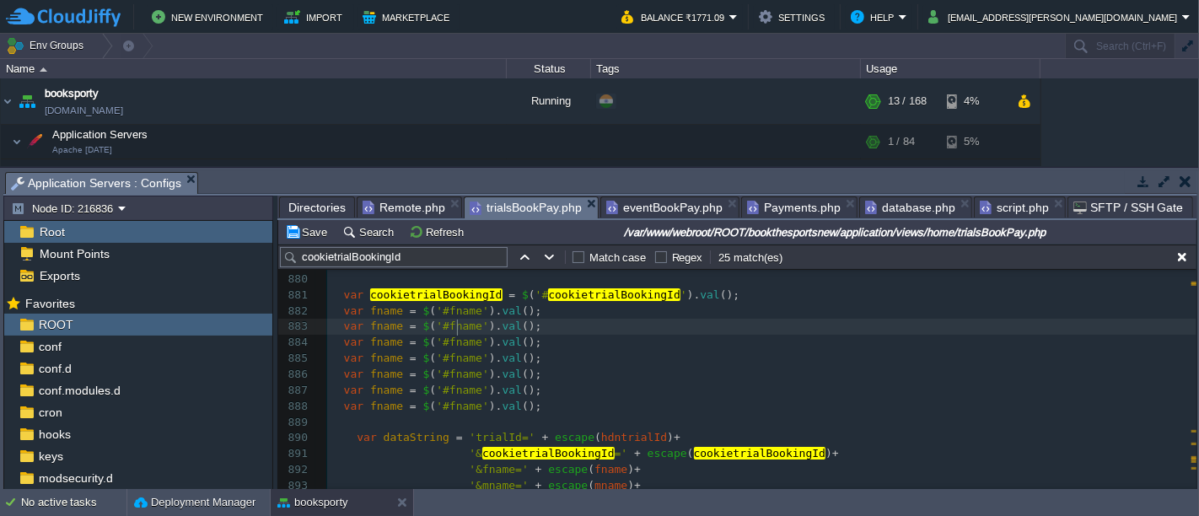
click at [456, 328] on span "'#fname'" at bounding box center [462, 326] width 53 height 13
type textarea "fname"
paste textarea
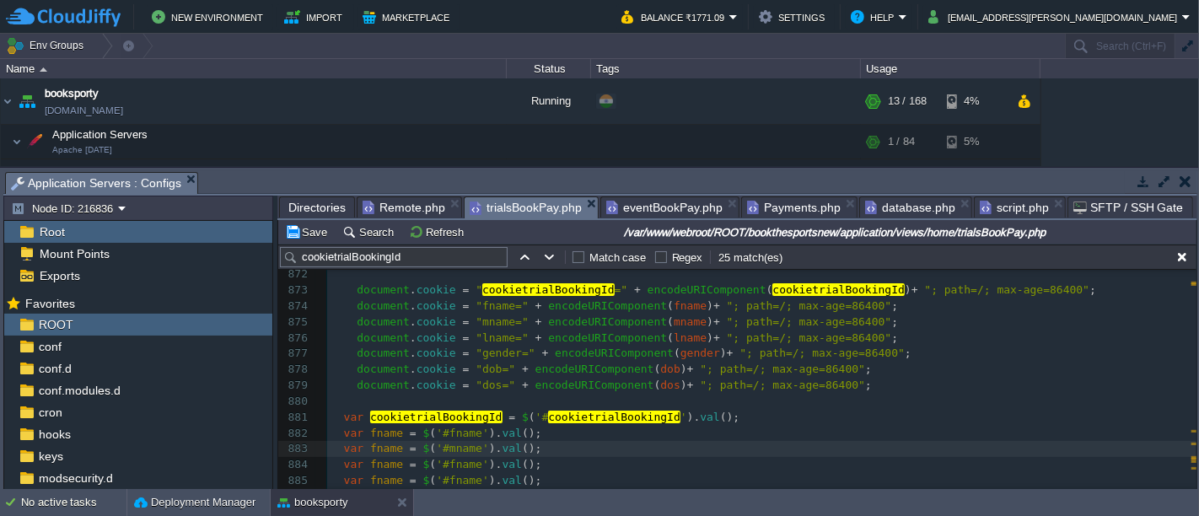
scroll to position [11901, 0]
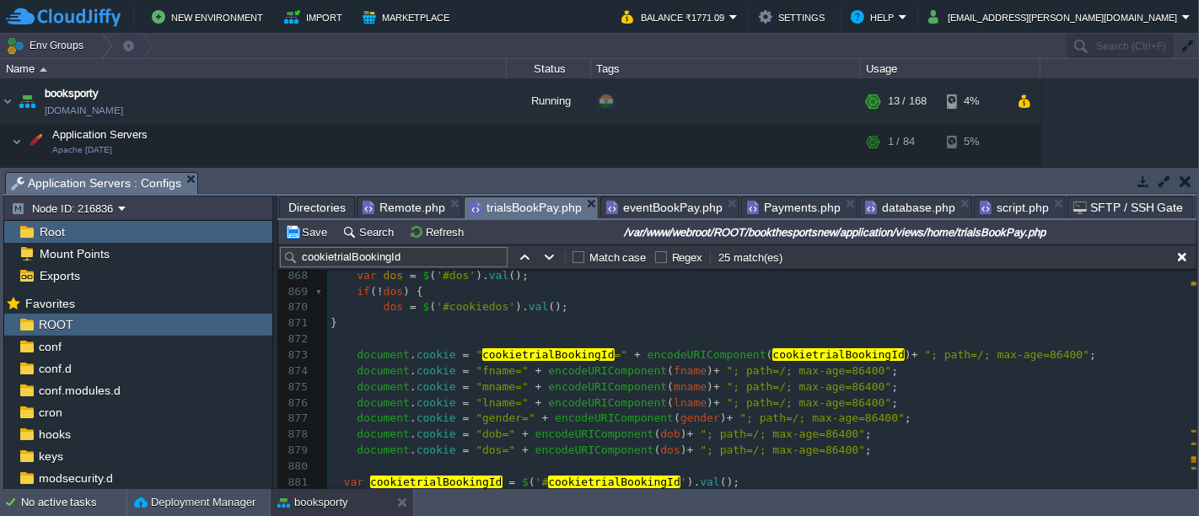
click at [474, 398] on div "xxxxxxxxxx 852 ​ 853 var lname = $ ( '#lname' ). val (); 854 if ( ! lname ) { 8…" at bounding box center [762, 466] width 870 height 906
type textarea "lname"
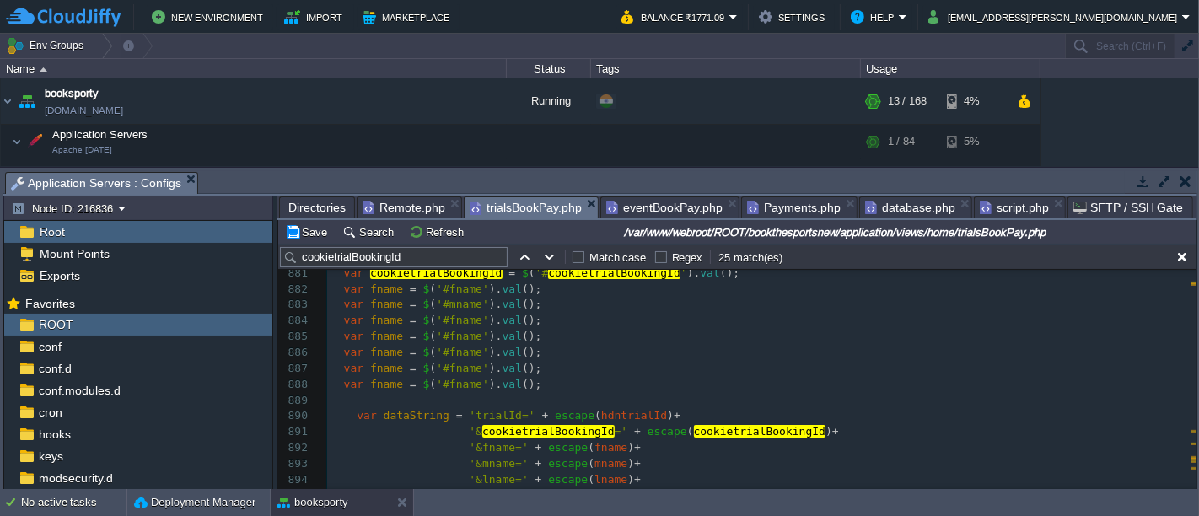
scroll to position [12182, 0]
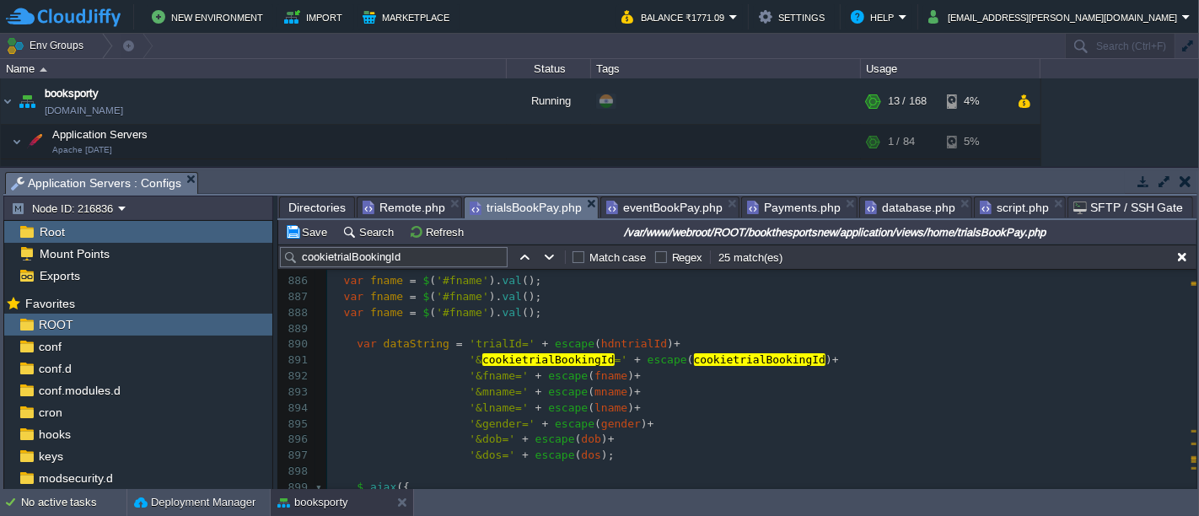
click at [484, 412] on span "'&lname='" at bounding box center [498, 408] width 59 height 13
type textarea "lname"
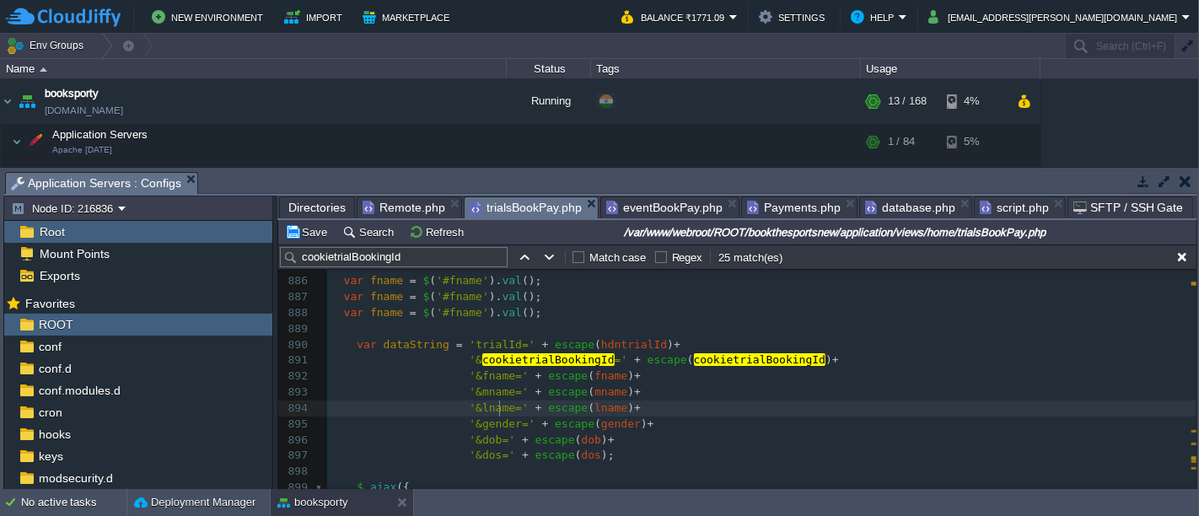
scroll to position [12089, 0]
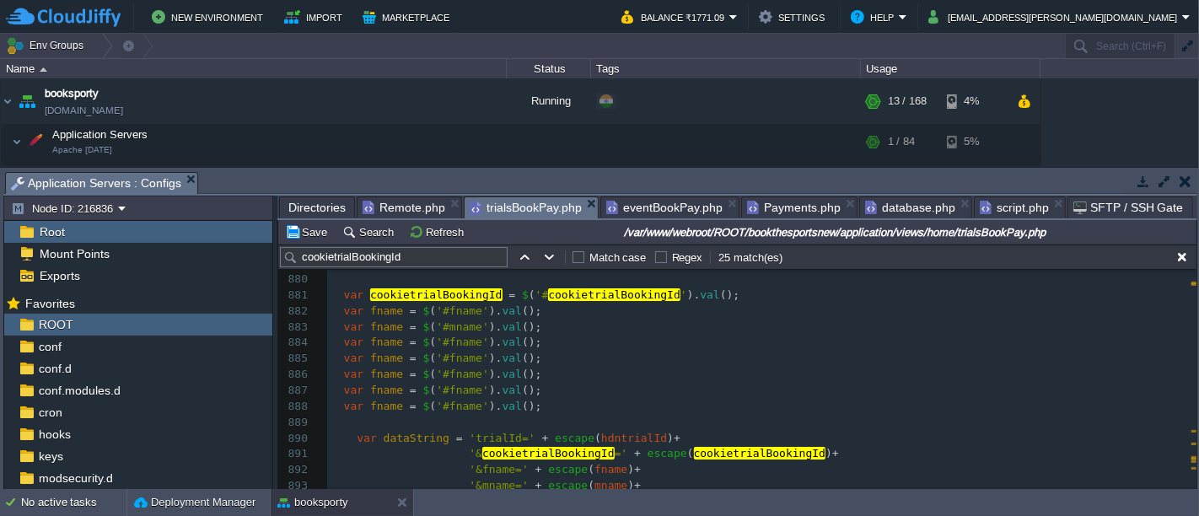
click at [457, 343] on div "xxxxxxxxxx 875 document . cookie = "mname=" + encodeURIComponent ( mname ) + ";…" at bounding box center [762, 462] width 870 height 541
type textarea "fname"
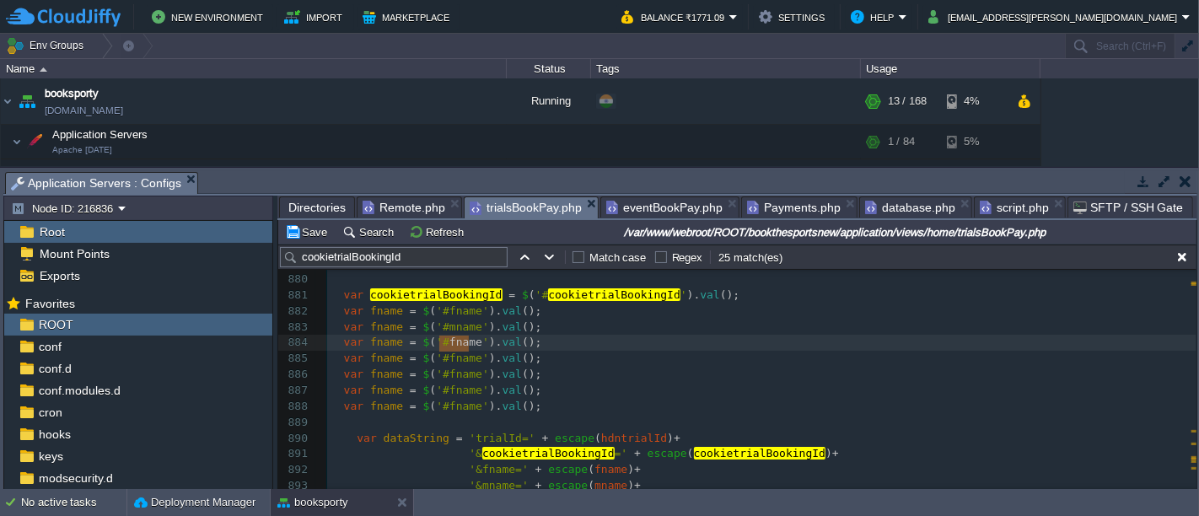
paste textarea
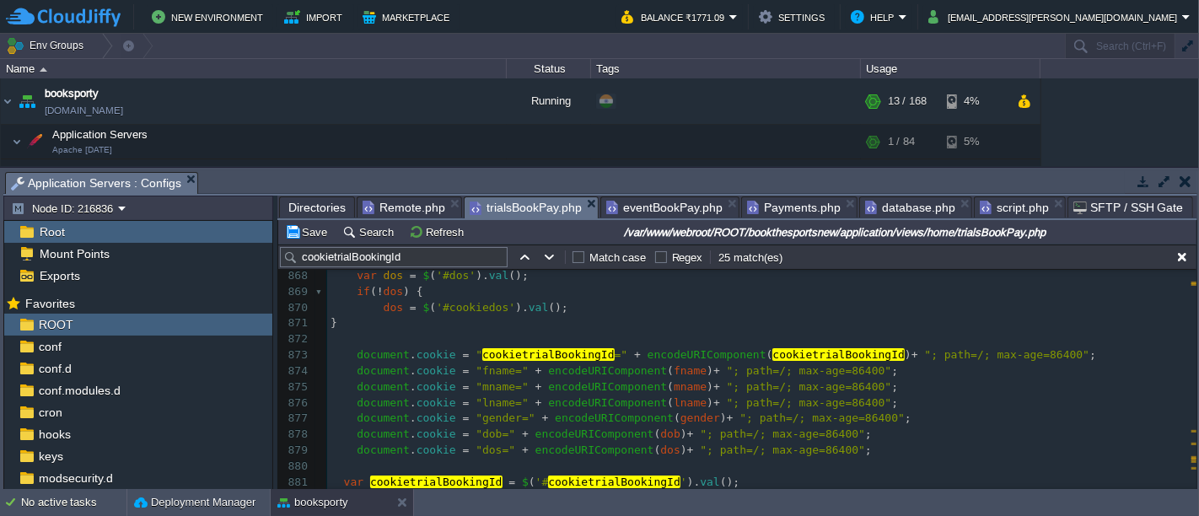
click at [493, 422] on div "xxxxxxxxxx 858 var gender = $ ( 'input[name="gender"]:checked' ). val (); 859 i…" at bounding box center [762, 514] width 870 height 811
type textarea "gender"
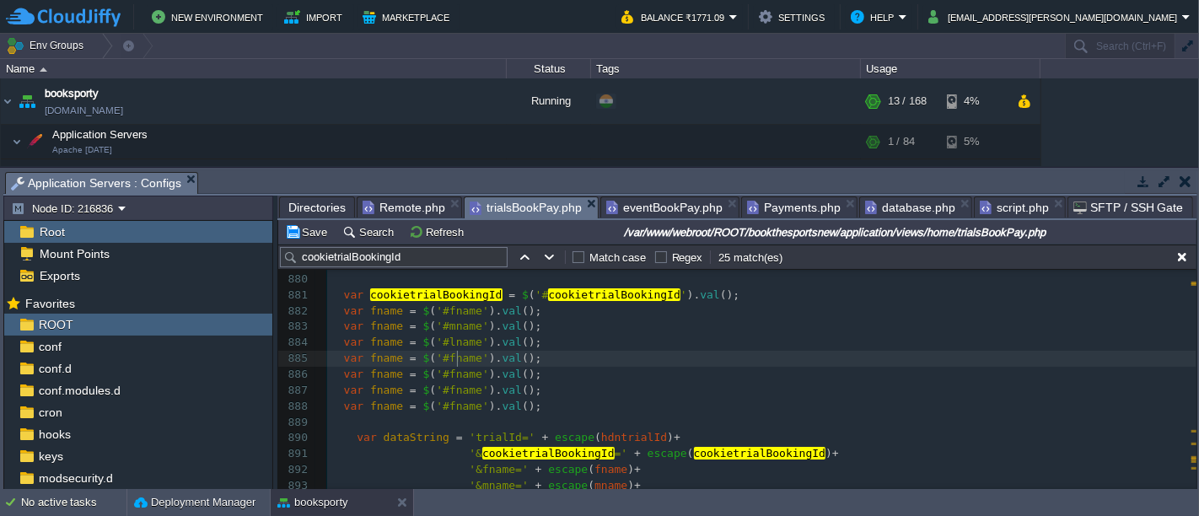
click at [460, 359] on div "xxxxxxxxxx 858 var gender = $ ( 'input[name="gender"]:checked' ). val (); 859 i…" at bounding box center [762, 327] width 870 height 811
type textarea "fname"
paste textarea
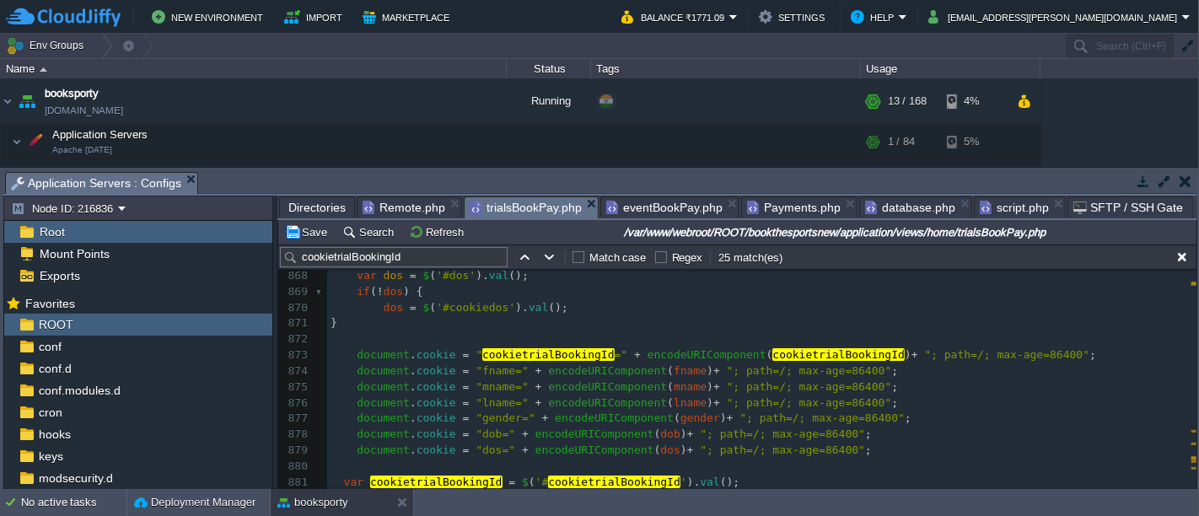
click at [475, 434] on div "xxxxxxxxxx 858 var gender = $ ( 'input[name="gender"]:checked' ). val (); 859 i…" at bounding box center [762, 514] width 870 height 811
type textarea "dob"
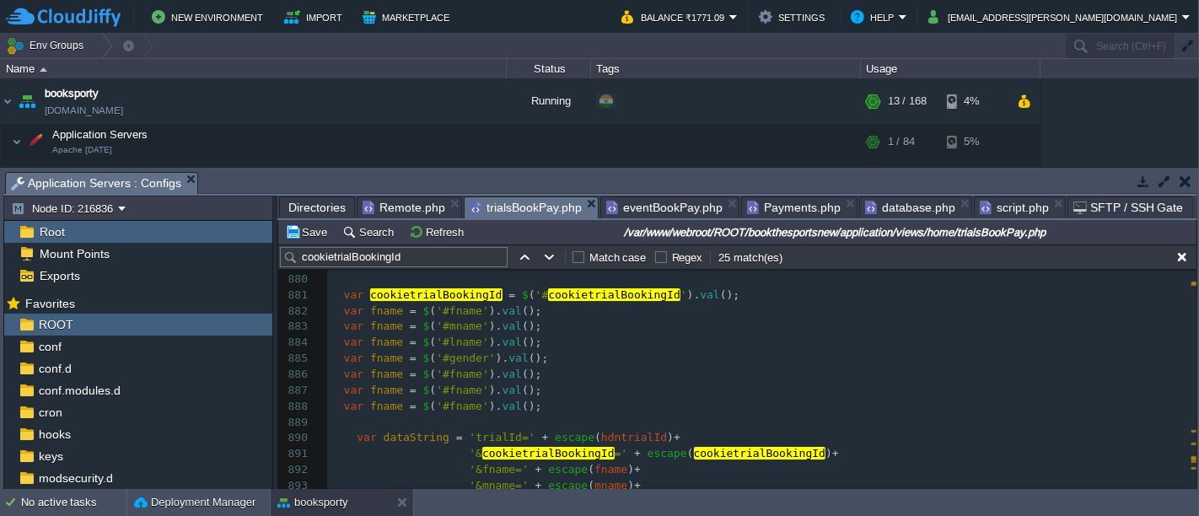
click at [457, 375] on div "xxxxxxxxxx 858 var gender = $ ( 'input[name="gender"]:checked' ). val (); 859 i…" at bounding box center [762, 327] width 870 height 811
type textarea "fname"
paste textarea
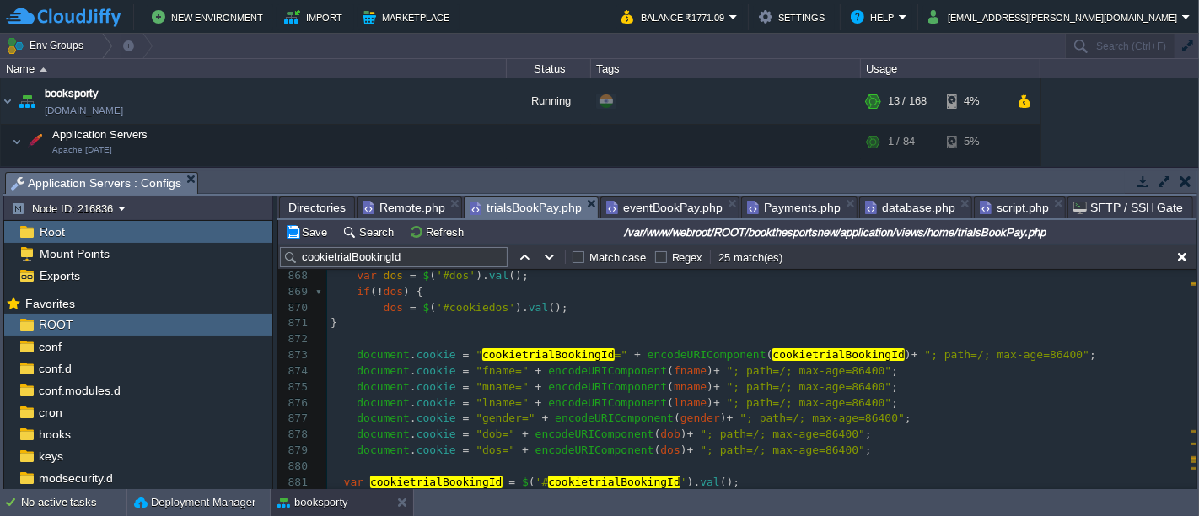
click at [474, 447] on div "xxxxxxxxxx 858 var gender = $ ( 'input[name="gender"]:checked' ). val (); 859 i…" at bounding box center [762, 514] width 870 height 811
type textarea "dos"
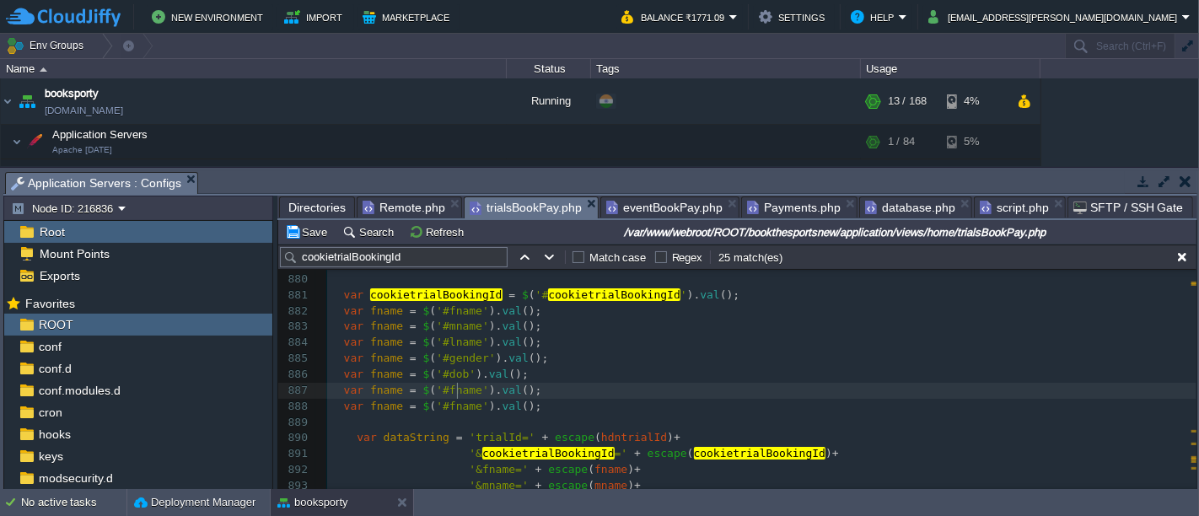
click at [457, 392] on div "xxxxxxxxxx 858 var gender = $ ( 'input[name="gender"]:checked' ). val (); 859 i…" at bounding box center [762, 327] width 870 height 811
type textarea "fname"
paste textarea
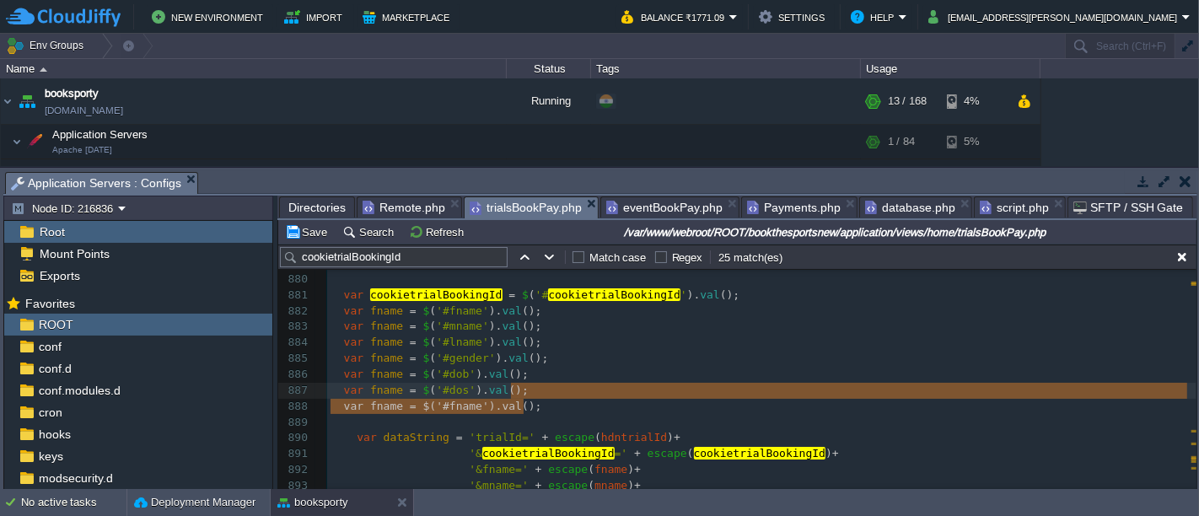
type textarea "var fname = $('#fname').val();"
drag, startPoint x: 530, startPoint y: 408, endPoint x: 521, endPoint y: 393, distance: 17.4
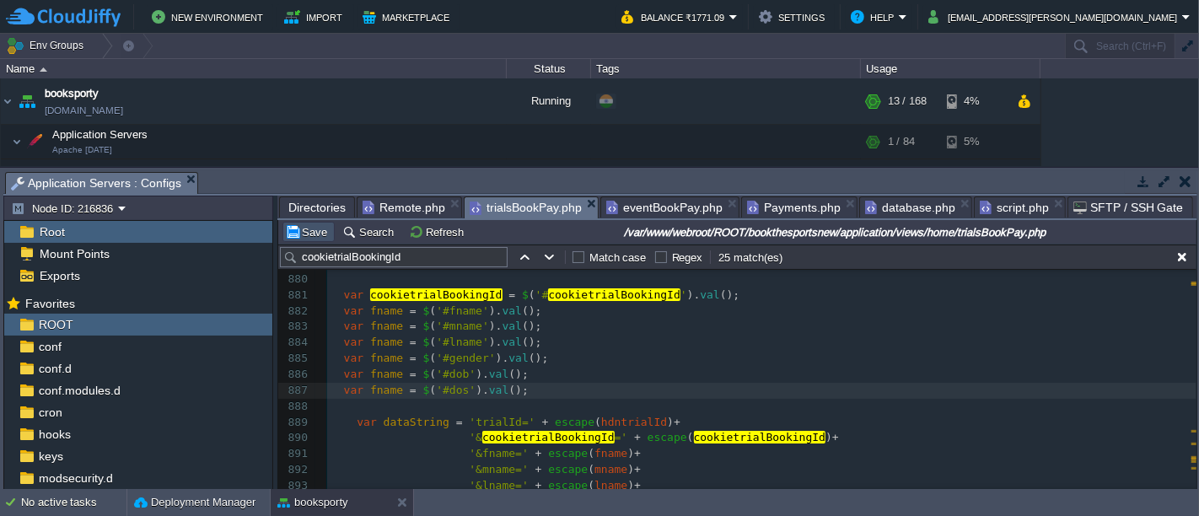
click at [305, 232] on button "Save" at bounding box center [308, 231] width 47 height 15
click at [456, 329] on div "xxxxxxxxxx 858 var gender = $ ( 'input[name="gender"]:checked' ). val (); 859 i…" at bounding box center [762, 319] width 870 height 795
type textarea "mname"
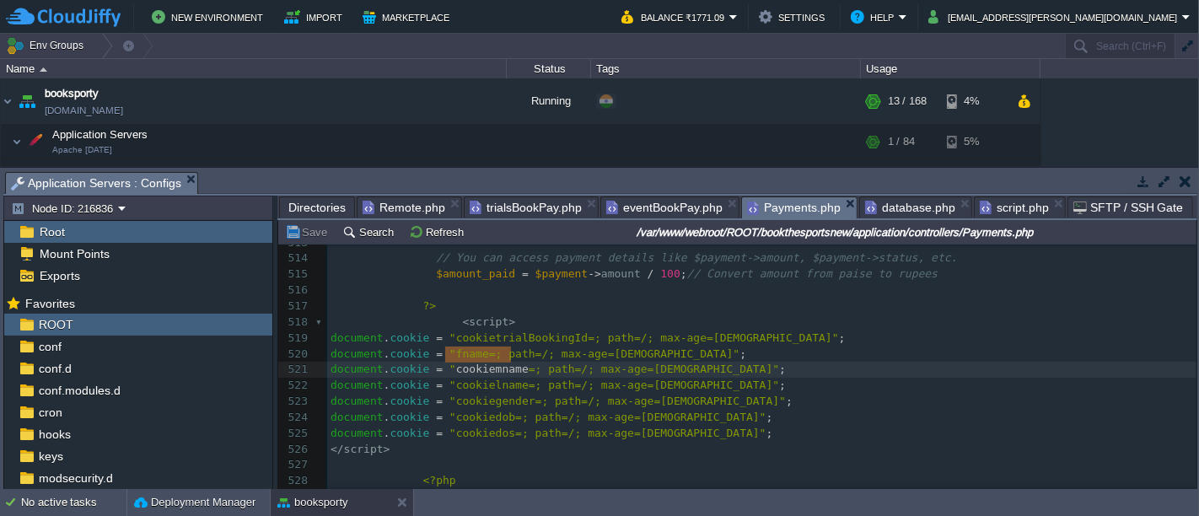
click at [789, 205] on span "Payments.php" at bounding box center [794, 207] width 94 height 21
type textarea "cookiemname"
click at [530, 205] on span "trialsBookPay.php" at bounding box center [526, 207] width 112 height 20
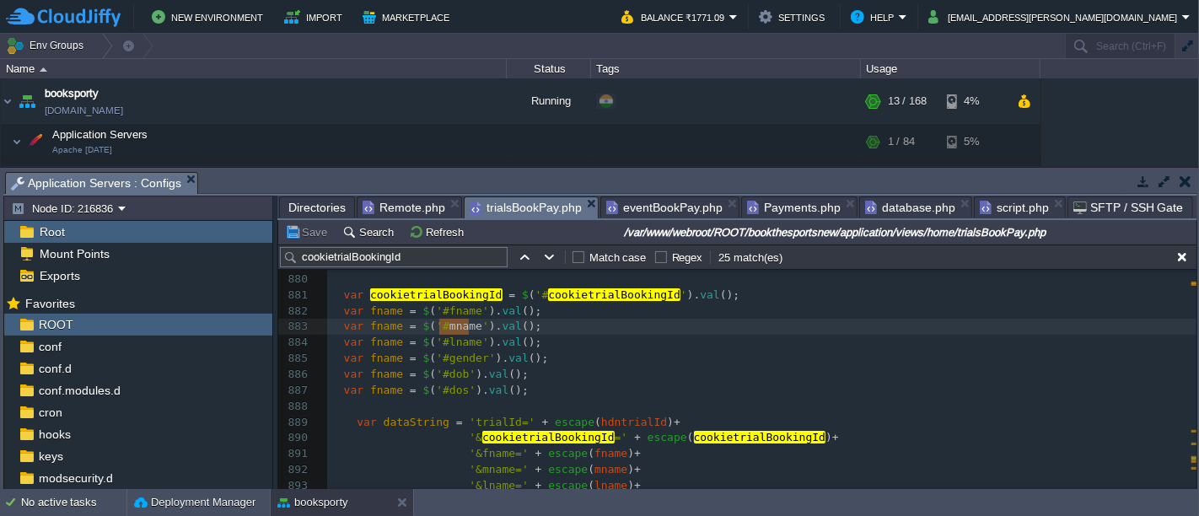
click at [457, 347] on div "xxxxxxxxxx 858 var gender = $ ( 'input[name="gender"]:checked' ). val (); 859 i…" at bounding box center [762, 319] width 870 height 795
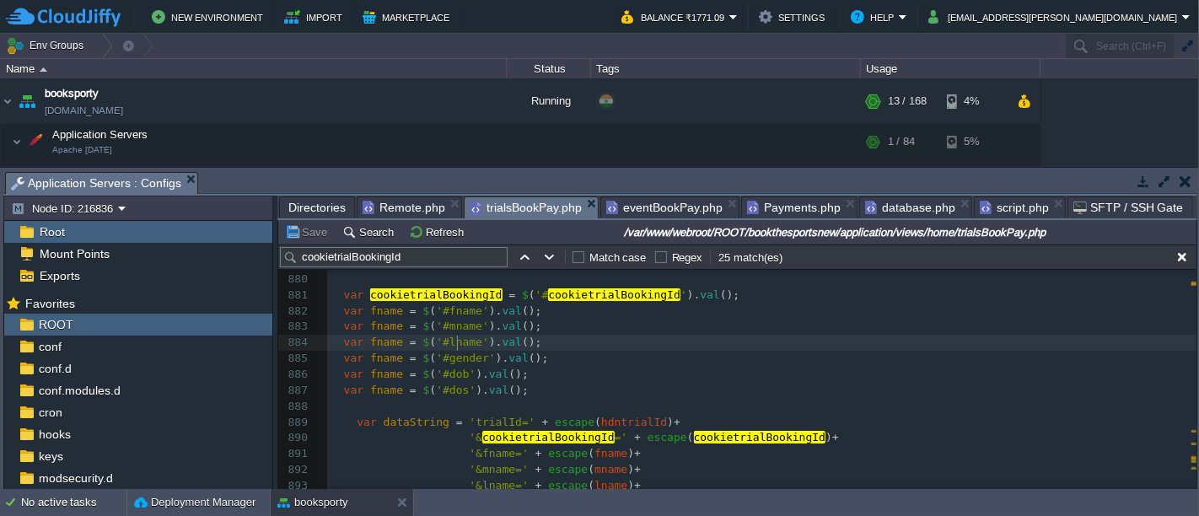
type textarea "lname"
click at [791, 201] on span "Payments.php" at bounding box center [794, 207] width 94 height 20
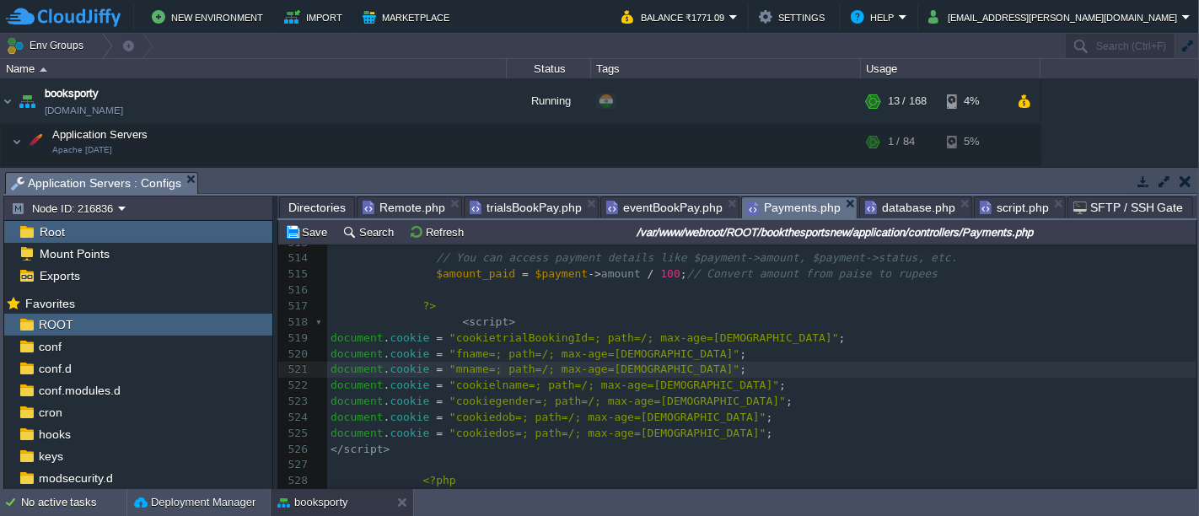
click at [480, 375] on div "xxxxxxxxxx 492 // Fetch the payment details 493 $payment = $api -> payment -> f…" at bounding box center [762, 298] width 870 height 827
type textarea "cookielname"
click at [522, 200] on span "trialsBookPay.php" at bounding box center [526, 207] width 112 height 20
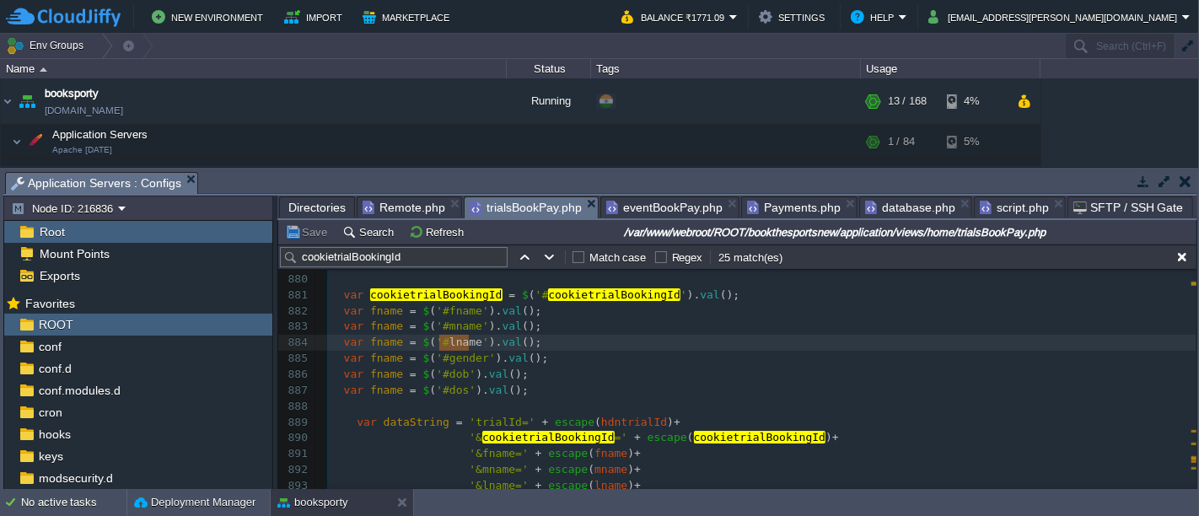
click at [446, 360] on div "xxxxxxxxxx 858 var gender = $ ( 'input[name="gender"]:checked' ). val (); 859 i…" at bounding box center [762, 319] width 870 height 795
type textarea "gender"
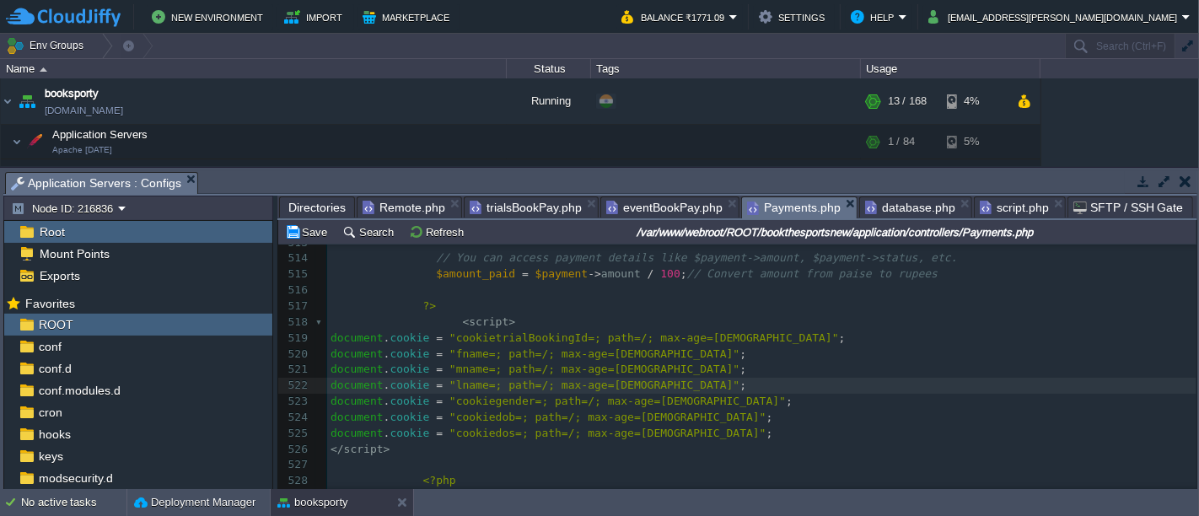
click at [797, 215] on span "Payments.php" at bounding box center [794, 207] width 94 height 21
click at [484, 395] on span ""cookiegender=; path=/; max-age=[DEMOGRAPHIC_DATA]"" at bounding box center [618, 401] width 337 height 13
type textarea "cookiegender"
click at [525, 206] on span "trialsBookPay.php" at bounding box center [526, 207] width 112 height 20
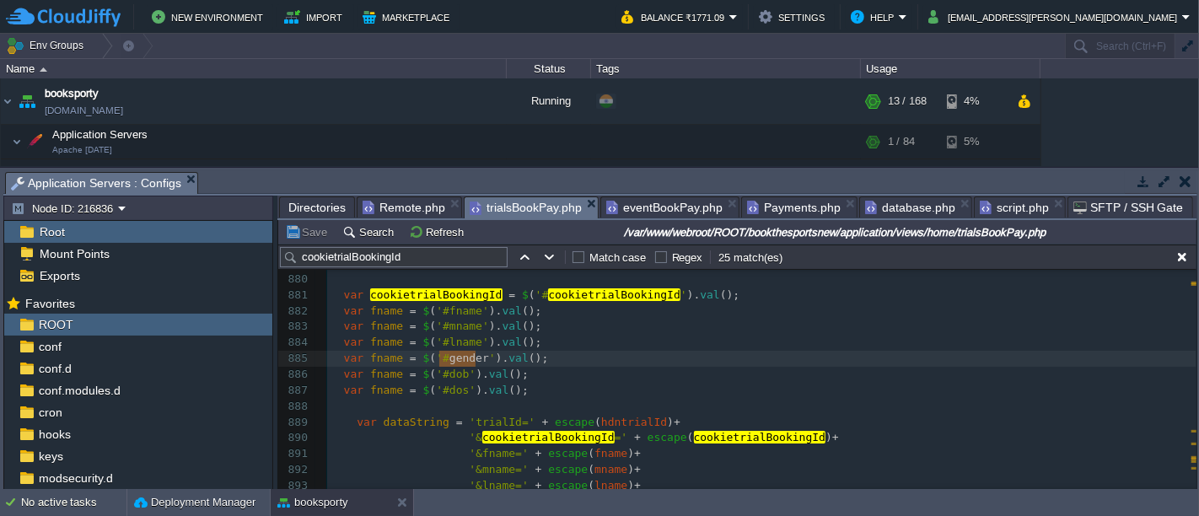
click at [454, 378] on span "'#dob'" at bounding box center [456, 374] width 40 height 13
type textarea "dob"
click at [773, 211] on span "Payments.php" at bounding box center [794, 207] width 94 height 20
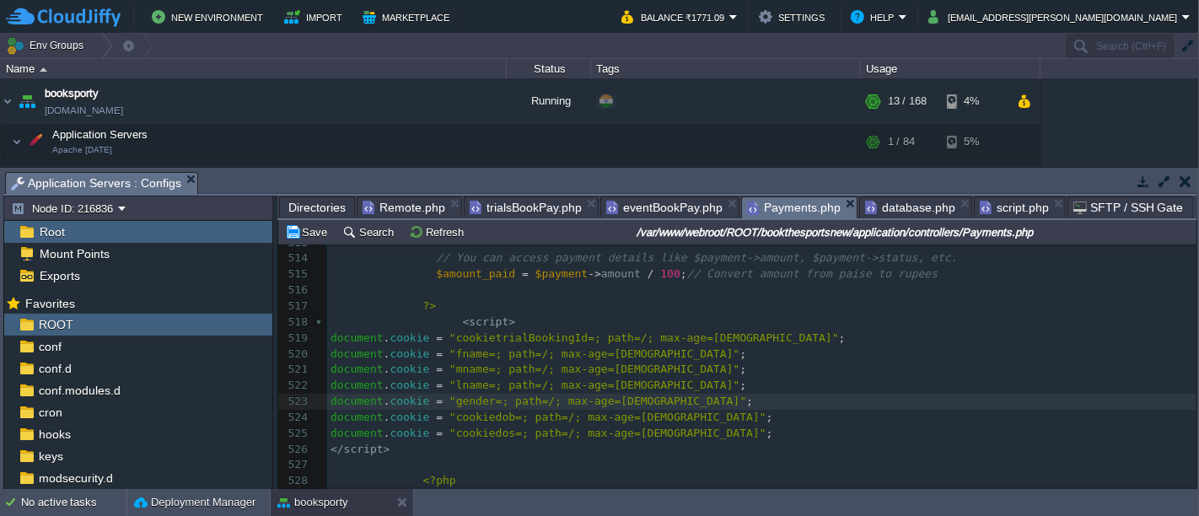
click at [482, 402] on div "xxxxxxxxxx 492 // Fetch the payment details 493 $payment = $api -> payment -> f…" at bounding box center [762, 298] width 870 height 827
type textarea "cookiedob"
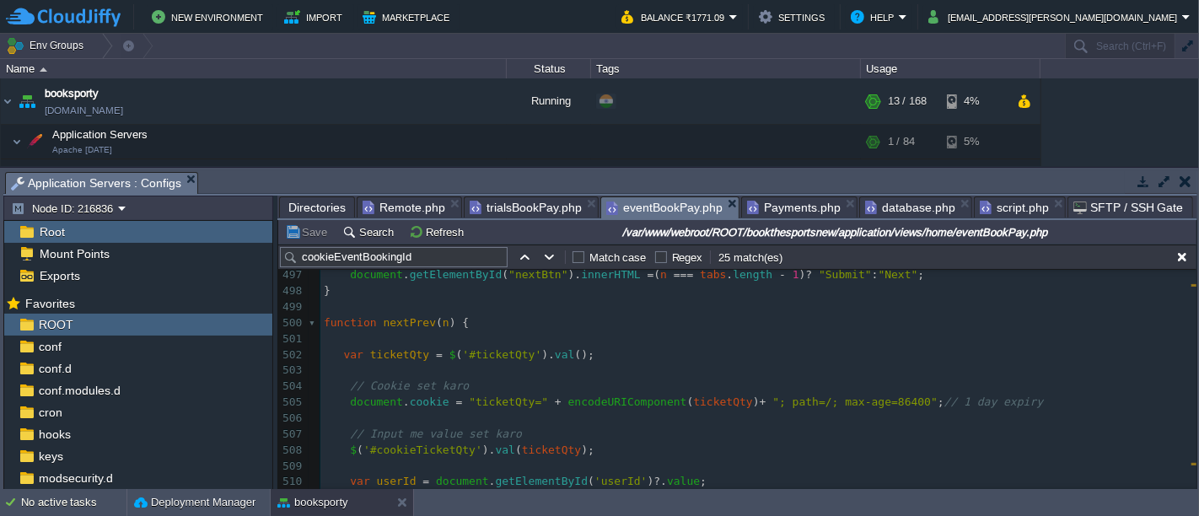
click at [635, 208] on span "eventBookPay.php" at bounding box center [664, 207] width 116 height 21
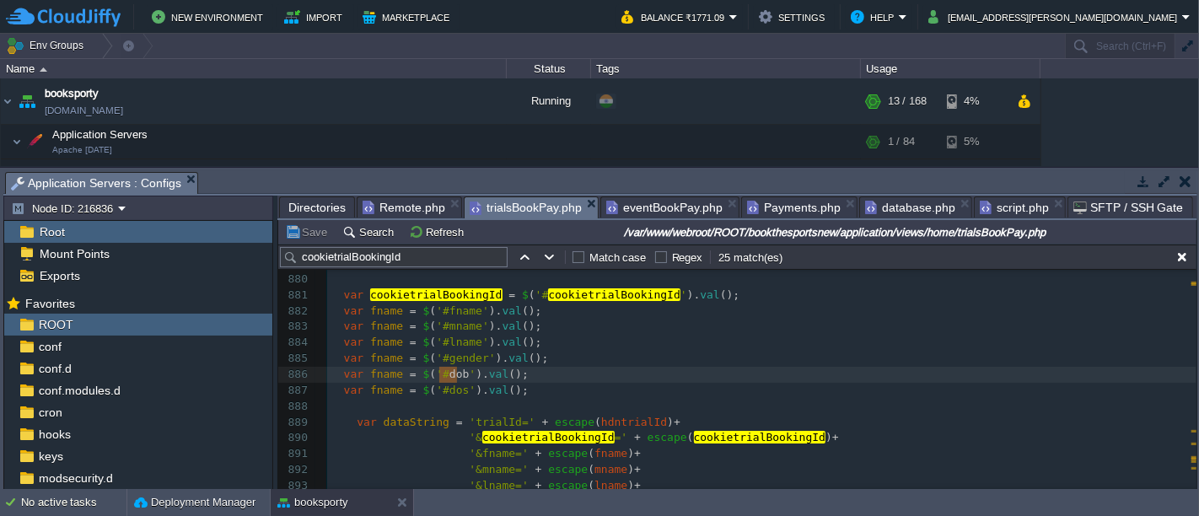
click at [534, 203] on span "trialsBookPay.php" at bounding box center [526, 207] width 112 height 21
click at [450, 391] on span "'#dos'" at bounding box center [456, 390] width 40 height 13
type textarea "dos"
click at [792, 204] on span "Payments.php" at bounding box center [794, 207] width 94 height 20
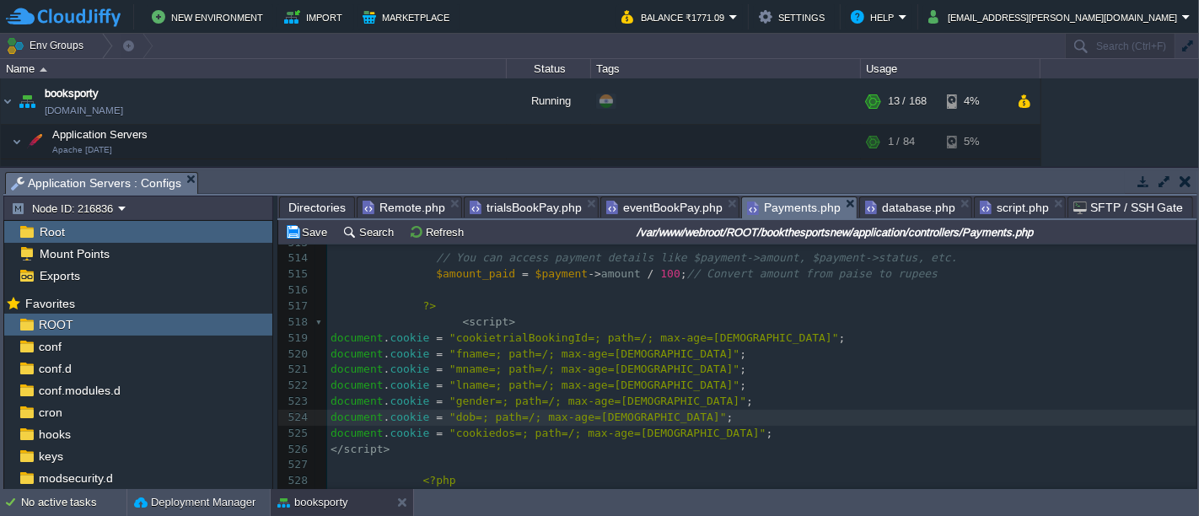
click at [484, 427] on span ""cookiedos=; path=/; max-age=[DEMOGRAPHIC_DATA]"" at bounding box center [608, 433] width 317 height 13
type textarea "cookiedos"
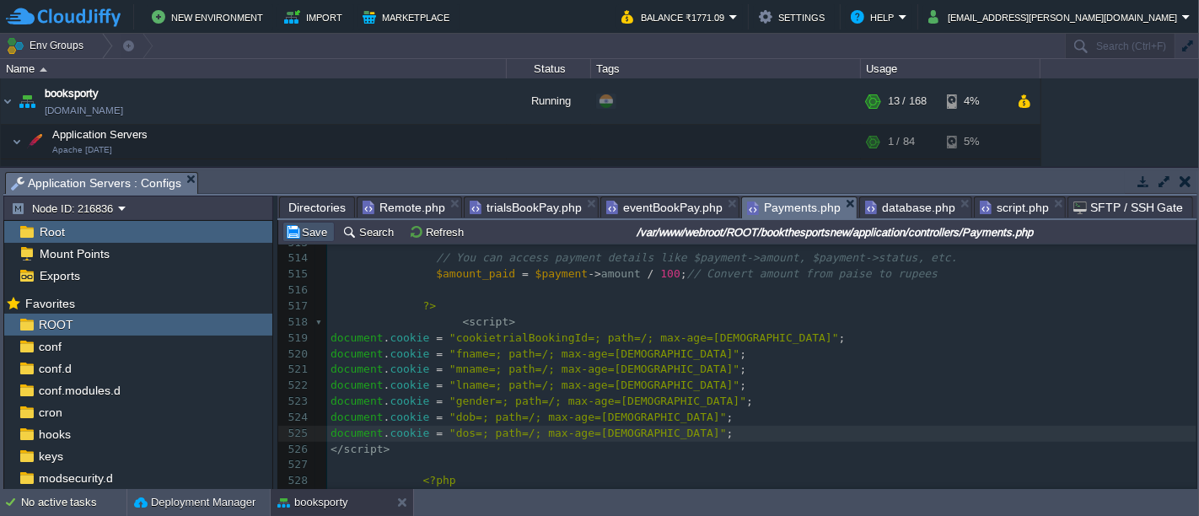
click at [318, 233] on button "Save" at bounding box center [308, 231] width 47 height 15
